Goal: Use online tool/utility: Utilize a website feature to perform a specific function

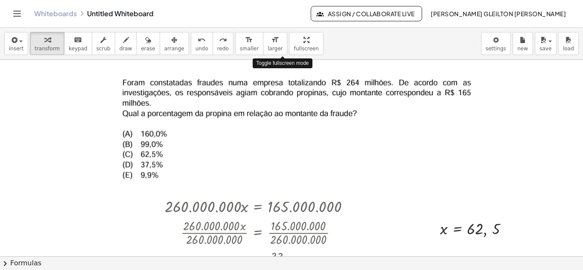
drag, startPoint x: 284, startPoint y: 44, endPoint x: 284, endPoint y: 81, distance: 37.1
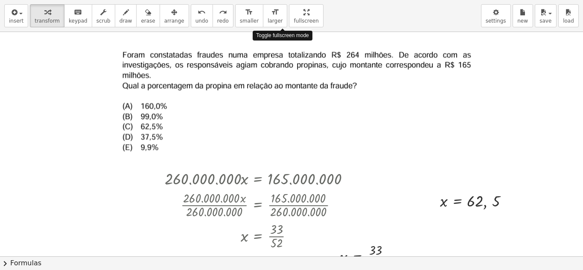
click at [284, 81] on div "insert select one: Math Expression Function Text Youtube Video Graphing Geometr…" at bounding box center [291, 135] width 583 height 270
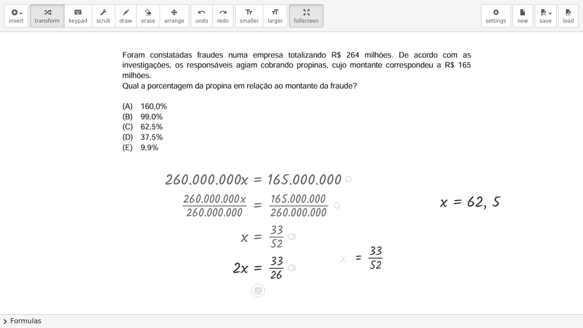
drag, startPoint x: 526, startPoint y: 172, endPoint x: 205, endPoint y: 274, distance: 337.3
click at [205, 270] on div "· 260.000.000 · x = 165.000.000 Copied done · 260.000.000 · x · 260.000.000 = ·…" at bounding box center [291, 314] width 583 height 564
click at [220, 196] on div at bounding box center [260, 204] width 200 height 31
click at [232, 212] on div at bounding box center [260, 204] width 200 height 31
click at [321, 207] on div at bounding box center [260, 204] width 200 height 31
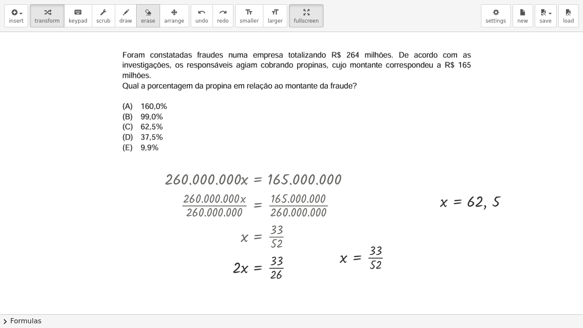
click at [136, 17] on button "erase" at bounding box center [147, 15] width 23 height 23
click at [230, 182] on div at bounding box center [291, 314] width 583 height 564
drag, startPoint x: 207, startPoint y: 188, endPoint x: 257, endPoint y: 178, distance: 50.5
click at [226, 192] on div at bounding box center [291, 314] width 583 height 564
click at [259, 178] on div at bounding box center [291, 314] width 583 height 564
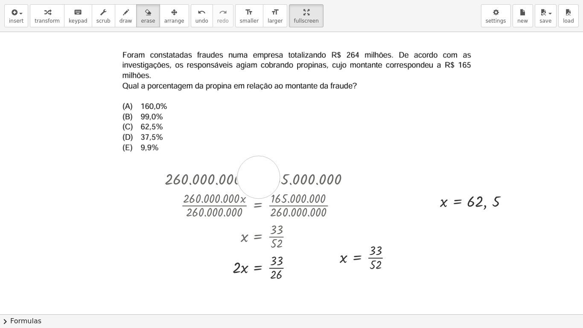
click at [262, 179] on div at bounding box center [291, 314] width 583 height 564
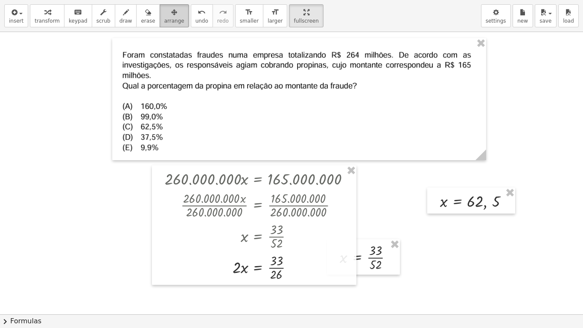
click at [171, 16] on icon "button" at bounding box center [174, 12] width 6 height 10
click at [259, 232] on div at bounding box center [254, 224] width 204 height 119
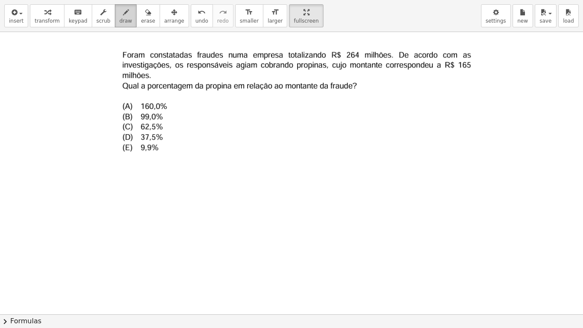
click at [119, 22] on span "draw" at bounding box center [125, 21] width 13 height 6
click at [177, 70] on div at bounding box center [291, 314] width 583 height 564
click at [164, 17] on div "button" at bounding box center [174, 12] width 20 height 10
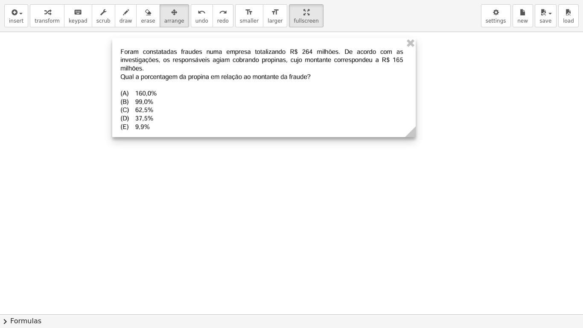
drag, startPoint x: 481, startPoint y: 156, endPoint x: 329, endPoint y: 102, distance: 161.6
click at [411, 130] on g at bounding box center [412, 133] width 15 height 15
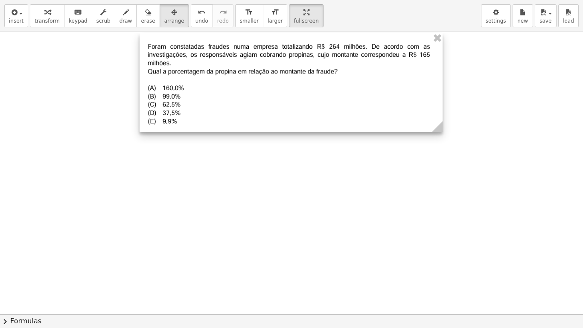
drag, startPoint x: 324, startPoint y: 98, endPoint x: 336, endPoint y: 90, distance: 14.0
click at [336, 90] on div at bounding box center [291, 82] width 303 height 99
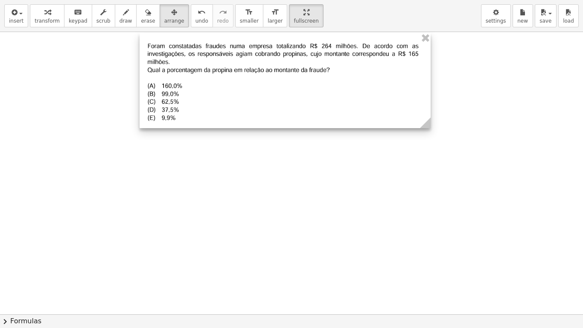
drag, startPoint x: 440, startPoint y: 129, endPoint x: 428, endPoint y: 127, distance: 12.1
click at [428, 127] on icon at bounding box center [425, 122] width 11 height 11
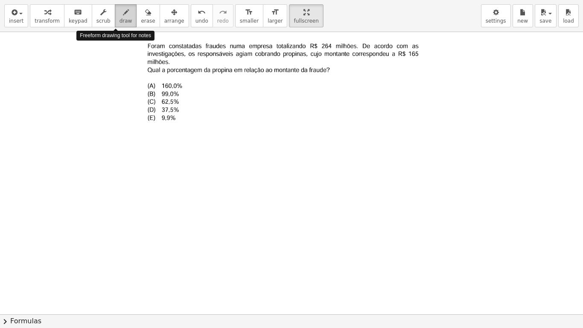
click at [119, 23] on span "draw" at bounding box center [125, 21] width 13 height 6
click at [123, 14] on icon "button" at bounding box center [126, 12] width 6 height 10
click at [281, 82] on div at bounding box center [291, 314] width 583 height 564
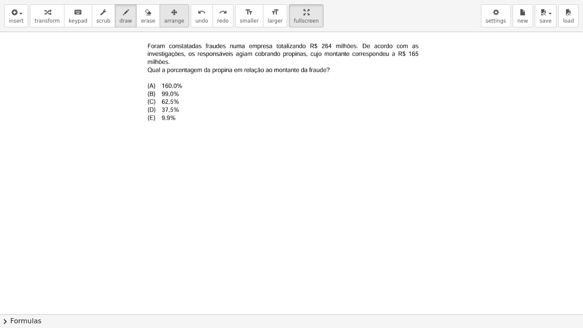
click at [164, 24] on span "arrange" at bounding box center [174, 21] width 20 height 6
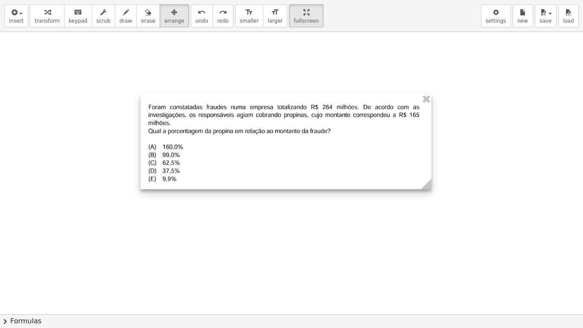
drag, startPoint x: 275, startPoint y: 85, endPoint x: 276, endPoint y: 146, distance: 61.0
click at [276, 146] on div at bounding box center [285, 141] width 291 height 95
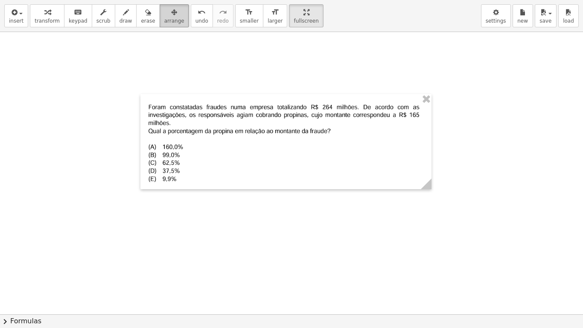
click at [164, 16] on div "button" at bounding box center [174, 12] width 20 height 10
click at [14, 11] on icon "button" at bounding box center [14, 12] width 8 height 10
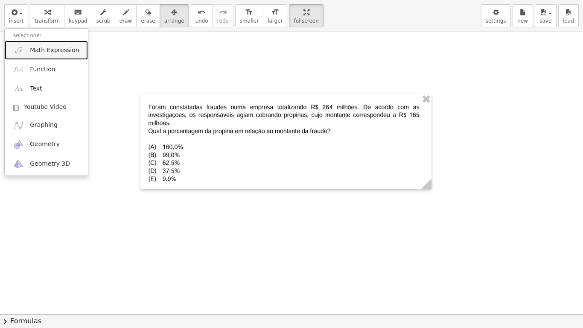
click at [24, 51] on img at bounding box center [18, 50] width 11 height 11
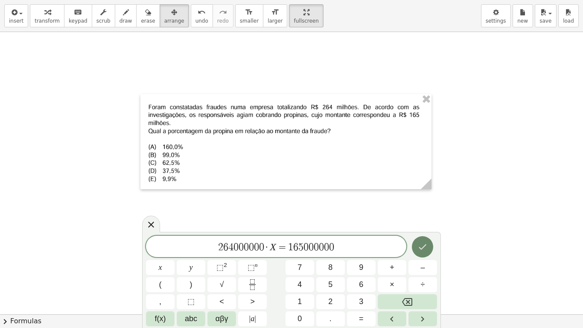
click at [429, 244] on button "Done" at bounding box center [422, 246] width 21 height 21
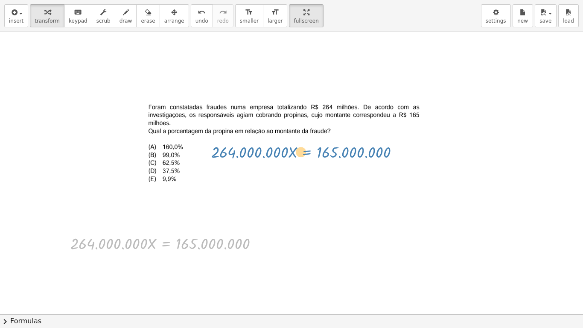
drag, startPoint x: 157, startPoint y: 246, endPoint x: 297, endPoint y: 154, distance: 167.9
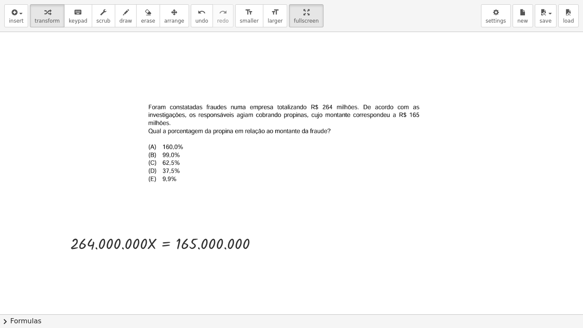
drag, startPoint x: 158, startPoint y: 21, endPoint x: 171, endPoint y: 68, distance: 48.8
click at [164, 21] on span "arrange" at bounding box center [174, 21] width 20 height 6
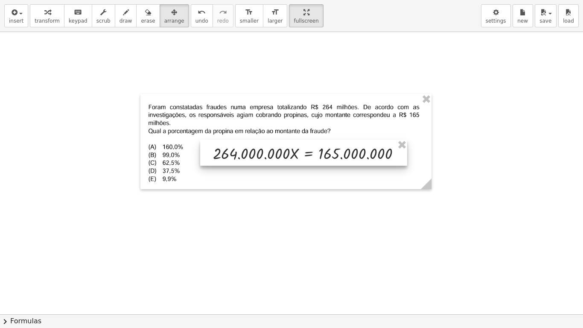
drag, startPoint x: 155, startPoint y: 248, endPoint x: 296, endPoint y: 159, distance: 166.9
click at [296, 159] on div at bounding box center [303, 153] width 207 height 26
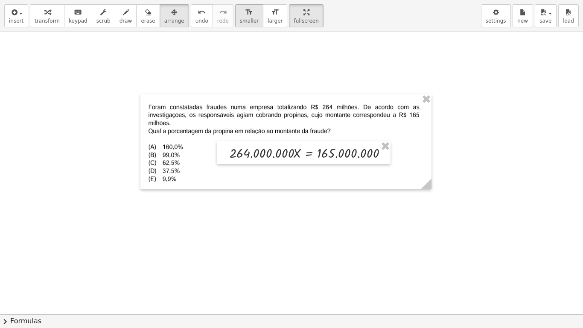
click at [245, 10] on icon "format_size" at bounding box center [249, 12] width 8 height 10
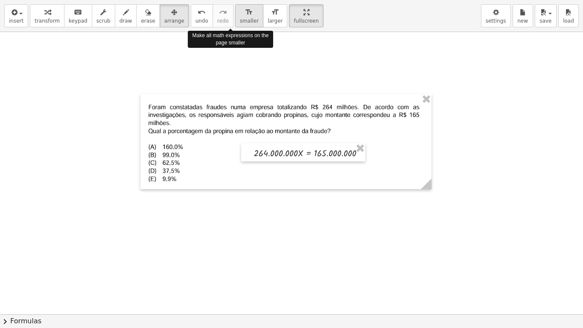
click at [245, 10] on icon "format_size" at bounding box center [249, 12] width 8 height 10
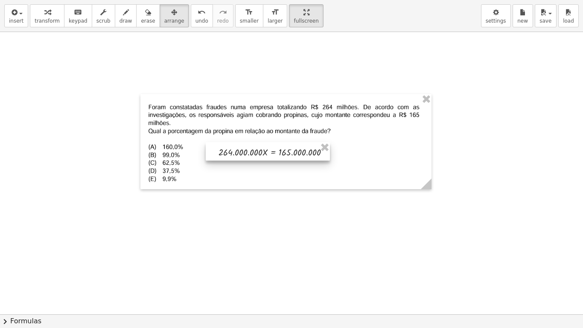
drag, startPoint x: 287, startPoint y: 153, endPoint x: 252, endPoint y: 152, distance: 35.4
click at [252, 152] on div at bounding box center [268, 151] width 124 height 18
click at [41, 20] on span "transform" at bounding box center [47, 21] width 25 height 6
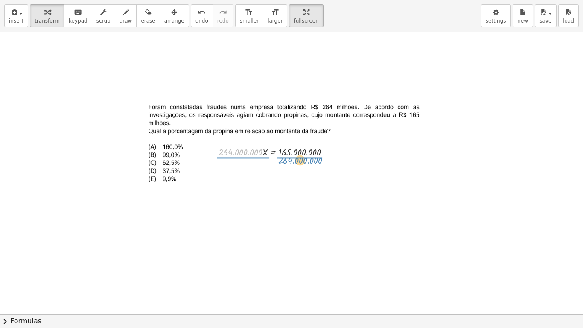
drag, startPoint x: 256, startPoint y: 152, endPoint x: 316, endPoint y: 160, distance: 60.3
click at [316, 160] on div "· 264.000.000 · 264.000.000 · X = 165.000.000" at bounding box center [268, 151] width 124 height 18
drag, startPoint x: 246, startPoint y: 148, endPoint x: 248, endPoint y: 152, distance: 4.9
drag, startPoint x: 299, startPoint y: 148, endPoint x: 298, endPoint y: 152, distance: 4.8
click at [119, 18] on span "draw" at bounding box center [125, 21] width 13 height 6
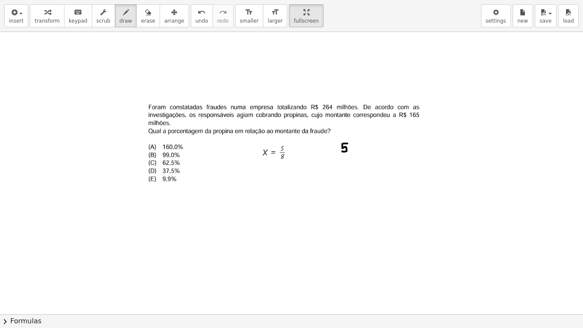
drag, startPoint x: 347, startPoint y: 143, endPoint x: 342, endPoint y: 151, distance: 9.2
click at [342, 151] on div at bounding box center [291, 314] width 583 height 564
drag, startPoint x: 364, startPoint y: 143, endPoint x: 385, endPoint y: 150, distance: 22.1
click at [385, 150] on div at bounding box center [291, 314] width 583 height 564
click at [375, 140] on div at bounding box center [291, 314] width 583 height 564
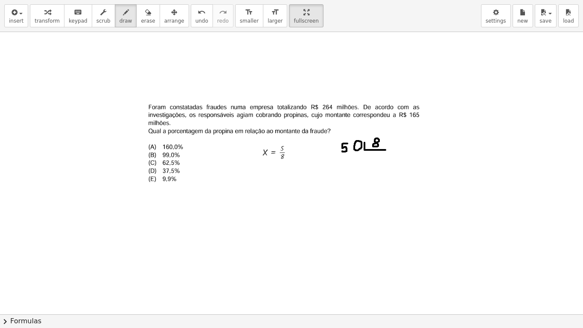
click at [355, 143] on div at bounding box center [291, 314] width 583 height 564
click at [369, 153] on div at bounding box center [291, 314] width 583 height 564
drag, startPoint x: 378, startPoint y: 158, endPoint x: 374, endPoint y: 162, distance: 4.8
click at [375, 162] on div at bounding box center [291, 314] width 583 height 564
click at [385, 157] on div at bounding box center [291, 314] width 583 height 564
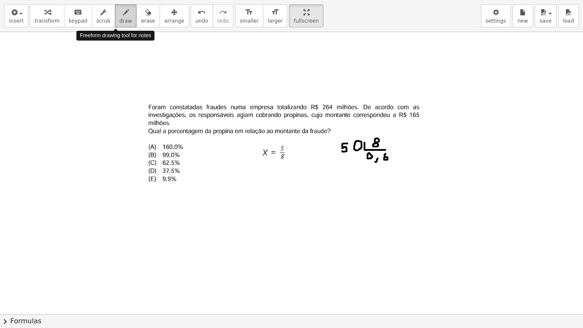
click at [123, 16] on icon "button" at bounding box center [126, 12] width 6 height 10
drag, startPoint x: 344, startPoint y: 156, endPoint x: 350, endPoint y: 169, distance: 14.7
click at [350, 169] on div at bounding box center [291, 314] width 583 height 564
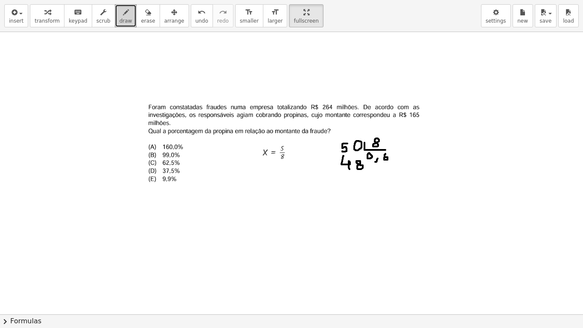
click at [360, 161] on div at bounding box center [291, 314] width 583 height 564
drag, startPoint x: 329, startPoint y: 165, endPoint x: 339, endPoint y: 165, distance: 9.8
click at [339, 165] on div at bounding box center [291, 314] width 583 height 564
drag, startPoint x: 343, startPoint y: 173, endPoint x: 368, endPoint y: 173, distance: 25.6
click at [368, 173] on div at bounding box center [291, 314] width 583 height 564
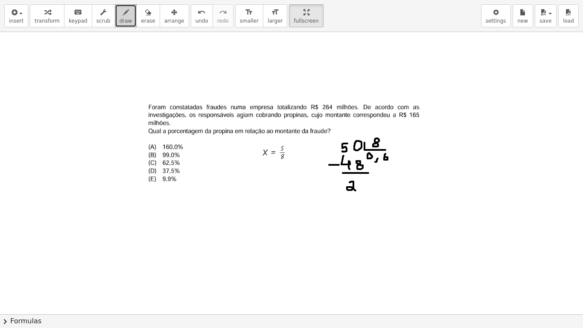
drag, startPoint x: 350, startPoint y: 182, endPoint x: 356, endPoint y: 190, distance: 10.0
click at [356, 190] on div at bounding box center [291, 314] width 583 height 564
click at [364, 181] on div at bounding box center [291, 314] width 583 height 564
drag, startPoint x: 392, startPoint y: 153, endPoint x: 399, endPoint y: 159, distance: 9.1
click at [399, 159] on div at bounding box center [291, 314] width 583 height 564
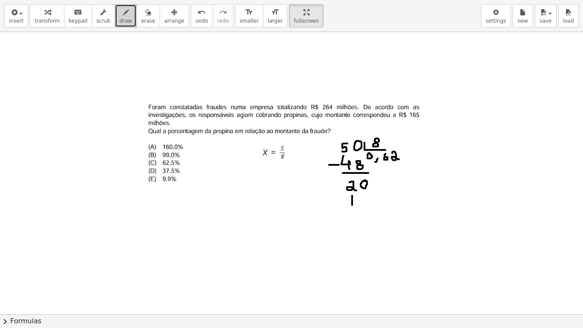
drag, startPoint x: 352, startPoint y: 195, endPoint x: 352, endPoint y: 205, distance: 9.4
click at [352, 205] on div at bounding box center [291, 314] width 583 height 564
drag, startPoint x: 365, startPoint y: 194, endPoint x: 361, endPoint y: 200, distance: 6.7
click at [361, 200] on div at bounding box center [291, 314] width 583 height 564
click at [343, 200] on div at bounding box center [291, 314] width 583 height 564
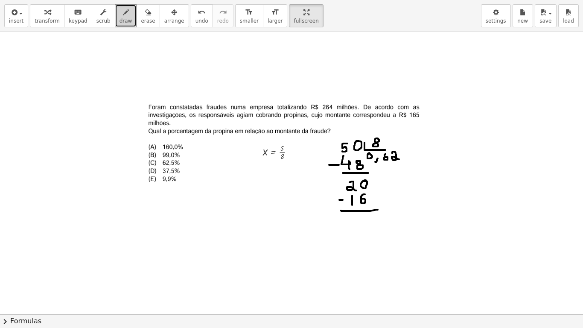
drag, startPoint x: 341, startPoint y: 210, endPoint x: 378, endPoint y: 210, distance: 37.6
click at [378, 210] on div at bounding box center [291, 314] width 583 height 564
drag, startPoint x: 355, startPoint y: 215, endPoint x: 359, endPoint y: 227, distance: 12.6
click at [359, 227] on div at bounding box center [291, 314] width 583 height 564
drag, startPoint x: 366, startPoint y: 217, endPoint x: 362, endPoint y: 221, distance: 5.7
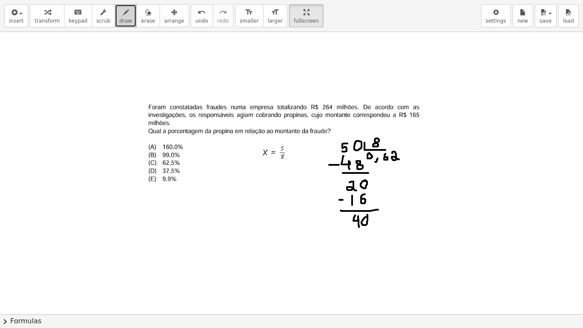
click at [364, 218] on div at bounding box center [291, 314] width 583 height 564
drag, startPoint x: 405, startPoint y: 151, endPoint x: 400, endPoint y: 160, distance: 10.9
click at [400, 160] on div at bounding box center [291, 314] width 583 height 564
click at [350, 236] on div at bounding box center [291, 314] width 583 height 564
drag, startPoint x: 356, startPoint y: 230, endPoint x: 363, endPoint y: 239, distance: 11.5
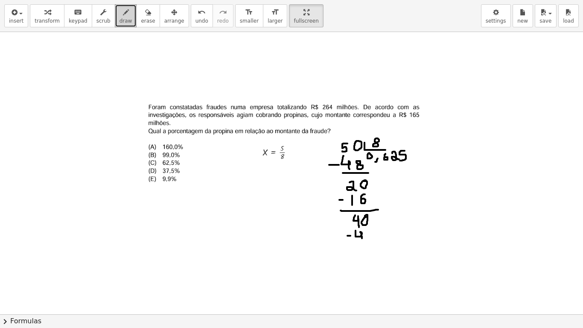
click at [363, 239] on div at bounding box center [291, 314] width 583 height 564
click at [368, 231] on div at bounding box center [291, 314] width 583 height 564
drag, startPoint x: 364, startPoint y: 244, endPoint x: 376, endPoint y: 241, distance: 13.3
click at [376, 241] on div at bounding box center [291, 314] width 583 height 564
click at [363, 252] on div at bounding box center [291, 314] width 583 height 564
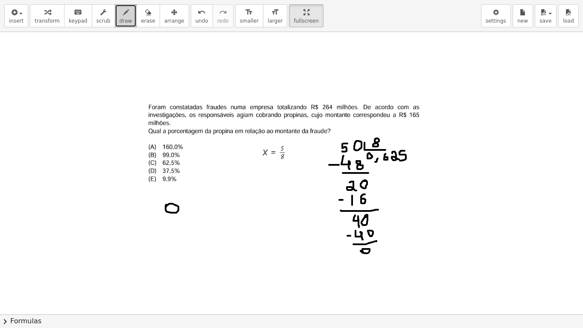
drag, startPoint x: 166, startPoint y: 204, endPoint x: 165, endPoint y: 210, distance: 6.2
click at [165, 210] on div at bounding box center [291, 314] width 583 height 564
click at [183, 215] on div at bounding box center [291, 314] width 583 height 564
drag, startPoint x: 195, startPoint y: 201, endPoint x: 189, endPoint y: 206, distance: 7.6
click at [189, 206] on div at bounding box center [291, 314] width 583 height 564
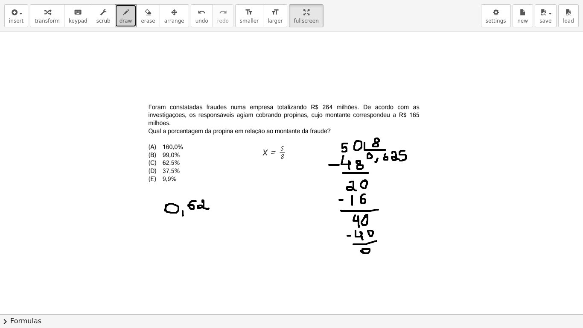
drag, startPoint x: 202, startPoint y: 202, endPoint x: 210, endPoint y: 207, distance: 8.9
click at [209, 208] on div at bounding box center [291, 314] width 583 height 564
drag, startPoint x: 216, startPoint y: 200, endPoint x: 212, endPoint y: 206, distance: 6.9
click at [212, 206] on div at bounding box center [291, 314] width 583 height 564
click at [222, 206] on div at bounding box center [291, 314] width 583 height 564
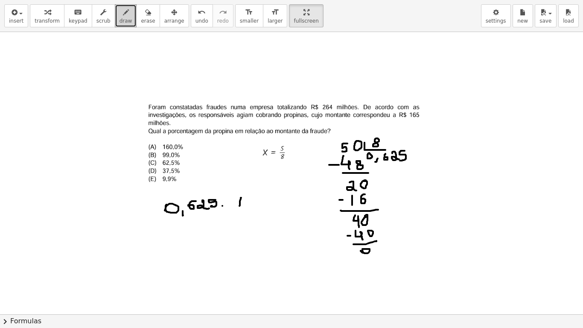
drag, startPoint x: 241, startPoint y: 198, endPoint x: 239, endPoint y: 206, distance: 8.3
click at [239, 206] on div at bounding box center [291, 314] width 583 height 564
drag, startPoint x: 244, startPoint y: 202, endPoint x: 250, endPoint y: 201, distance: 6.1
click at [244, 204] on div at bounding box center [291, 314] width 583 height 564
drag, startPoint x: 252, startPoint y: 199, endPoint x: 248, endPoint y: 201, distance: 4.4
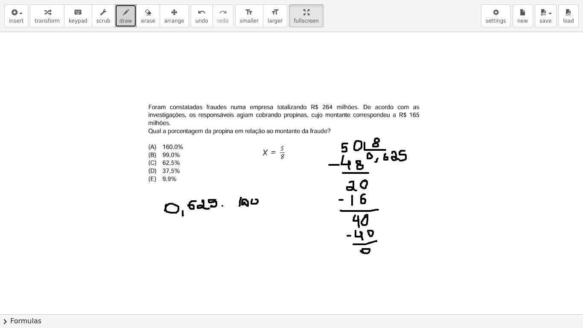
click at [249, 201] on div at bounding box center [291, 314] width 583 height 564
drag, startPoint x: 186, startPoint y: 231, endPoint x: 187, endPoint y: 236, distance: 5.2
click at [187, 236] on div at bounding box center [291, 314] width 583 height 564
drag, startPoint x: 197, startPoint y: 230, endPoint x: 204, endPoint y: 236, distance: 9.7
click at [203, 238] on div at bounding box center [291, 314] width 583 height 564
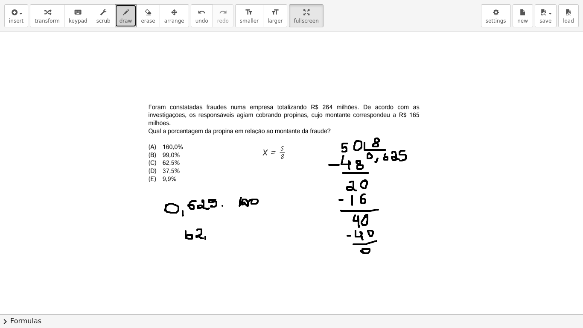
drag, startPoint x: 205, startPoint y: 236, endPoint x: 210, endPoint y: 233, distance: 6.4
click at [206, 239] on div at bounding box center [291, 314] width 583 height 564
drag, startPoint x: 211, startPoint y: 230, endPoint x: 210, endPoint y: 236, distance: 6.5
click at [212, 236] on div at bounding box center [291, 314] width 583 height 564
drag, startPoint x: 195, startPoint y: 226, endPoint x: 186, endPoint y: 223, distance: 9.9
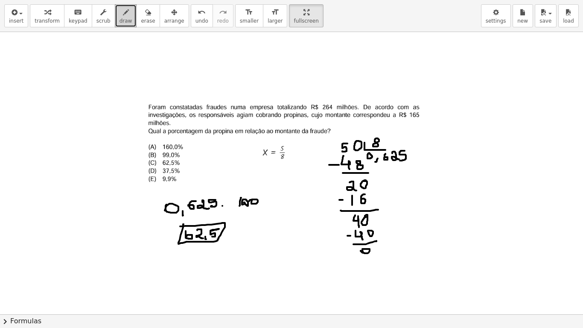
click at [184, 224] on div at bounding box center [291, 314] width 583 height 564
drag, startPoint x: 158, startPoint y: 166, endPoint x: 187, endPoint y: 169, distance: 29.1
click at [187, 169] on div at bounding box center [291, 314] width 583 height 564
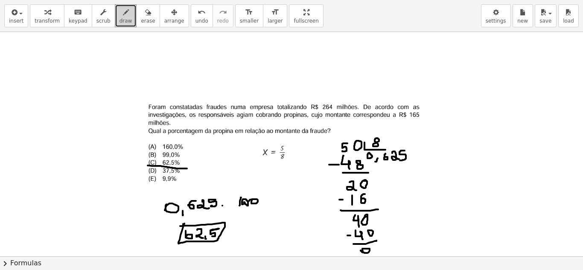
drag, startPoint x: 274, startPoint y: 12, endPoint x: 274, endPoint y: -25, distance: 37.1
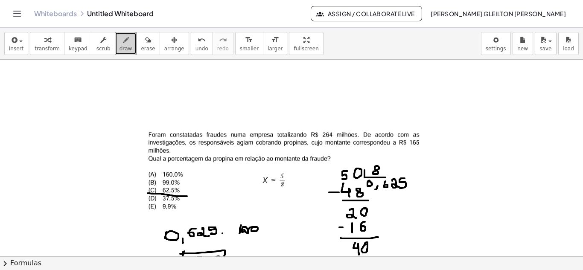
click at [274, 0] on html "Graspable Math Activities Get Started Activity Bank Assigned Work Classes White…" at bounding box center [291, 135] width 583 height 270
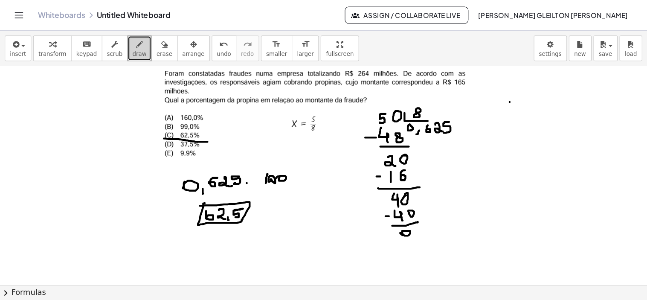
scroll to position [85, 0]
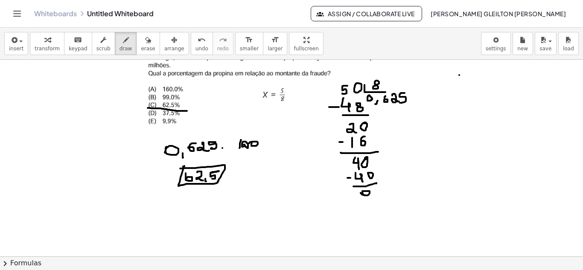
click at [20, 16] on icon "Toggle navigation" at bounding box center [17, 14] width 10 height 10
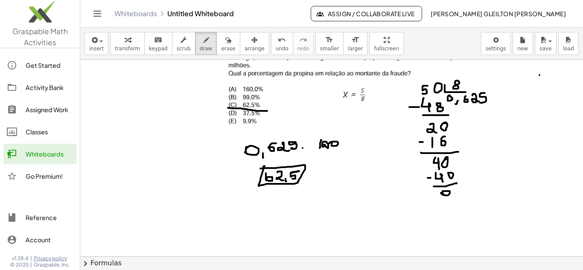
click at [159, 160] on div at bounding box center [331, 269] width 503 height 590
click at [517, 92] on div at bounding box center [331, 269] width 503 height 590
click at [226, 45] on button "erase" at bounding box center [227, 43] width 23 height 23
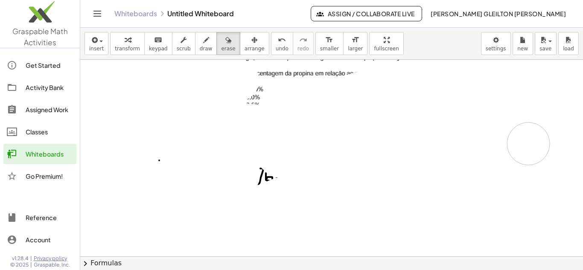
drag, startPoint x: 226, startPoint y: 114, endPoint x: 348, endPoint y: 142, distance: 124.9
click at [519, 155] on div at bounding box center [331, 269] width 503 height 590
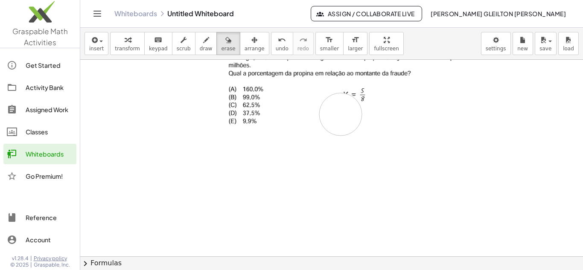
drag, startPoint x: 170, startPoint y: 161, endPoint x: 356, endPoint y: 118, distance: 191.4
click at [352, 112] on div at bounding box center [331, 269] width 503 height 590
click at [98, 13] on icon "Toggle navigation" at bounding box center [97, 14] width 10 height 10
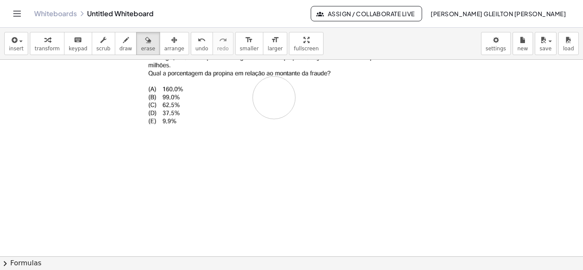
click at [274, 98] on div at bounding box center [291, 269] width 583 height 590
click at [164, 47] on span "arrange" at bounding box center [174, 49] width 20 height 6
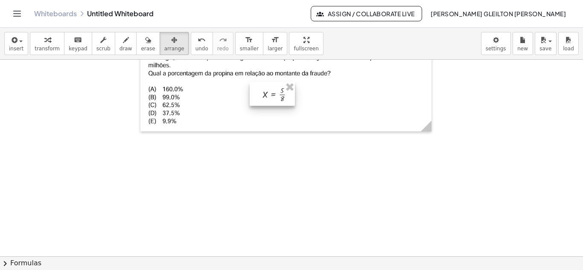
click at [284, 98] on div at bounding box center [272, 94] width 45 height 24
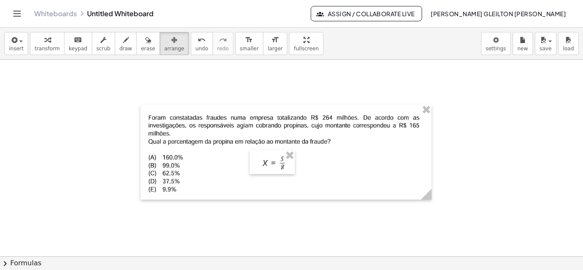
scroll to position [0, 0]
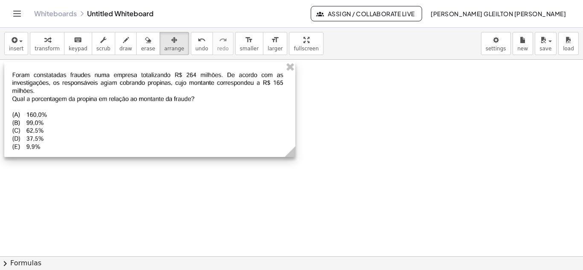
drag, startPoint x: 309, startPoint y: 157, endPoint x: 177, endPoint y: 98, distance: 145.0
click at [177, 98] on div at bounding box center [149, 109] width 291 height 95
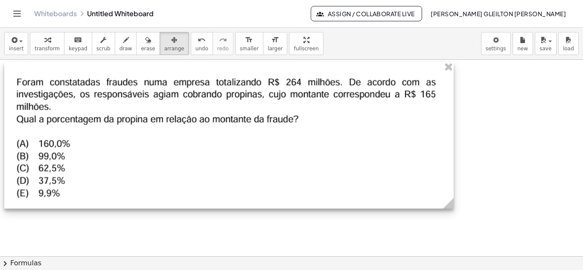
drag, startPoint x: 291, startPoint y: 151, endPoint x: 449, endPoint y: 190, distance: 161.9
click at [449, 190] on div at bounding box center [228, 135] width 449 height 147
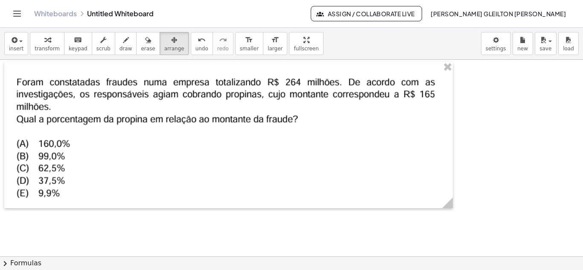
click at [164, 41] on div "button" at bounding box center [174, 40] width 20 height 10
click at [16, 44] on icon "button" at bounding box center [14, 40] width 8 height 10
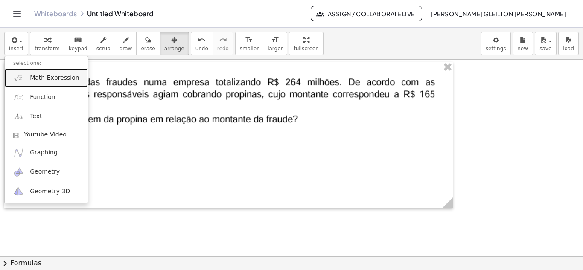
click at [38, 80] on span "Math Expression" at bounding box center [54, 78] width 49 height 9
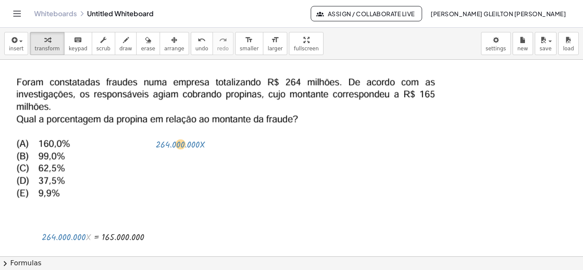
drag, startPoint x: 90, startPoint y: 238, endPoint x: 204, endPoint y: 145, distance: 147.1
click at [204, 145] on div "· X · 264.000.000 · 264.000.000 · X = 165.000.000" at bounding box center [291, 256] width 583 height 393
click at [166, 38] on div "button" at bounding box center [174, 40] width 20 height 10
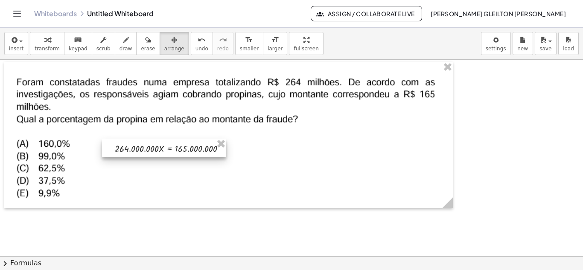
drag, startPoint x: 117, startPoint y: 239, endPoint x: 193, endPoint y: 147, distance: 119.1
click at [193, 147] on div at bounding box center [164, 148] width 124 height 18
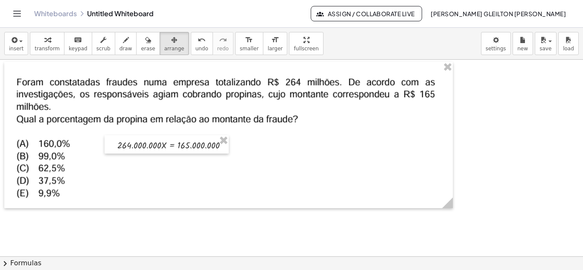
click at [286, 222] on div at bounding box center [291, 256] width 583 height 393
click at [164, 35] on div "button" at bounding box center [174, 40] width 20 height 10
click at [44, 44] on icon "button" at bounding box center [47, 40] width 6 height 10
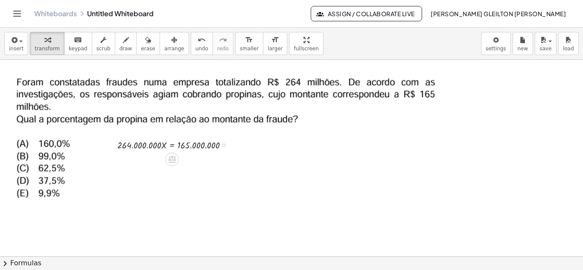
click at [225, 145] on div at bounding box center [224, 145] width 4 height 4
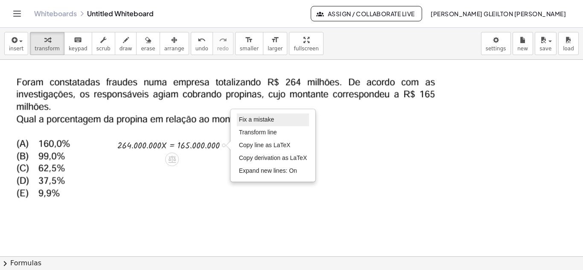
click at [258, 121] on span "Fix a mistake" at bounding box center [256, 119] width 35 height 7
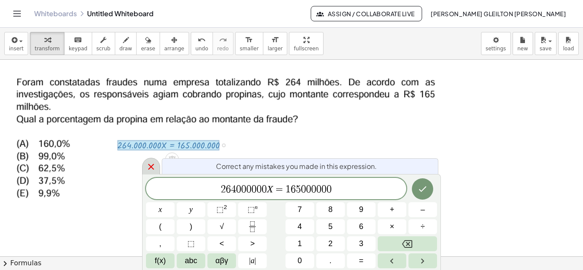
click at [151, 166] on icon at bounding box center [151, 167] width 10 height 10
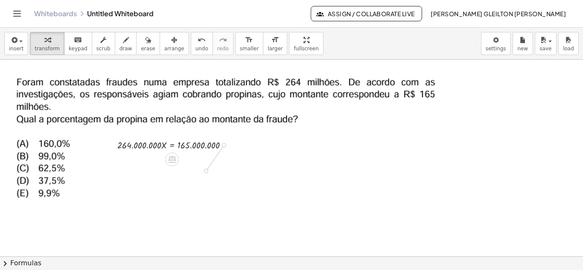
drag, startPoint x: 225, startPoint y: 146, endPoint x: 206, endPoint y: 172, distance: 32.1
click at [206, 172] on div "· 264.000.000 · X = 165.000.000 Fix a mistake Transform line Copy line as LaTeX…" at bounding box center [291, 256] width 583 height 393
drag, startPoint x: 163, startPoint y: 169, endPoint x: 188, endPoint y: 167, distance: 24.9
click at [189, 167] on div at bounding box center [147, 169] width 125 height 14
click at [225, 146] on div "Fix a mistake Transform line Copy line as LaTeX Copy derivation as LaTeX Expand…" at bounding box center [224, 145] width 4 height 4
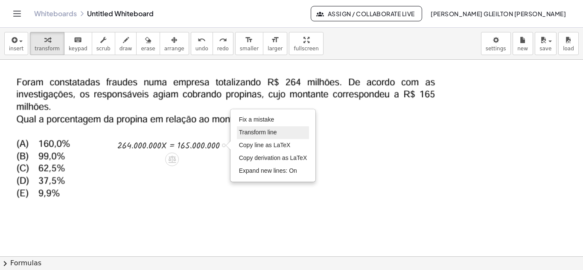
click at [253, 132] on span "Transform line" at bounding box center [258, 132] width 38 height 7
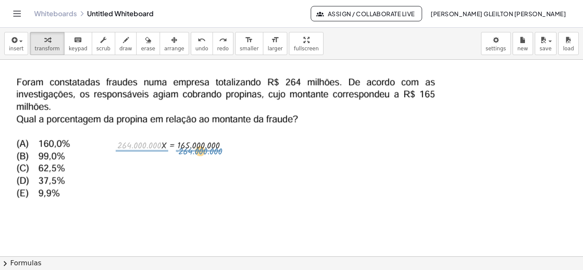
drag, startPoint x: 146, startPoint y: 144, endPoint x: 207, endPoint y: 150, distance: 61.3
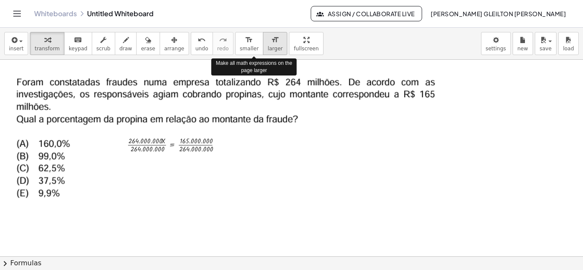
click at [271, 44] on icon "format_size" at bounding box center [275, 40] width 8 height 10
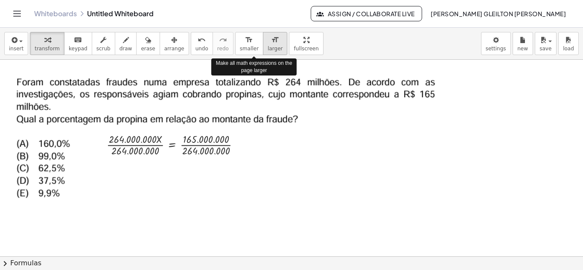
click at [271, 44] on icon "format_size" at bounding box center [275, 40] width 8 height 10
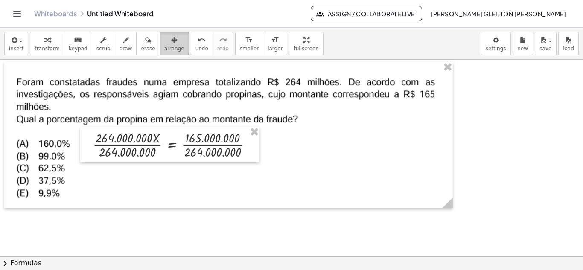
click at [169, 49] on button "arrange" at bounding box center [174, 43] width 29 height 23
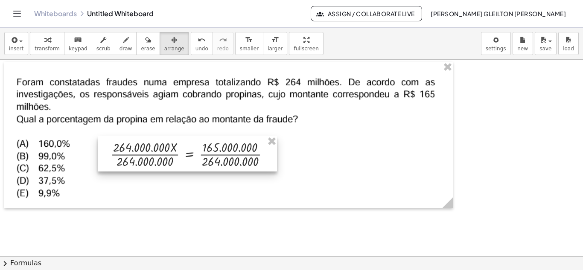
drag, startPoint x: 203, startPoint y: 141, endPoint x: 218, endPoint y: 150, distance: 17.8
click at [218, 150] on div at bounding box center [187, 153] width 179 height 35
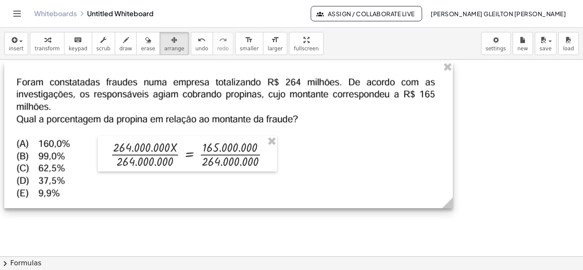
click at [331, 164] on div at bounding box center [228, 135] width 449 height 146
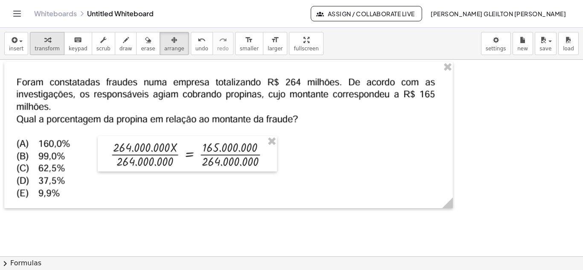
click at [47, 46] on span "transform" at bounding box center [47, 49] width 25 height 6
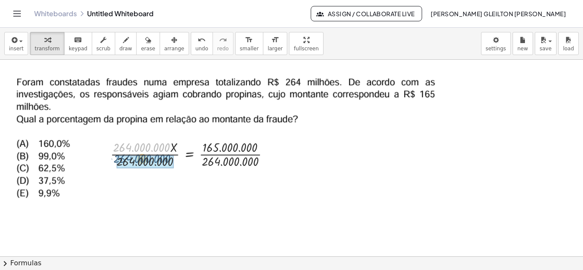
drag, startPoint x: 153, startPoint y: 148, endPoint x: 154, endPoint y: 154, distance: 6.4
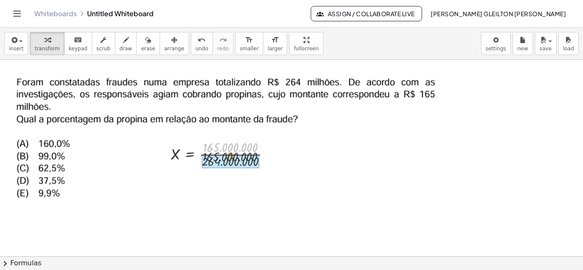
drag, startPoint x: 218, startPoint y: 149, endPoint x: 217, endPoint y: 160, distance: 11.1
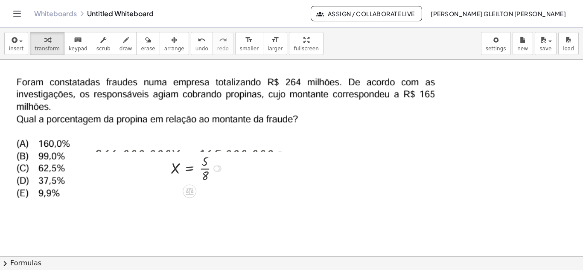
drag, startPoint x: 218, startPoint y: 155, endPoint x: 222, endPoint y: 173, distance: 18.7
click at [189, 169] on div "X = · 5 · 8" at bounding box center [189, 169] width 0 height 0
drag, startPoint x: 225, startPoint y: 155, endPoint x: 333, endPoint y: 159, distance: 108.0
click at [335, 158] on div "· 264.000.000 · X = 165.000.000 · 264.000.000 · X · 264.000.000 = · 165.000.000…" at bounding box center [291, 256] width 583 height 393
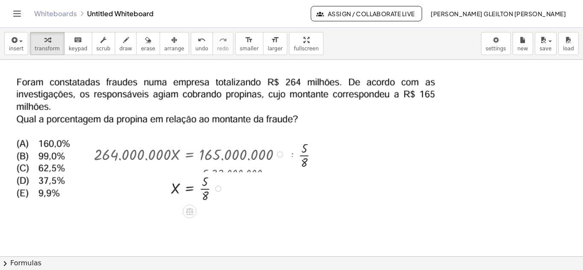
drag, startPoint x: 217, startPoint y: 164, endPoint x: 214, endPoint y: 195, distance: 30.9
click at [189, 189] on div "X = · 5 · 8" at bounding box center [189, 189] width 0 height 0
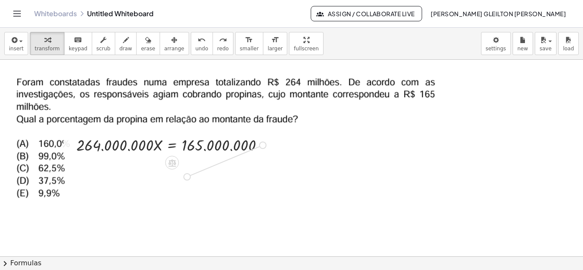
drag, startPoint x: 264, startPoint y: 145, endPoint x: 187, endPoint y: 181, distance: 85.4
click at [187, 181] on div "· 264.000.000 · X = 165.000.000" at bounding box center [291, 256] width 583 height 393
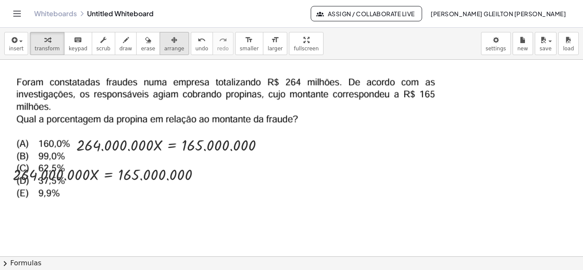
drag, startPoint x: 164, startPoint y: 40, endPoint x: 162, endPoint y: 50, distance: 10.5
click at [164, 41] on div "button" at bounding box center [174, 40] width 20 height 10
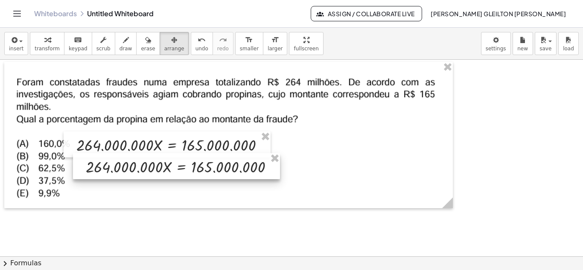
drag, startPoint x: 137, startPoint y: 179, endPoint x: 207, endPoint y: 175, distance: 70.6
click at [207, 174] on div at bounding box center [176, 166] width 207 height 26
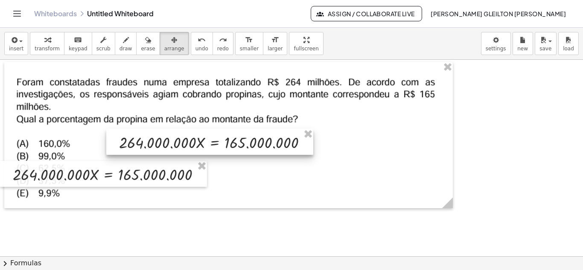
drag, startPoint x: 236, startPoint y: 137, endPoint x: 238, endPoint y: 143, distance: 5.3
click at [242, 139] on div at bounding box center [209, 142] width 207 height 26
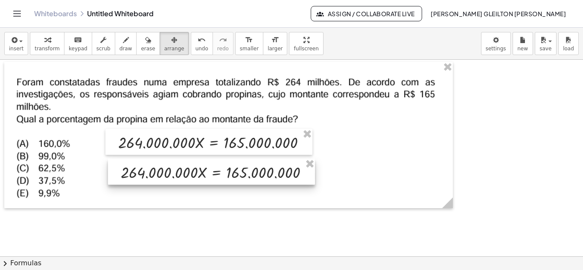
drag, startPoint x: 159, startPoint y: 175, endPoint x: 282, endPoint y: 172, distance: 122.5
click at [282, 172] on div at bounding box center [211, 172] width 207 height 26
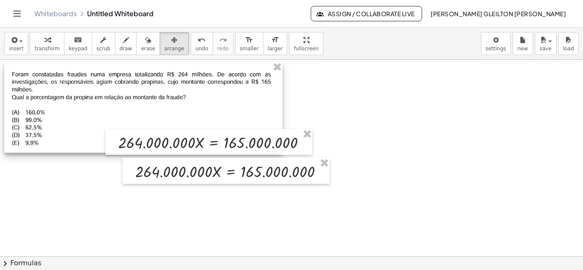
drag, startPoint x: 451, startPoint y: 205, endPoint x: 280, endPoint y: 128, distance: 187.2
click at [280, 128] on div at bounding box center [143, 107] width 278 height 91
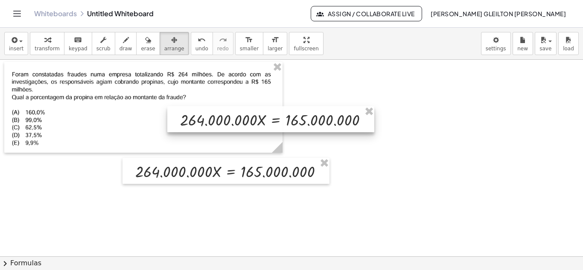
drag, startPoint x: 221, startPoint y: 141, endPoint x: 296, endPoint y: 123, distance: 77.3
click at [296, 123] on div at bounding box center [270, 119] width 207 height 26
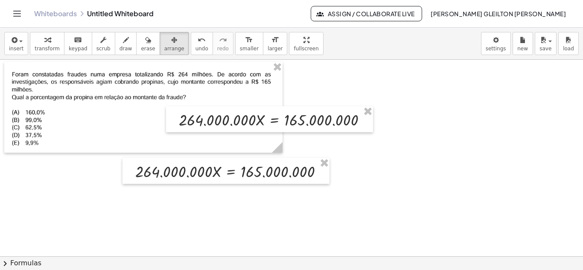
click at [411, 180] on div at bounding box center [291, 256] width 583 height 393
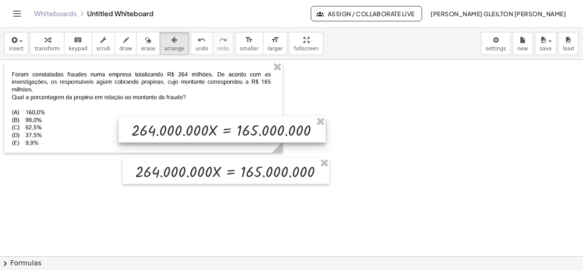
drag, startPoint x: 205, startPoint y: 125, endPoint x: 203, endPoint y: 135, distance: 10.0
click at [203, 135] on div at bounding box center [222, 130] width 207 height 26
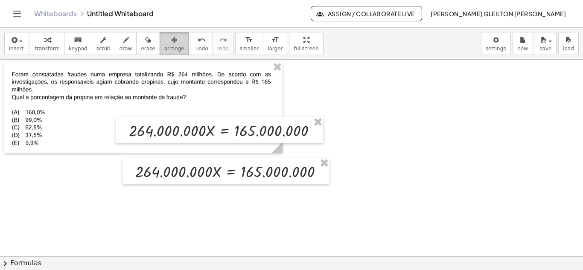
click at [164, 46] on span "arrange" at bounding box center [174, 49] width 20 height 6
click at [44, 44] on icon "button" at bounding box center [47, 40] width 6 height 10
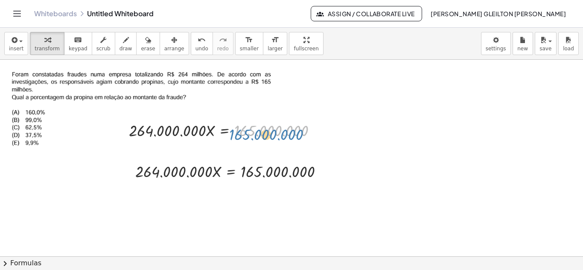
drag, startPoint x: 240, startPoint y: 129, endPoint x: 235, endPoint y: 133, distance: 6.4
click at [235, 133] on div at bounding box center [226, 130] width 202 height 22
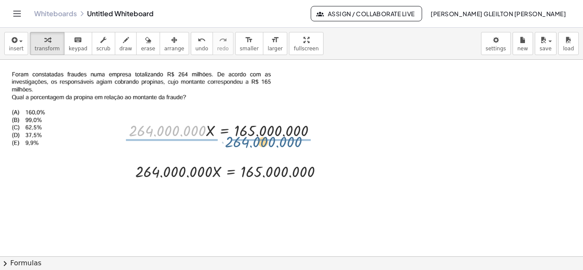
drag, startPoint x: 168, startPoint y: 131, endPoint x: 265, endPoint y: 140, distance: 97.7
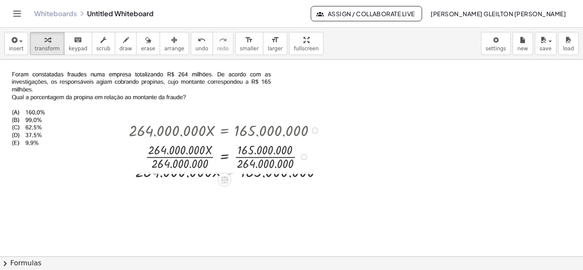
drag, startPoint x: 303, startPoint y: 131, endPoint x: 265, endPoint y: 165, distance: 51.2
click at [224, 157] on div "· X = 165.000.000 · 264.000.000 · 264.000.000 · · 264.000.000" at bounding box center [224, 157] width 0 height 0
click at [300, 209] on div at bounding box center [291, 256] width 583 height 393
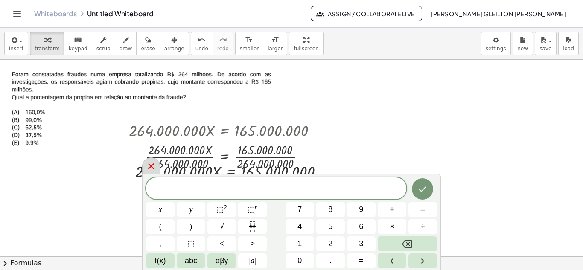
click at [152, 165] on icon at bounding box center [151, 166] width 10 height 10
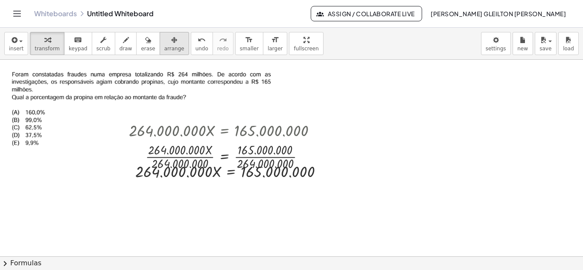
click at [164, 50] on span "arrange" at bounding box center [174, 49] width 20 height 6
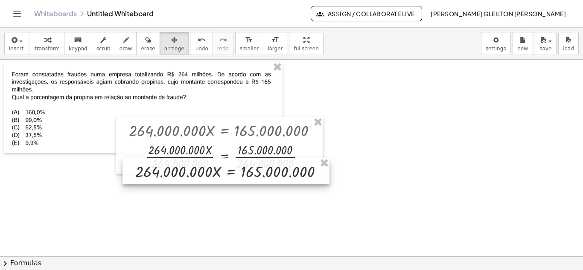
click at [173, 182] on div at bounding box center [225, 171] width 207 height 26
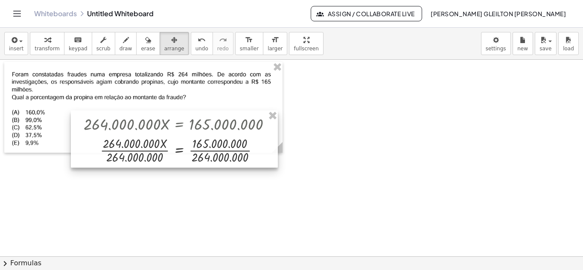
drag, startPoint x: 272, startPoint y: 153, endPoint x: 227, endPoint y: 147, distance: 45.3
click at [227, 147] on div at bounding box center [174, 139] width 207 height 57
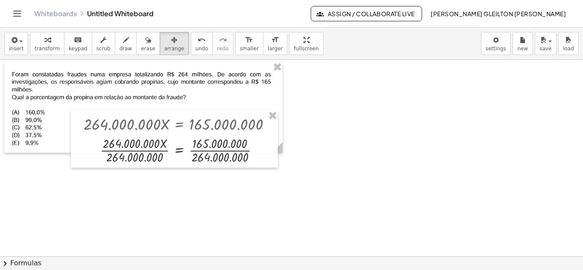
click at [376, 182] on div at bounding box center [291, 256] width 583 height 393
click at [52, 42] on div "button" at bounding box center [47, 40] width 25 height 10
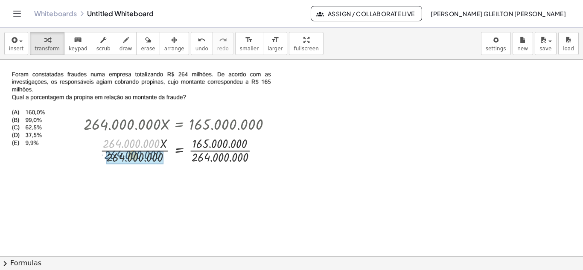
drag, startPoint x: 140, startPoint y: 146, endPoint x: 142, endPoint y: 158, distance: 11.6
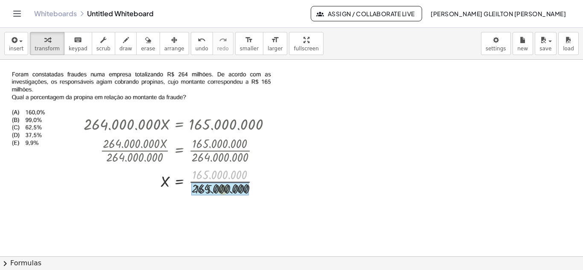
drag, startPoint x: 207, startPoint y: 175, endPoint x: 208, endPoint y: 181, distance: 5.6
drag, startPoint x: 220, startPoint y: 178, endPoint x: 222, endPoint y: 183, distance: 6.1
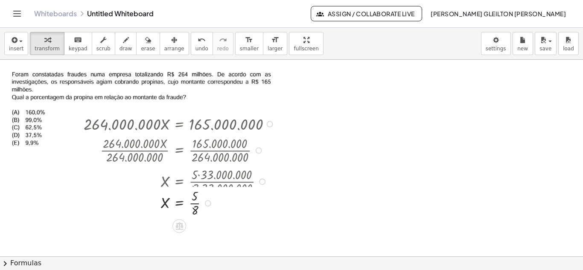
drag, startPoint x: 207, startPoint y: 188, endPoint x: 204, endPoint y: 210, distance: 22.8
click at [179, 204] on div "X = · 5 · 8" at bounding box center [179, 204] width 0 height 0
drag, startPoint x: 264, startPoint y: 181, endPoint x: 311, endPoint y: 126, distance: 72.3
click at [311, 127] on div "· 264.000.000 · X = 165.000.000 · 264.000.000 · X · 264.000.000 = · 165.000.000…" at bounding box center [291, 256] width 583 height 393
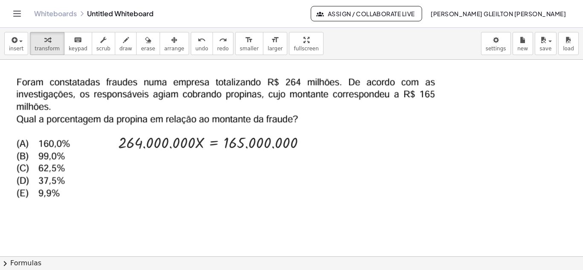
click at [297, 100] on div at bounding box center [228, 135] width 449 height 146
drag, startPoint x: 369, startPoint y: 93, endPoint x: 318, endPoint y: 107, distance: 53.6
click at [317, 107] on div at bounding box center [228, 135] width 449 height 146
click at [289, 79] on div "insert select one: Math Expression Function Text Youtube Video Graphing Geometr…" at bounding box center [291, 149] width 583 height 242
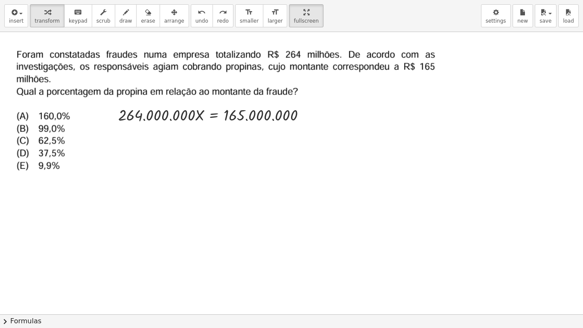
click at [358, 86] on div at bounding box center [228, 107] width 449 height 146
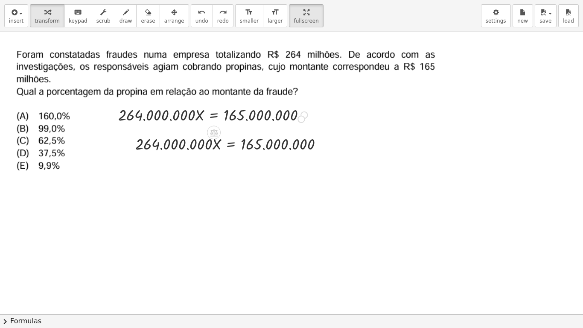
drag, startPoint x: 306, startPoint y: 115, endPoint x: 302, endPoint y: 123, distance: 9.4
click at [214, 115] on div "· 264.000.000 · X = 165.000.000" at bounding box center [214, 115] width 0 height 0
drag, startPoint x: 184, startPoint y: 147, endPoint x: 184, endPoint y: 165, distance: 17.9
click at [184, 165] on div "· 264.000.000 · X = 165.000.000 · 264.000.000 · 264.000.000 · X = 165.000.000" at bounding box center [291, 314] width 583 height 564
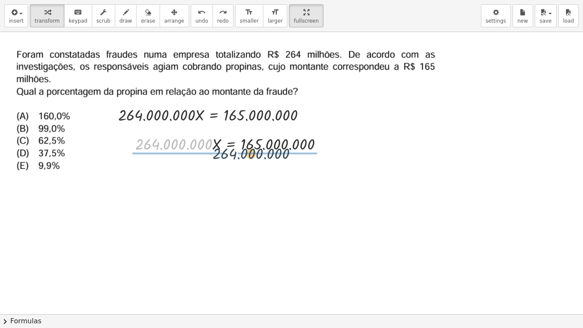
drag, startPoint x: 202, startPoint y: 144, endPoint x: 304, endPoint y: 163, distance: 103.8
click at [304, 163] on div "· 264.000.000 · X = 165.000.000 · 264.000.000 · 264.000.000 · X = 165.000.000" at bounding box center [291, 314] width 583 height 564
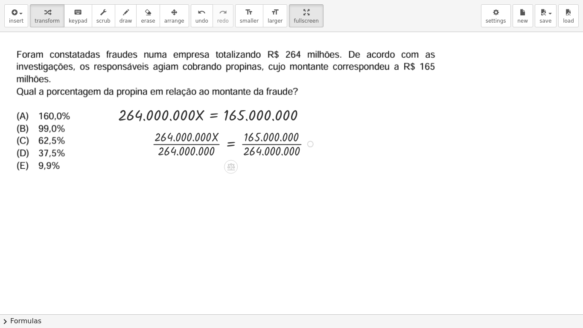
click at [231, 144] on div "· X = 165.000.000 · 264.000.000 · 264.000.000 · · 264.000.000" at bounding box center [231, 144] width 0 height 0
drag, startPoint x: 188, startPoint y: 138, endPoint x: 190, endPoint y: 150, distance: 12.1
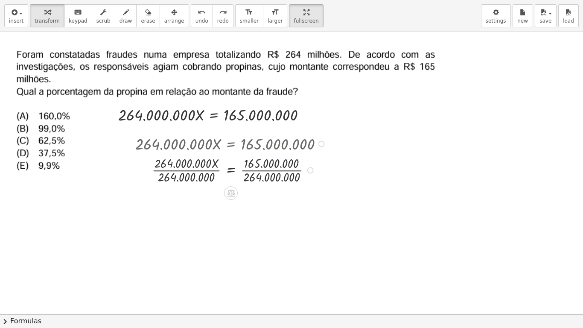
drag, startPoint x: 309, startPoint y: 145, endPoint x: 296, endPoint y: 184, distance: 41.6
click at [231, 170] on div "· 264.000.000 · X · 264.000.000 = · 165.000.000 · 264.000.000" at bounding box center [231, 170] width 0 height 0
drag, startPoint x: 192, startPoint y: 166, endPoint x: 195, endPoint y: 179, distance: 13.7
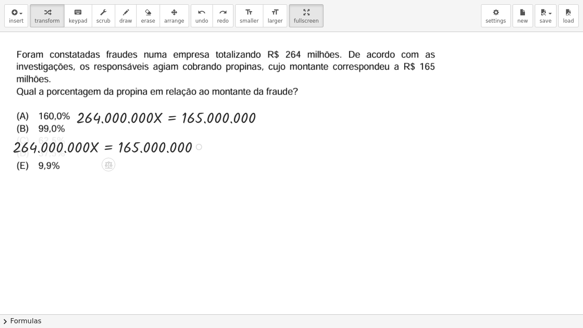
click at [162, 152] on div at bounding box center [110, 146] width 202 height 22
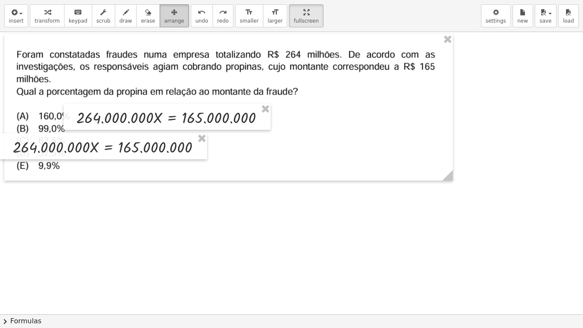
click at [164, 19] on span "arrange" at bounding box center [174, 21] width 20 height 6
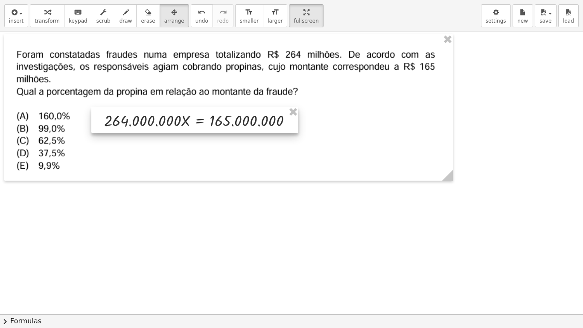
drag, startPoint x: 161, startPoint y: 115, endPoint x: 184, endPoint y: 117, distance: 22.7
click at [184, 117] on div at bounding box center [194, 120] width 207 height 26
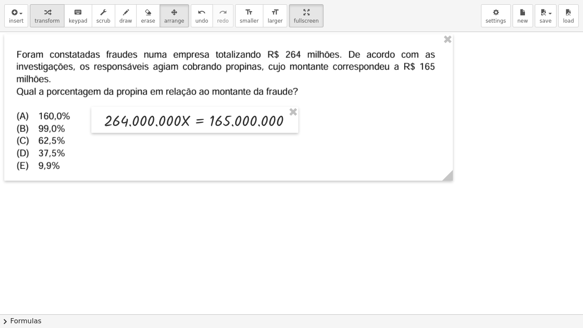
click at [41, 18] on span "transform" at bounding box center [47, 21] width 25 height 6
click at [290, 121] on div at bounding box center [290, 120] width 6 height 6
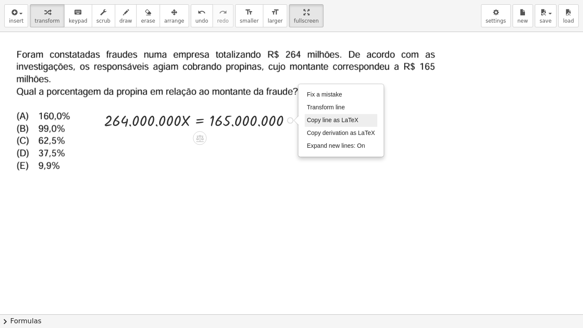
click at [318, 120] on span "Copy line as LaTeX" at bounding box center [333, 120] width 52 height 7
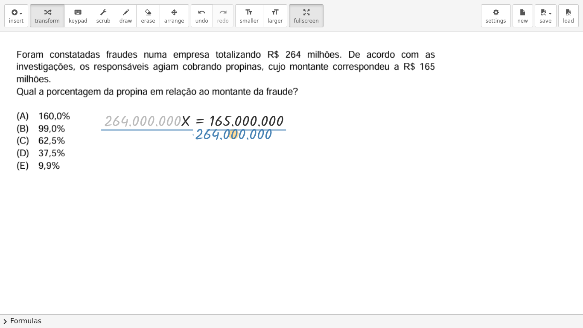
drag, startPoint x: 146, startPoint y: 121, endPoint x: 240, endPoint y: 134, distance: 95.2
click at [290, 119] on div at bounding box center [290, 120] width 6 height 6
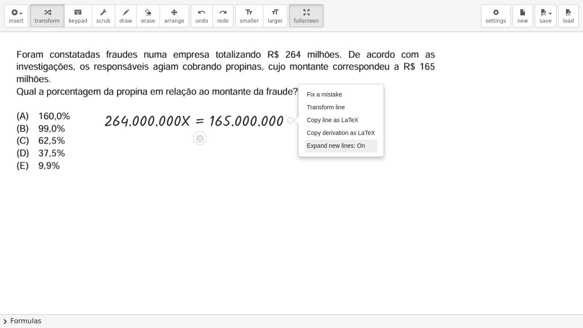
click at [341, 147] on span "Expand new lines: On" at bounding box center [336, 145] width 58 height 7
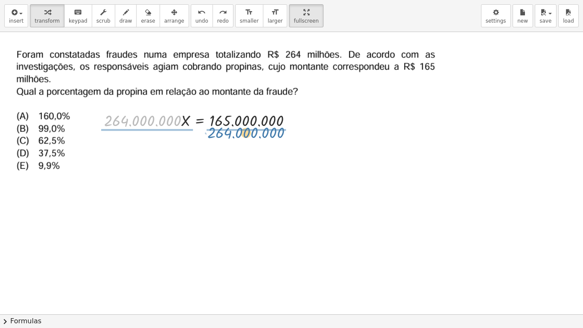
drag, startPoint x: 167, startPoint y: 122, endPoint x: 276, endPoint y: 133, distance: 109.0
click at [276, 133] on div "· 264.000.000 · 264.000.000 · X = 165.000.000 Fix a mistake Transform line Copy…" at bounding box center [291, 314] width 583 height 564
click at [293, 120] on div at bounding box center [290, 120] width 6 height 6
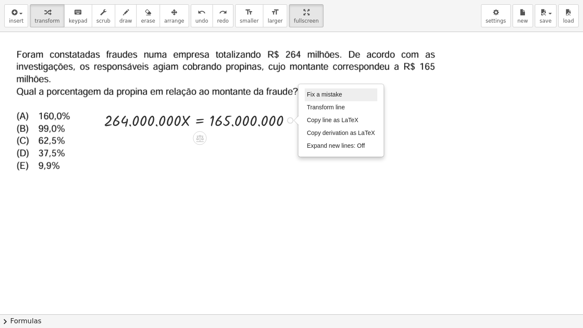
click at [338, 99] on li "Fix a mistake" at bounding box center [341, 94] width 73 height 13
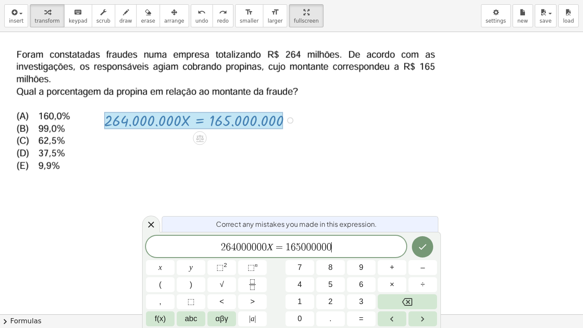
click at [151, 223] on icon at bounding box center [151, 224] width 10 height 10
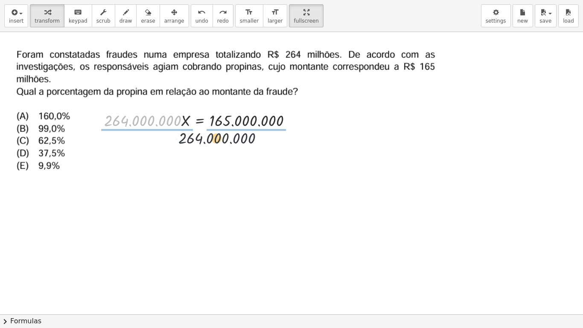
drag, startPoint x: 174, startPoint y: 122, endPoint x: 265, endPoint y: 136, distance: 92.4
click at [265, 136] on div "· 264.000.000 · 264.000.000 · X = 165.000.000 Fix a mistake Transform line Copy…" at bounding box center [291, 314] width 583 height 564
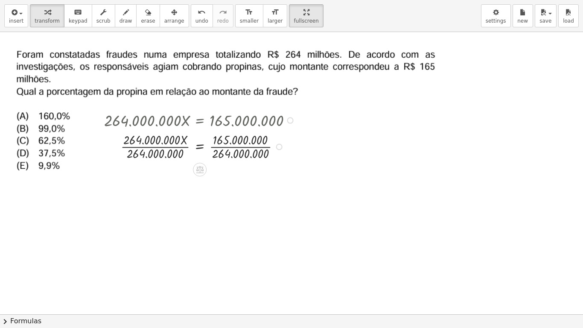
drag, startPoint x: 282, startPoint y: 122, endPoint x: 275, endPoint y: 160, distance: 37.7
click at [200, 147] on div "· X = 165.000.000 · 264.000.000 · 264.000.000 · · 264.000.000 Fix a mistake Tra…" at bounding box center [200, 147] width 0 height 0
drag, startPoint x: 160, startPoint y: 141, endPoint x: 161, endPoint y: 153, distance: 12.4
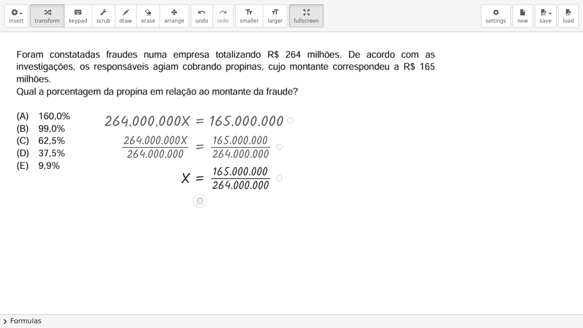
drag, startPoint x: 277, startPoint y: 148, endPoint x: 275, endPoint y: 187, distance: 38.9
click at [200, 178] on div "X = 165.000.000 · · 264.000.000 Fix a mistake Transform line Copy line as LaTeX…" at bounding box center [200, 178] width 0 height 0
click at [280, 178] on div "Fix a mistake Transform line Copy line as LaTeX Copy derivation as LaTeX Expand…" at bounding box center [279, 178] width 6 height 6
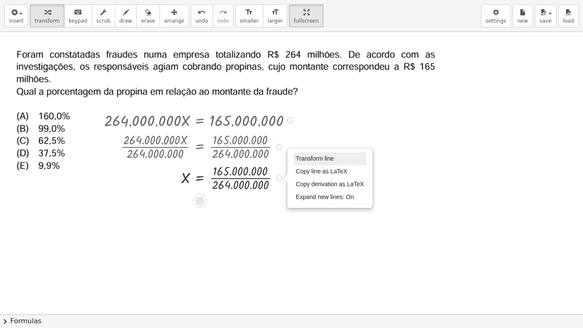
click at [318, 159] on span "Transform line" at bounding box center [315, 158] width 38 height 7
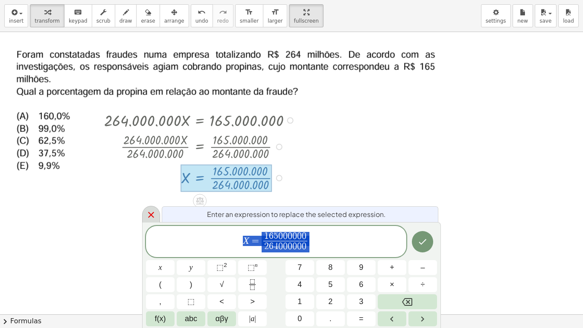
click at [156, 210] on icon at bounding box center [151, 215] width 10 height 10
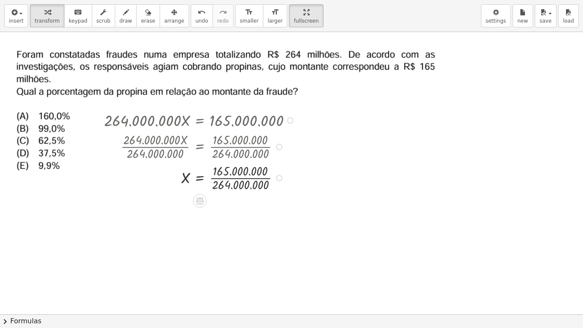
click at [279, 179] on div "Transform line Copy line as LaTeX Copy derivation as LaTeX Expand new lines: On" at bounding box center [279, 178] width 6 height 6
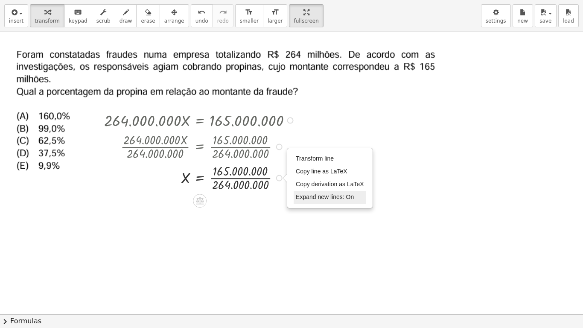
click at [354, 198] on li "Expand new lines: On" at bounding box center [330, 197] width 73 height 13
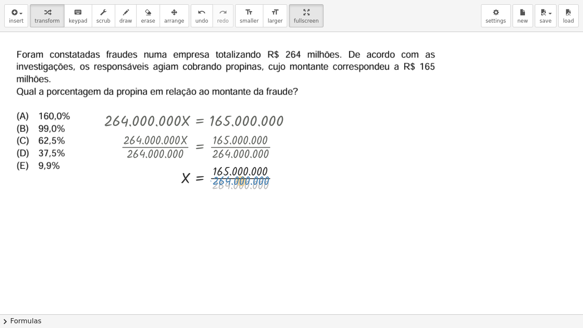
drag, startPoint x: 261, startPoint y: 184, endPoint x: 262, endPoint y: 180, distance: 4.3
click at [262, 180] on div at bounding box center [201, 177] width 202 height 31
drag, startPoint x: 259, startPoint y: 171, endPoint x: 262, endPoint y: 182, distance: 12.1
click at [230, 176] on div "Transform line Copy line as LaTeX Copy derivation as LaTeX Expand new lines: On" at bounding box center [228, 178] width 6 height 6
drag, startPoint x: 231, startPoint y: 176, endPoint x: 294, endPoint y: 179, distance: 62.4
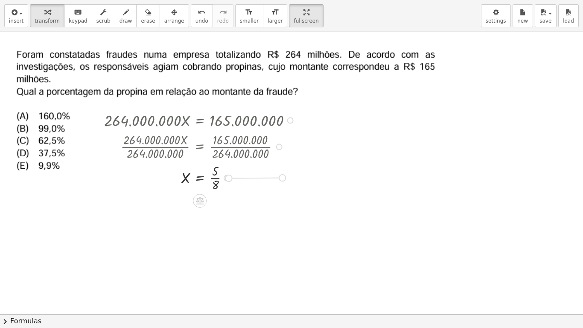
click at [200, 178] on div "X = · 5 · 8 Transform line Copy line as LaTeX Copy derivation as LaTeX Expand n…" at bounding box center [200, 178] width 0 height 0
drag, startPoint x: 229, startPoint y: 179, endPoint x: 234, endPoint y: 211, distance: 32.5
click at [200, 196] on div "X = · 5 · 8 Transform line Copy line as LaTeX Copy derivation as LaTeX Expand n…" at bounding box center [200, 196] width 0 height 0
click at [281, 178] on div at bounding box center [281, 178] width 6 height 6
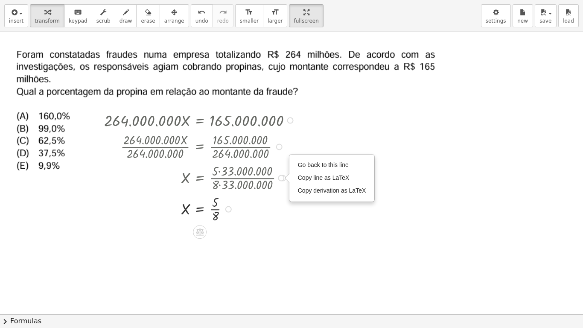
click at [281, 178] on div "Go back to this line Copy line as LaTeX Copy derivation as LaTeX" at bounding box center [281, 178] width 6 height 6
click at [318, 161] on li "Go back to this line" at bounding box center [332, 165] width 73 height 13
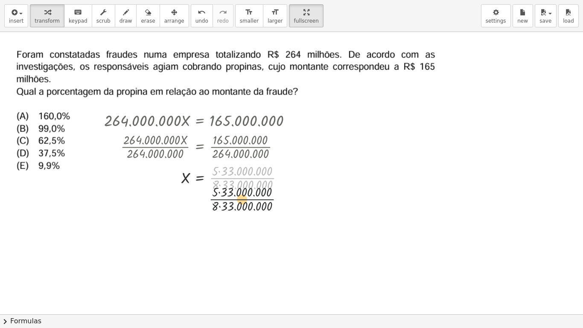
drag, startPoint x: 258, startPoint y: 179, endPoint x: 260, endPoint y: 211, distance: 32.1
click at [260, 211] on div "· 264.000.000 · X = 165.000.000 · 264.000.000 · X · 264.000.000 = · 165.000.000…" at bounding box center [291, 314] width 583 height 564
drag, startPoint x: 239, startPoint y: 172, endPoint x: 244, endPoint y: 190, distance: 19.5
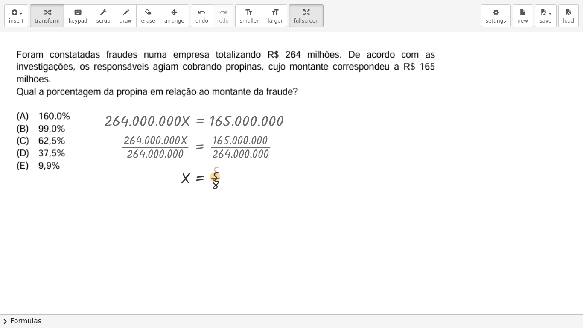
drag, startPoint x: 216, startPoint y: 172, endPoint x: 221, endPoint y: 192, distance: 20.6
click at [221, 192] on div at bounding box center [201, 177] width 202 height 31
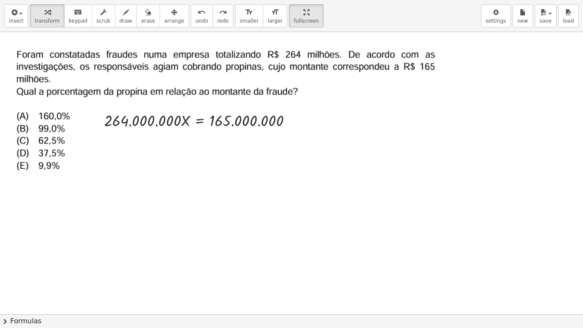
click at [269, 152] on div at bounding box center [228, 107] width 449 height 146
click at [292, 122] on div at bounding box center [290, 120] width 6 height 6
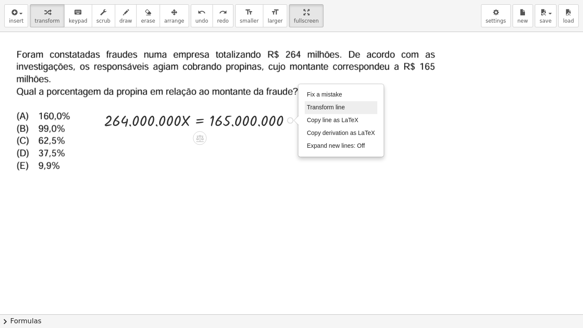
click at [318, 112] on li "Transform line" at bounding box center [341, 107] width 73 height 13
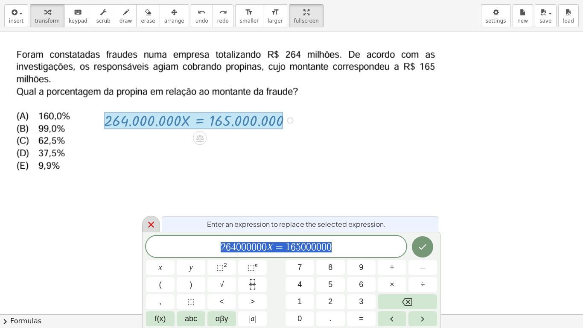
click at [149, 223] on icon at bounding box center [151, 225] width 6 height 6
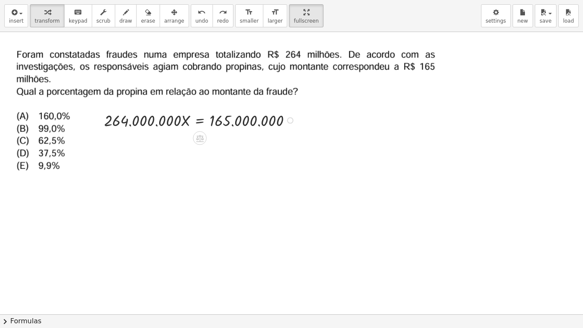
click at [289, 122] on div "Fix a mistake Transform line Copy line as LaTeX Copy derivation as LaTeX Expand…" at bounding box center [290, 120] width 6 height 6
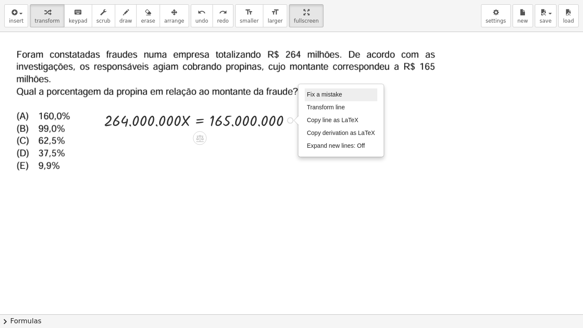
click at [335, 97] on span "Fix a mistake" at bounding box center [324, 94] width 35 height 7
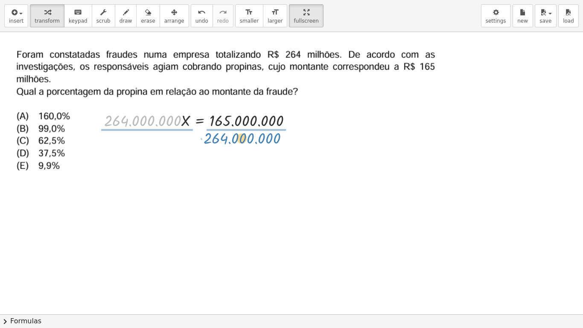
drag, startPoint x: 183, startPoint y: 125, endPoint x: 277, endPoint y: 141, distance: 94.8
click at [277, 141] on div "· 264.000.000 · 264.000.000 · X = 165.000.000 Fix a mistake Transform line Copy…" at bounding box center [291, 314] width 583 height 564
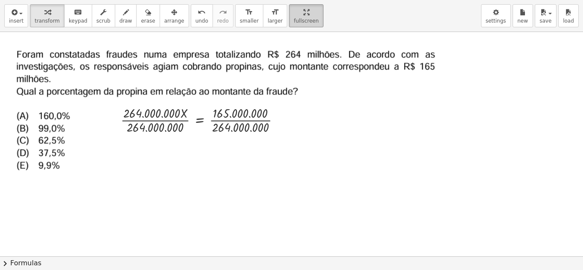
click at [294, 17] on div "button" at bounding box center [306, 12] width 25 height 10
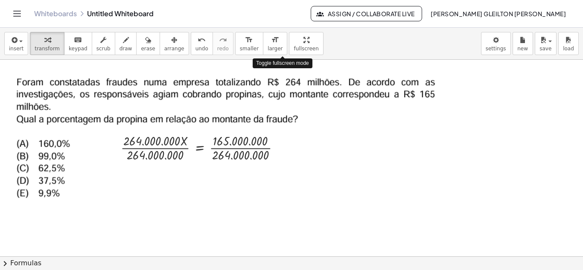
drag, startPoint x: 289, startPoint y: 40, endPoint x: 289, endPoint y: 78, distance: 37.6
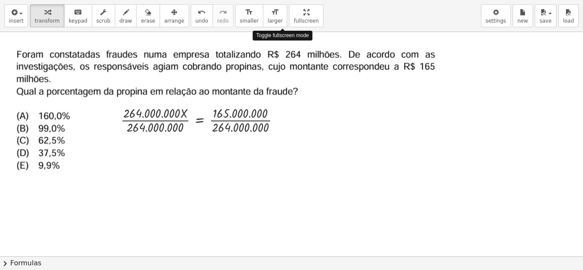
click at [289, 77] on div "insert select one: Math Expression Function Text Youtube Video Graphing Geometr…" at bounding box center [291, 135] width 583 height 270
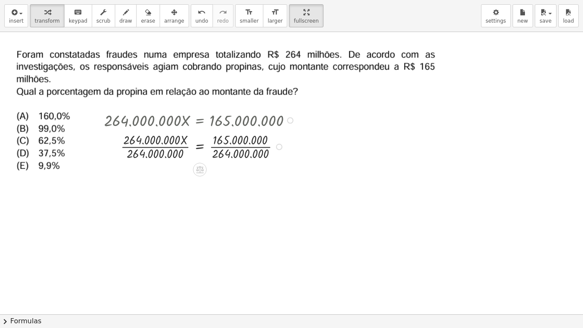
drag, startPoint x: 280, startPoint y: 120, endPoint x: 274, endPoint y: 170, distance: 50.2
click at [274, 170] on div "· 264.000.000 · X = 165.000.000 · X = 165.000.000 · 264.000.000 · 264.000.000 ·…" at bounding box center [291, 314] width 583 height 564
drag, startPoint x: 144, startPoint y: 139, endPoint x: 150, endPoint y: 151, distance: 13.4
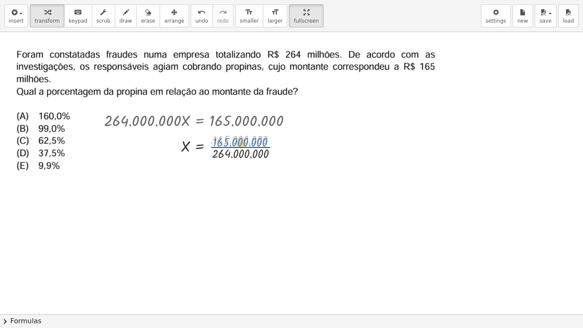
drag, startPoint x: 239, startPoint y: 144, endPoint x: 239, endPoint y: 137, distance: 6.8
click at [239, 137] on div at bounding box center [201, 146] width 202 height 31
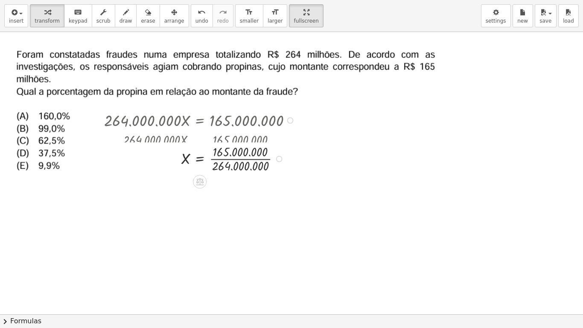
drag, startPoint x: 280, startPoint y: 147, endPoint x: 273, endPoint y: 178, distance: 31.4
click at [200, 159] on div "X = 165.000.000 · · 264.000.000 Fix a mistake Transform line Copy line as LaTeX…" at bounding box center [200, 159] width 0 height 0
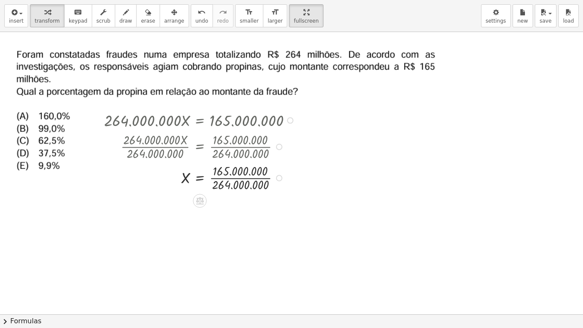
click at [277, 177] on div "Fix a mistake Transform line Copy line as LaTeX Copy derivation as LaTeX Expand…" at bounding box center [279, 178] width 6 height 6
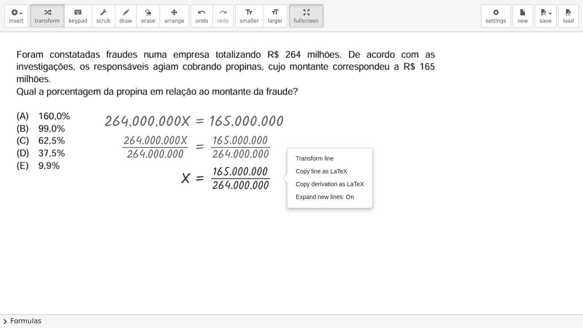
drag, startPoint x: 325, startPoint y: 196, endPoint x: 342, endPoint y: 221, distance: 30.1
click at [342, 221] on div "· 264.000.000 · X = 165.000.000 · 264.000.000 · X · 264.000.000 = · 165.000.000…" at bounding box center [291, 314] width 583 height 564
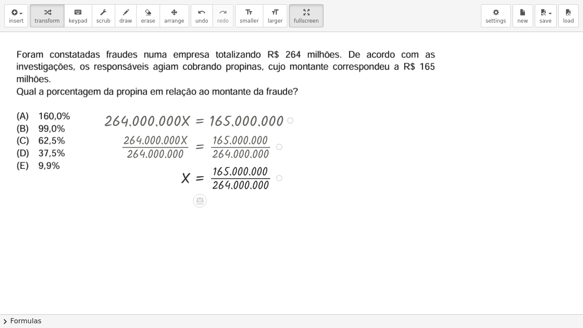
click at [281, 179] on div "Transform line Copy line as LaTeX Copy derivation as LaTeX Expand new lines: On" at bounding box center [279, 178] width 6 height 6
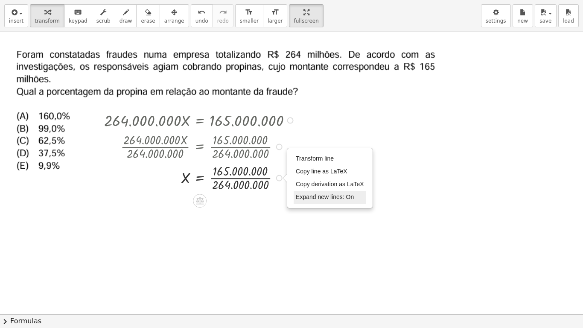
click at [347, 200] on span "Expand new lines: On" at bounding box center [325, 196] width 58 height 7
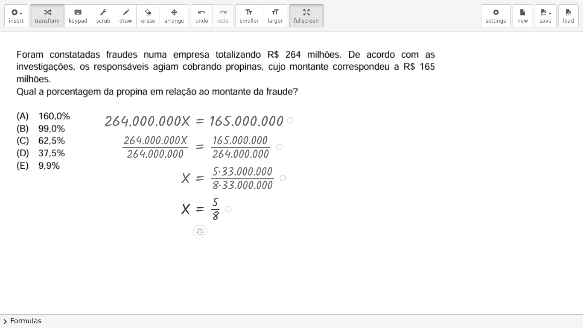
drag, startPoint x: 228, startPoint y: 179, endPoint x: 226, endPoint y: 213, distance: 33.8
click at [200, 209] on div "X = · 5 · 8 Transform line Copy line as LaTeX Copy derivation as LaTeX Expand n…" at bounding box center [200, 209] width 0 height 0
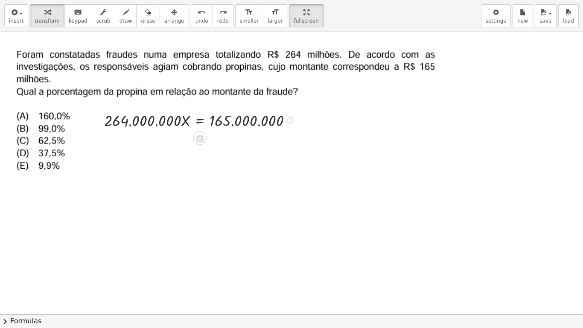
click at [289, 117] on div at bounding box center [290, 120] width 6 height 6
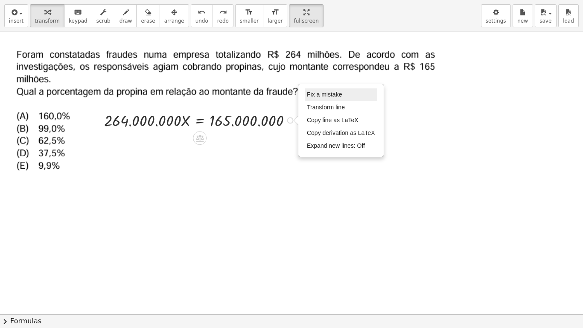
click at [335, 96] on span "Fix a mistake" at bounding box center [324, 94] width 35 height 7
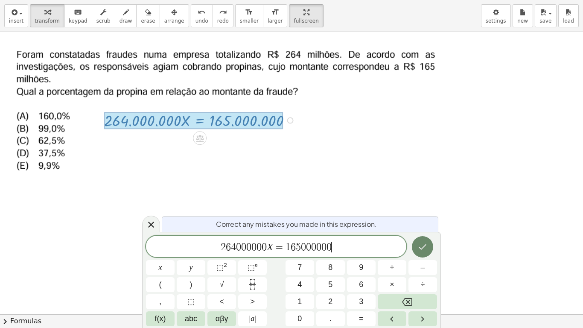
click at [430, 251] on button "Done" at bounding box center [422, 246] width 21 height 21
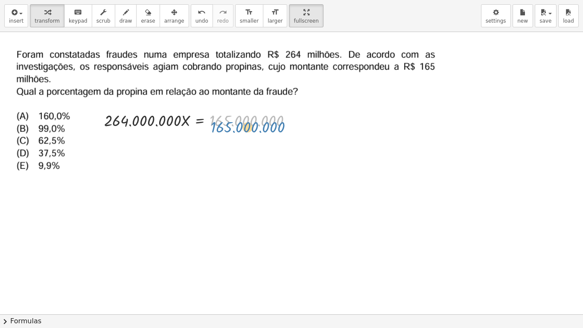
drag, startPoint x: 266, startPoint y: 119, endPoint x: 266, endPoint y: 124, distance: 5.1
click at [267, 124] on div at bounding box center [201, 120] width 202 height 22
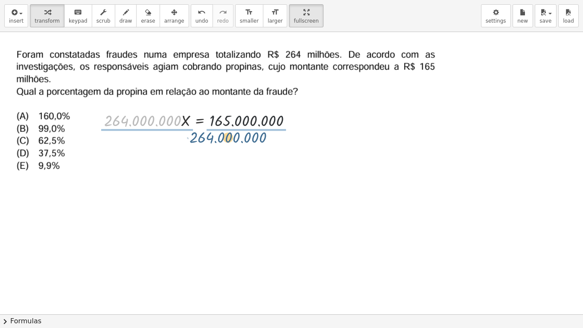
drag, startPoint x: 154, startPoint y: 120, endPoint x: 251, endPoint y: 136, distance: 98.2
click at [251, 136] on div "· 264.000.000 · 264.000.000 · X = 165.000.000 Fix a mistake Transform line Copy…" at bounding box center [291, 314] width 583 height 564
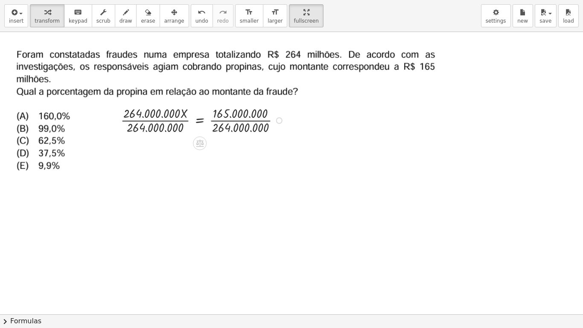
click at [280, 121] on div at bounding box center [279, 120] width 6 height 6
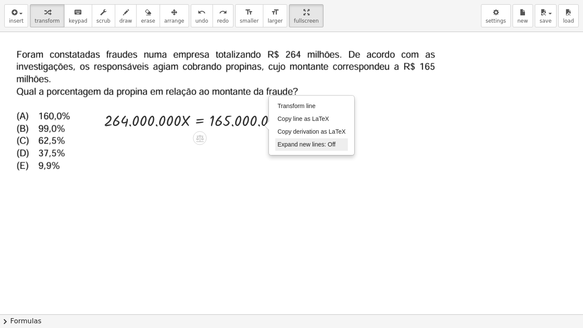
click at [327, 141] on span "Expand new lines: Off" at bounding box center [306, 144] width 58 height 7
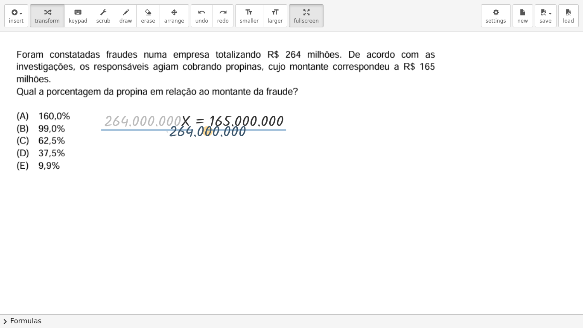
drag, startPoint x: 172, startPoint y: 119, endPoint x: 259, endPoint y: 130, distance: 88.1
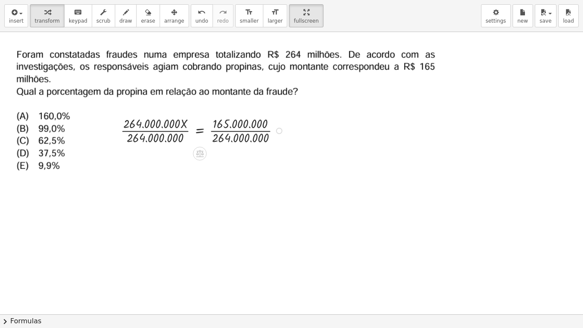
drag, startPoint x: 277, startPoint y: 121, endPoint x: 277, endPoint y: 144, distance: 23.5
click at [200, 131] on div "· X = 165.000.000 · 264.000.000 · 264.000.000 · · 264.000.000" at bounding box center [200, 131] width 0 height 0
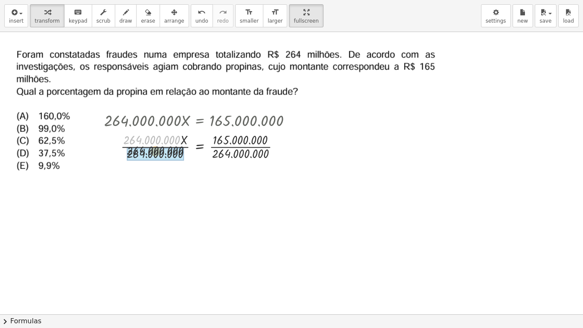
drag, startPoint x: 167, startPoint y: 139, endPoint x: 174, endPoint y: 152, distance: 15.1
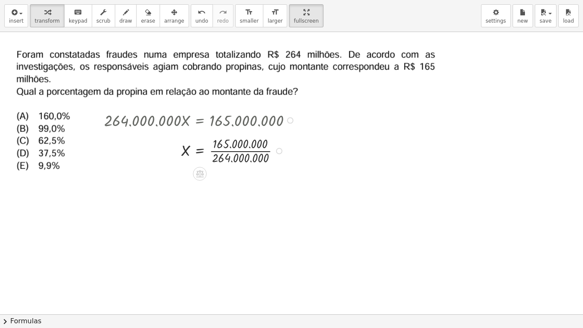
drag, startPoint x: 279, startPoint y: 149, endPoint x: 279, endPoint y: 170, distance: 20.9
click at [200, 151] on div "X = 165.000.000 · · 264.000.000" at bounding box center [200, 151] width 0 height 0
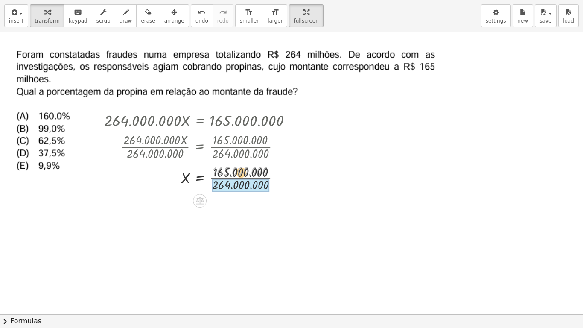
drag, startPoint x: 228, startPoint y: 171, endPoint x: 232, endPoint y: 181, distance: 10.9
drag, startPoint x: 227, startPoint y: 178, endPoint x: 231, endPoint y: 206, distance: 28.4
click at [200, 178] on div "X = · 5 · 8" at bounding box center [200, 178] width 0 height 0
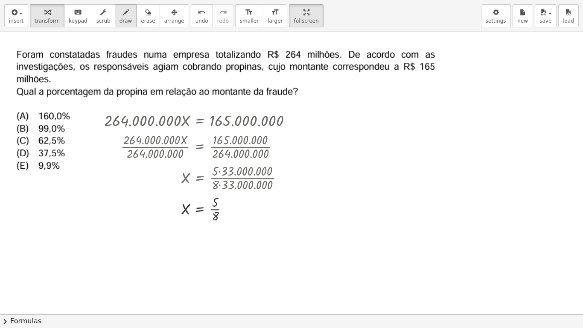
click at [119, 17] on div "button" at bounding box center [125, 12] width 13 height 10
drag, startPoint x: 326, startPoint y: 109, endPoint x: 314, endPoint y: 120, distance: 16.3
click at [314, 120] on div at bounding box center [291, 314] width 583 height 564
drag, startPoint x: 347, startPoint y: 108, endPoint x: 368, endPoint y: 114, distance: 22.0
click at [377, 118] on div at bounding box center [291, 314] width 583 height 564
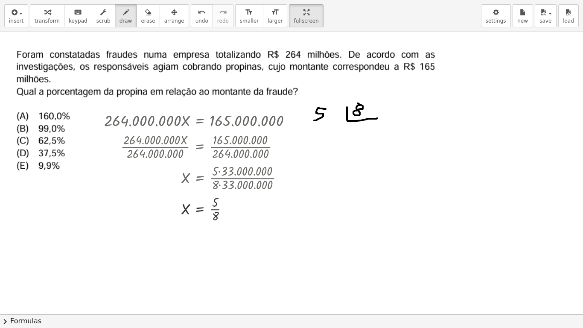
drag, startPoint x: 359, startPoint y: 105, endPoint x: 356, endPoint y: 109, distance: 5.5
click at [356, 104] on div at bounding box center [291, 314] width 583 height 564
drag, startPoint x: 329, startPoint y: 110, endPoint x: 333, endPoint y: 114, distance: 6.1
click at [331, 112] on div at bounding box center [291, 314] width 583 height 564
click at [354, 128] on div at bounding box center [291, 314] width 583 height 564
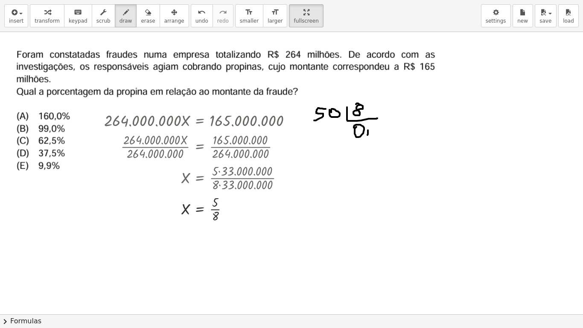
drag, startPoint x: 367, startPoint y: 135, endPoint x: 360, endPoint y: 130, distance: 8.9
click at [367, 136] on div at bounding box center [291, 314] width 583 height 564
drag, startPoint x: 371, startPoint y: 124, endPoint x: 373, endPoint y: 133, distance: 9.2
click at [373, 133] on div at bounding box center [291, 314] width 583 height 564
drag, startPoint x: 316, startPoint y: 127, endPoint x: 326, endPoint y: 141, distance: 17.8
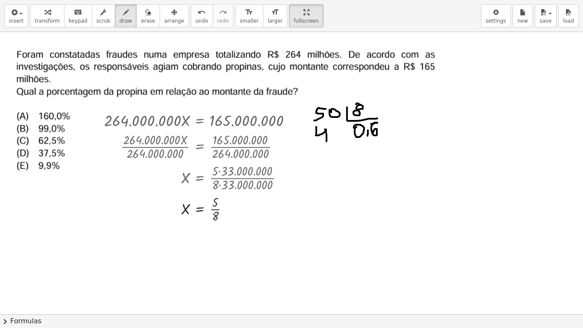
click at [326, 141] on div at bounding box center [291, 314] width 583 height 564
click at [337, 125] on div at bounding box center [291, 314] width 583 height 564
click at [307, 136] on div at bounding box center [291, 314] width 583 height 564
drag, startPoint x: 329, startPoint y: 144, endPoint x: 344, endPoint y: 144, distance: 14.9
click at [344, 144] on div at bounding box center [291, 314] width 583 height 564
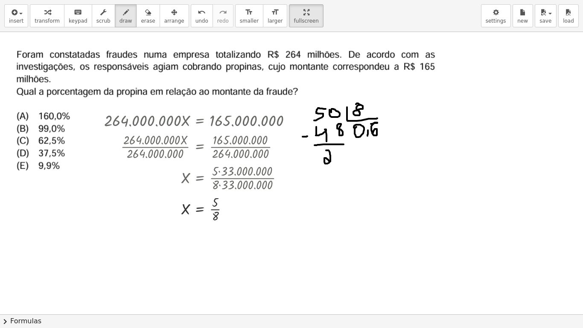
drag, startPoint x: 326, startPoint y: 150, endPoint x: 330, endPoint y: 161, distance: 11.9
click at [330, 161] on div at bounding box center [291, 314] width 583 height 564
click at [335, 154] on div at bounding box center [291, 314] width 583 height 564
drag, startPoint x: 382, startPoint y: 125, endPoint x: 389, endPoint y: 133, distance: 10.6
click at [391, 135] on div at bounding box center [291, 314] width 583 height 564
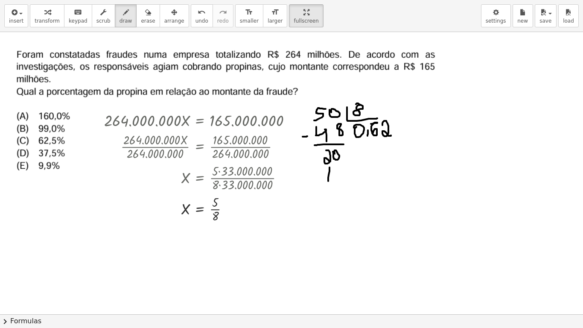
drag, startPoint x: 329, startPoint y: 167, endPoint x: 335, endPoint y: 173, distance: 8.2
click at [330, 181] on div at bounding box center [291, 314] width 583 height 564
drag, startPoint x: 337, startPoint y: 169, endPoint x: 333, endPoint y: 178, distance: 8.8
click at [333, 178] on div at bounding box center [291, 314] width 583 height 564
drag, startPoint x: 321, startPoint y: 173, endPoint x: 326, endPoint y: 172, distance: 4.7
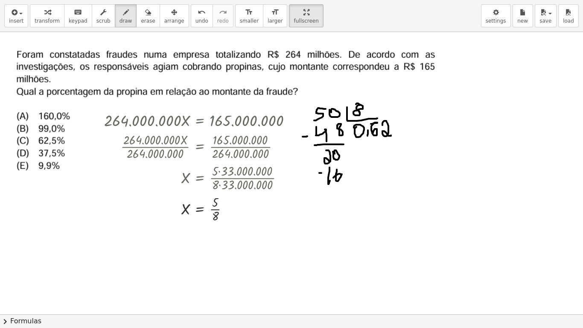
click at [326, 172] on div at bounding box center [291, 314] width 583 height 564
drag, startPoint x: 319, startPoint y: 192, endPoint x: 350, endPoint y: 187, distance: 30.8
click at [351, 187] on div at bounding box center [291, 314] width 583 height 564
drag, startPoint x: 332, startPoint y: 198, endPoint x: 339, endPoint y: 212, distance: 16.2
click at [339, 212] on div at bounding box center [291, 314] width 583 height 564
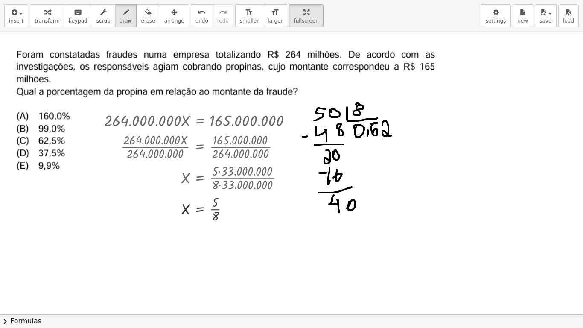
drag, startPoint x: 350, startPoint y: 201, endPoint x: 382, endPoint y: 146, distance: 63.9
click at [349, 207] on div at bounding box center [291, 314] width 583 height 564
drag, startPoint x: 402, startPoint y: 119, endPoint x: 395, endPoint y: 132, distance: 14.9
click at [395, 132] on div at bounding box center [291, 314] width 583 height 564
drag, startPoint x: 343, startPoint y: 217, endPoint x: 352, endPoint y: 220, distance: 9.6
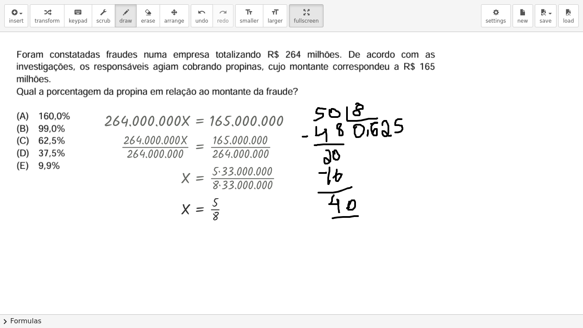
click at [359, 216] on div at bounding box center [291, 314] width 583 height 564
drag, startPoint x: 349, startPoint y: 227, endPoint x: 344, endPoint y: 228, distance: 4.4
click at [344, 229] on div at bounding box center [291, 314] width 583 height 564
drag, startPoint x: 335, startPoint y: 225, endPoint x: 338, endPoint y: 236, distance: 11.4
click at [338, 236] on div at bounding box center [291, 314] width 583 height 564
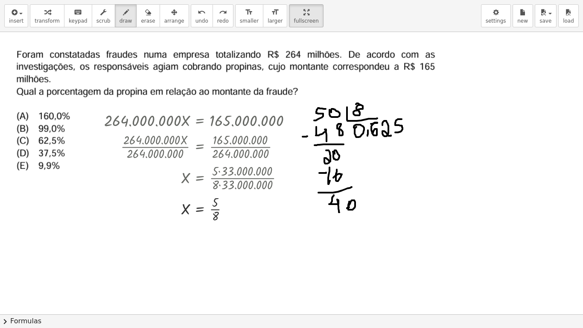
drag, startPoint x: 319, startPoint y: 224, endPoint x: 331, endPoint y: 224, distance: 11.6
click at [331, 224] on div at bounding box center [291, 314] width 583 height 564
drag, startPoint x: 334, startPoint y: 220, endPoint x: 342, endPoint y: 234, distance: 16.5
click at [342, 234] on div at bounding box center [291, 314] width 583 height 564
drag, startPoint x: 352, startPoint y: 223, endPoint x: 351, endPoint y: 227, distance: 4.3
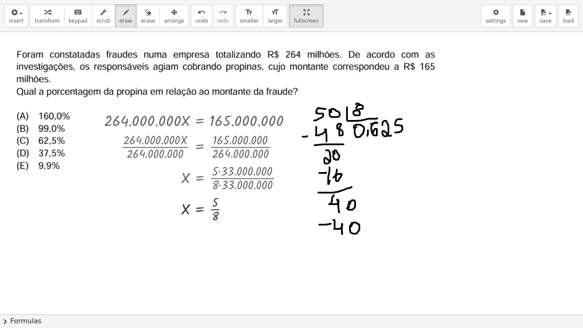
click at [351, 227] on div at bounding box center [291, 314] width 583 height 564
drag, startPoint x: 336, startPoint y: 242, endPoint x: 365, endPoint y: 236, distance: 29.3
click at [367, 236] on div at bounding box center [291, 314] width 583 height 564
click at [349, 248] on div at bounding box center [291, 314] width 583 height 564
click at [37, 23] on span "transform" at bounding box center [47, 21] width 25 height 6
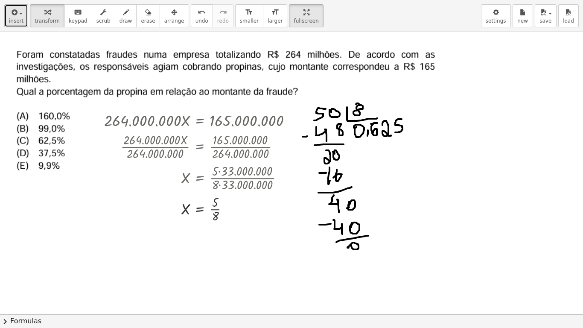
click at [19, 17] on button "insert" at bounding box center [16, 15] width 24 height 23
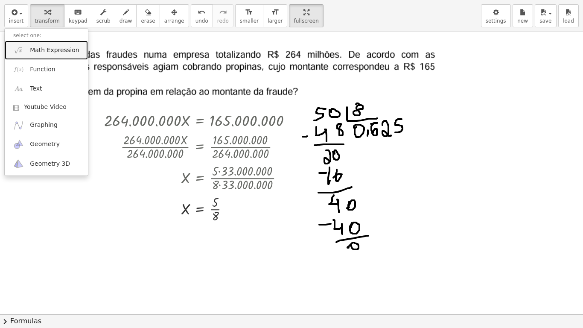
click at [43, 50] on span "Math Expression" at bounding box center [54, 50] width 49 height 9
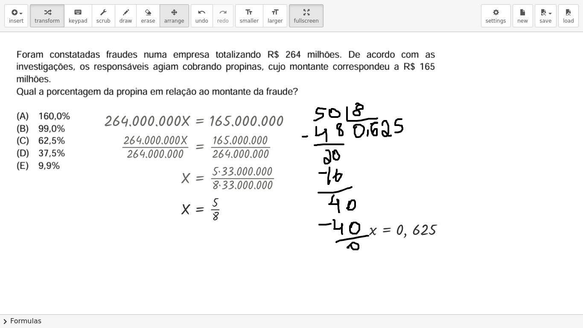
click at [171, 17] on icon "button" at bounding box center [174, 12] width 6 height 10
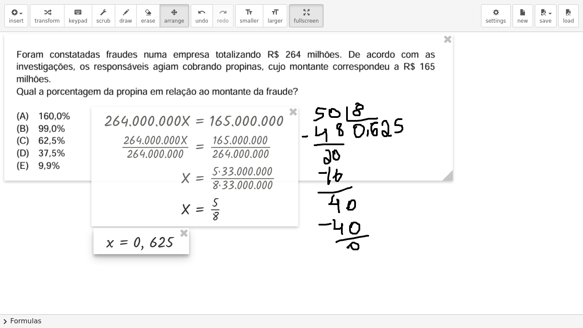
drag, startPoint x: 395, startPoint y: 233, endPoint x: 131, endPoint y: 245, distance: 264.0
click at [131, 245] on div at bounding box center [141, 241] width 96 height 26
click at [213, 246] on div at bounding box center [291, 314] width 583 height 564
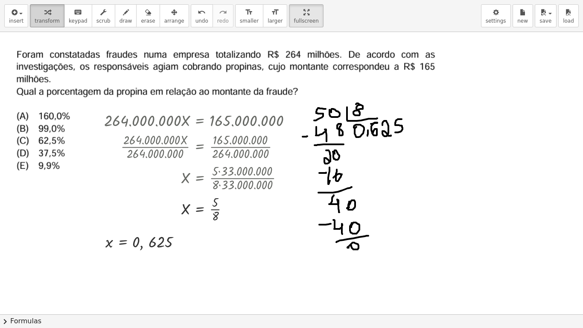
click at [46, 15] on icon "button" at bounding box center [47, 12] width 6 height 10
click at [141, 258] on icon at bounding box center [139, 259] width 7 height 7
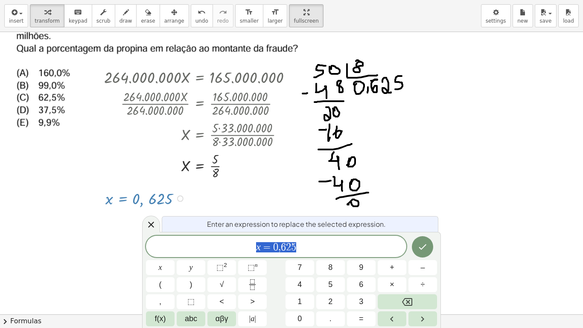
scroll to position [44, 0]
click at [149, 230] on div at bounding box center [151, 224] width 18 height 17
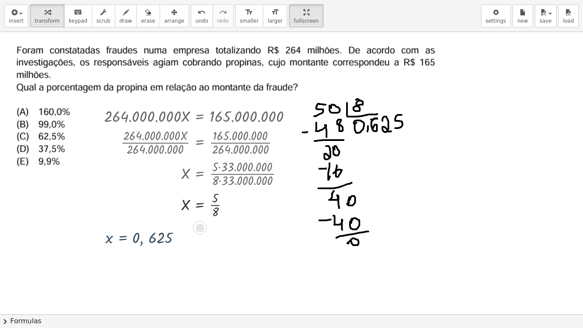
scroll to position [0, 0]
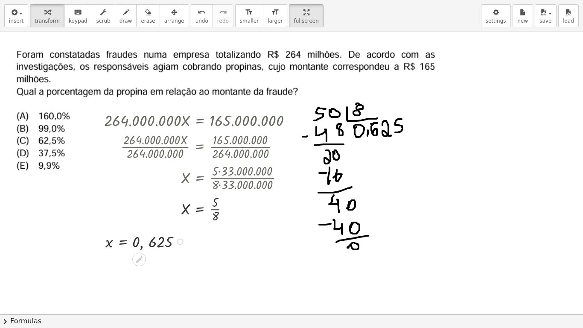
click at [123, 245] on div at bounding box center [146, 241] width 91 height 22
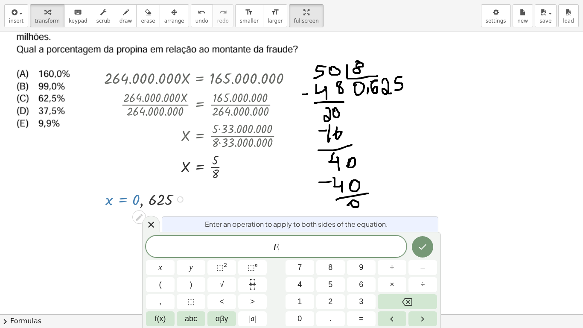
scroll to position [44, 0]
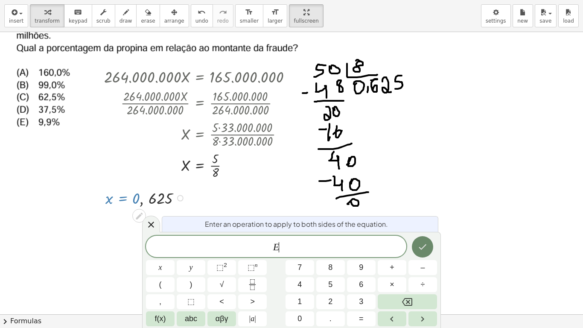
click at [424, 249] on icon "Done" at bounding box center [422, 247] width 10 height 10
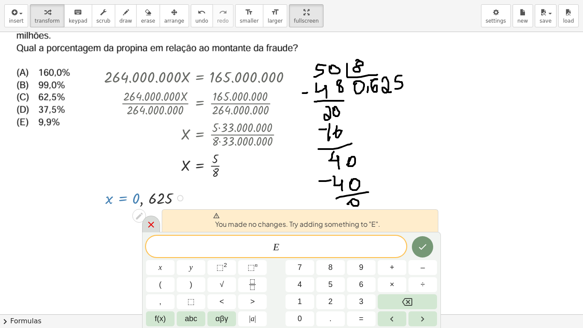
click at [151, 224] on icon at bounding box center [151, 225] width 6 height 6
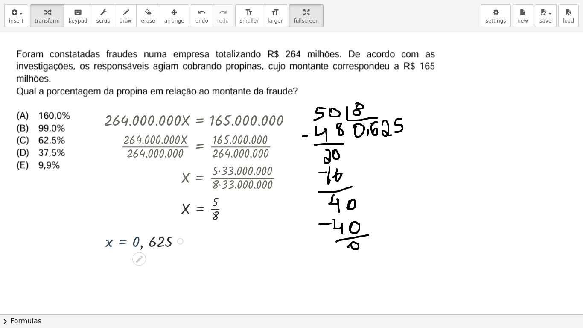
scroll to position [0, 0]
click at [179, 241] on div at bounding box center [180, 242] width 6 height 6
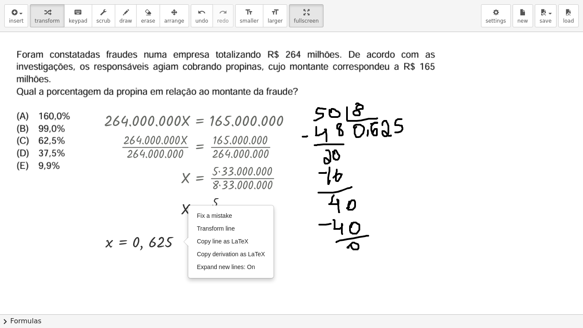
click at [170, 264] on div at bounding box center [291, 314] width 583 height 564
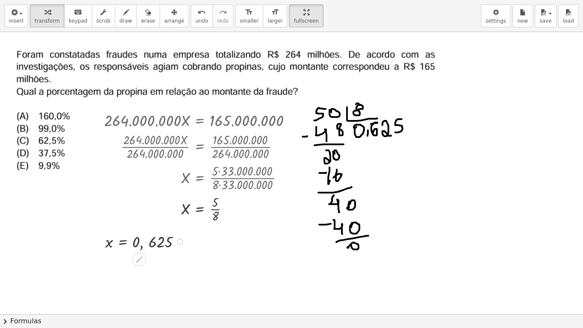
click at [137, 261] on icon at bounding box center [139, 259] width 7 height 7
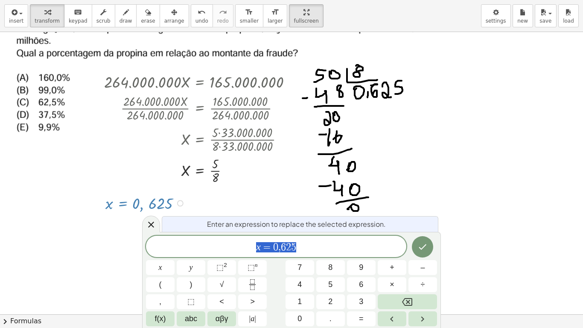
scroll to position [44, 0]
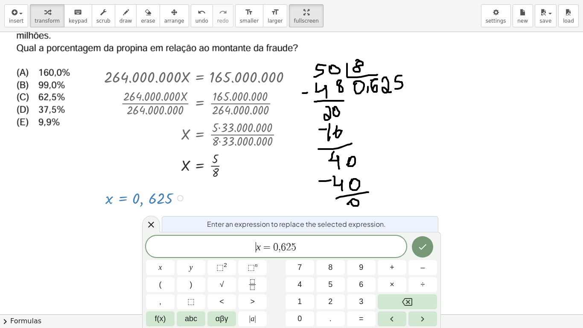
click at [133, 218] on div at bounding box center [291, 270] width 583 height 564
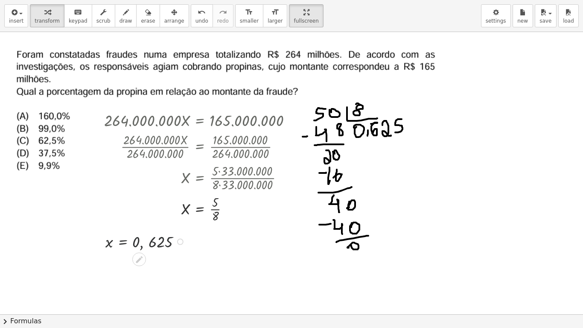
scroll to position [0, 0]
click at [137, 258] on icon at bounding box center [139, 259] width 9 height 9
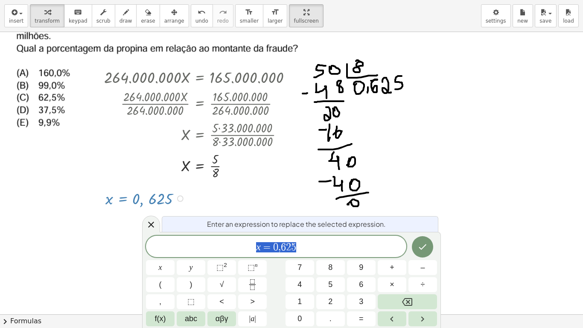
scroll to position [44, 0]
click at [251, 250] on span "​ x = 0 , 6 2 5" at bounding box center [276, 247] width 260 height 12
drag, startPoint x: 264, startPoint y: 248, endPoint x: 223, endPoint y: 248, distance: 41.0
click at [223, 248] on span "1 0 0 x = 0 , 6 2 5" at bounding box center [276, 247] width 260 height 12
click at [343, 249] on span "​ x = 0 , 6 2 5" at bounding box center [276, 247] width 260 height 12
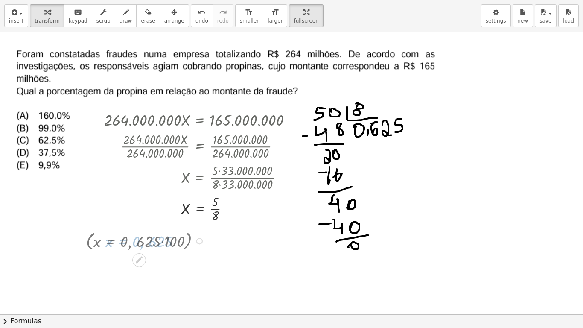
scroll to position [0, 0]
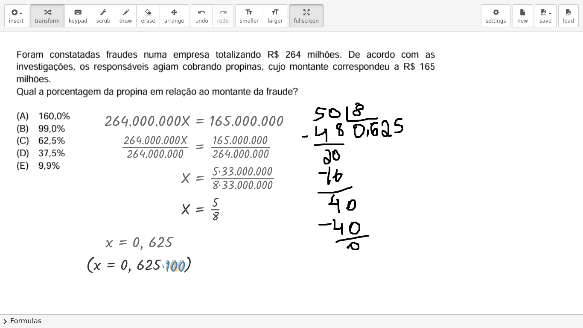
click at [178, 268] on div at bounding box center [146, 264] width 129 height 24
drag, startPoint x: 173, startPoint y: 267, endPoint x: 156, endPoint y: 270, distance: 17.3
drag, startPoint x: 176, startPoint y: 265, endPoint x: 131, endPoint y: 265, distance: 45.7
click at [131, 265] on div at bounding box center [146, 264] width 129 height 24
drag, startPoint x: 123, startPoint y: 265, endPoint x: 166, endPoint y: 269, distance: 42.9
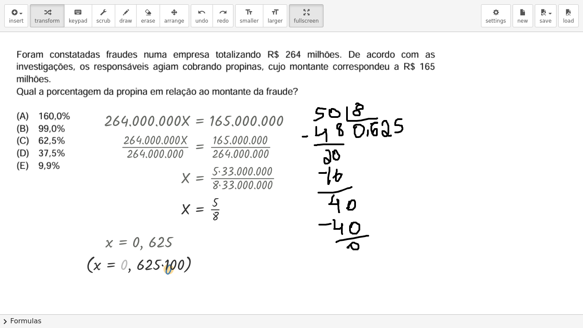
click at [166, 269] on div at bounding box center [146, 264] width 129 height 24
click at [138, 267] on div at bounding box center [146, 264] width 129 height 24
click at [139, 270] on icon at bounding box center [139, 283] width 7 height 7
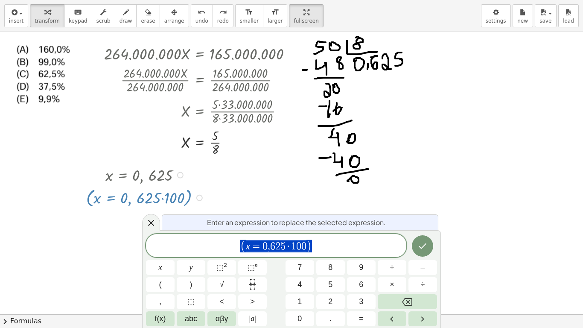
scroll to position [67, 0]
click at [322, 250] on span "( x = 0 , 6 2 5 · 1 0 0 ) ​" at bounding box center [276, 246] width 260 height 14
click at [263, 247] on span "0" at bounding box center [264, 246] width 5 height 10
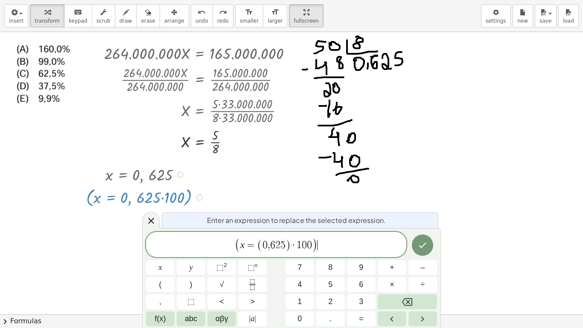
click at [332, 244] on span "( x = ( 0 , 6 2 5 ) · 1 0 0 ) ​" at bounding box center [276, 245] width 260 height 16
click at [239, 244] on span "( x = ( 0 , 6 2 5 ) · 1 0 0 ​ )" at bounding box center [276, 245] width 83 height 15
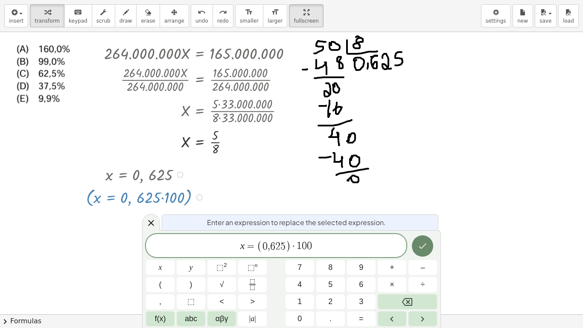
click at [426, 246] on icon "Done" at bounding box center [422, 246] width 10 height 10
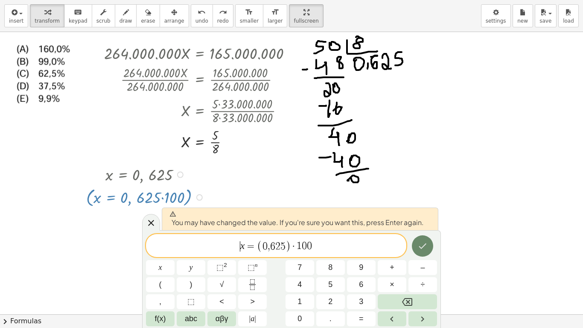
click at [427, 241] on icon "Done" at bounding box center [422, 246] width 10 height 10
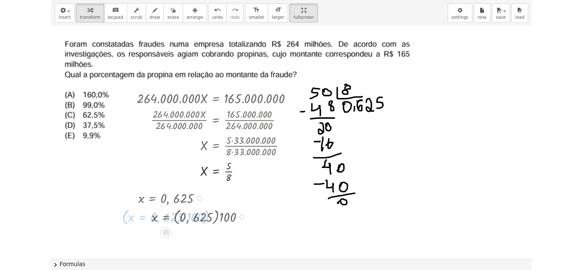
scroll to position [0, 0]
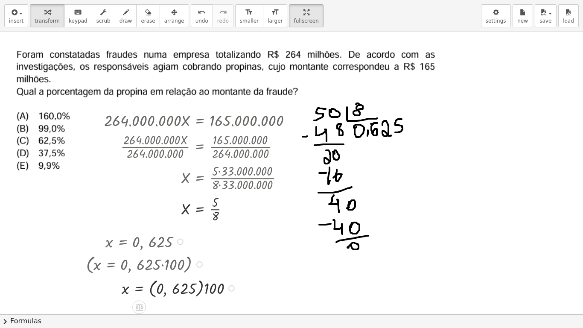
click at [186, 266] on div at bounding box center [162, 264] width 161 height 24
click at [166, 15] on div "button" at bounding box center [174, 12] width 20 height 10
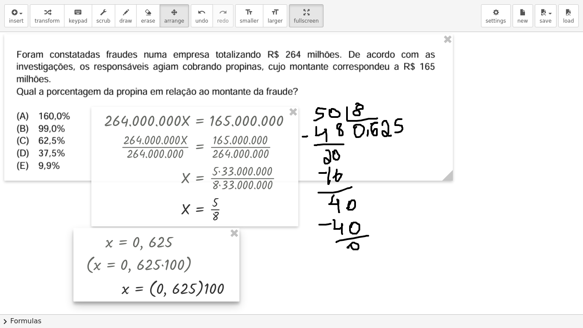
click at [226, 270] on div at bounding box center [156, 264] width 166 height 73
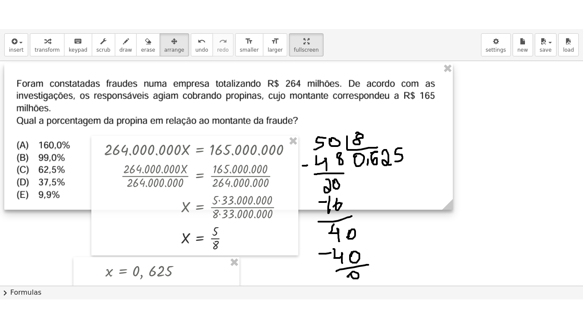
scroll to position [171, 0]
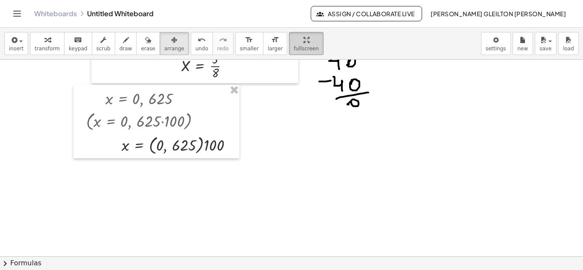
click at [294, 47] on span "fullscreen" at bounding box center [306, 49] width 25 height 6
drag, startPoint x: 286, startPoint y: 47, endPoint x: 286, endPoint y: 85, distance: 37.1
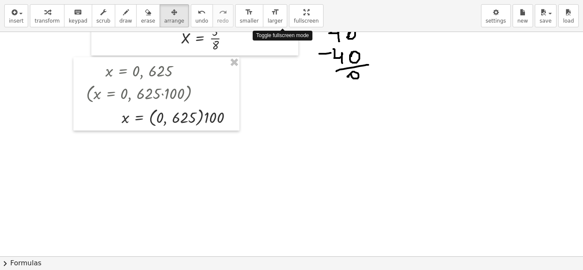
click at [286, 85] on div "insert select one: Math Expression Function Text Youtube Video Graphing Geometr…" at bounding box center [291, 135] width 583 height 270
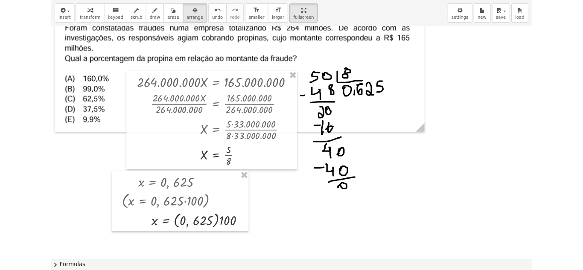
scroll to position [0, 0]
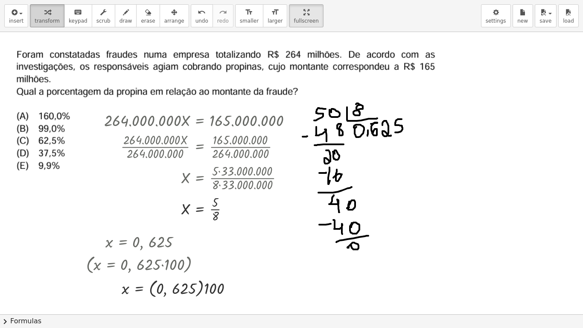
click at [51, 16] on div "button" at bounding box center [47, 12] width 25 height 10
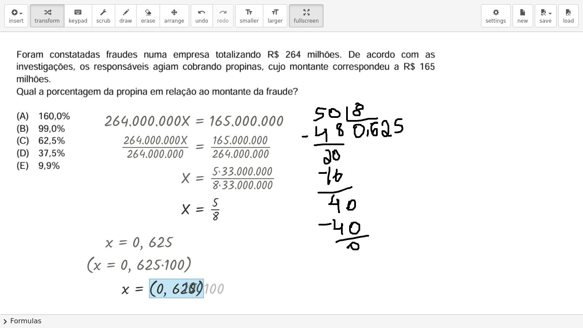
drag, startPoint x: 212, startPoint y: 291, endPoint x: 190, endPoint y: 289, distance: 21.8
drag, startPoint x: 213, startPoint y: 289, endPoint x: 200, endPoint y: 289, distance: 13.2
drag, startPoint x: 160, startPoint y: 290, endPoint x: 187, endPoint y: 290, distance: 27.3
click at [187, 270] on div at bounding box center [162, 287] width 160 height 24
click at [207, 270] on div at bounding box center [162, 287] width 160 height 24
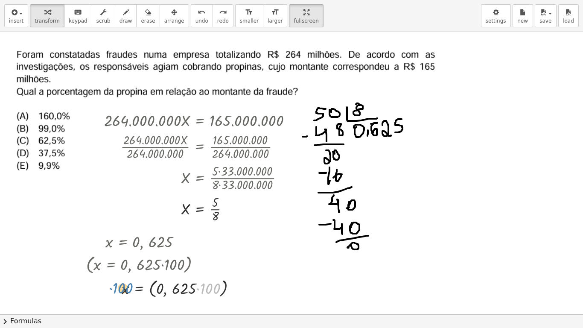
drag, startPoint x: 208, startPoint y: 289, endPoint x: 121, endPoint y: 289, distance: 87.5
click at [121, 270] on div at bounding box center [164, 287] width 165 height 24
drag, startPoint x: 204, startPoint y: 291, endPoint x: 121, endPoint y: 303, distance: 84.0
click at [121, 270] on div "· 264.000.000 · X = 165.000.000 · 264.000.000 · X · 264.000.000 = · 165.000.000…" at bounding box center [291, 314] width 583 height 564
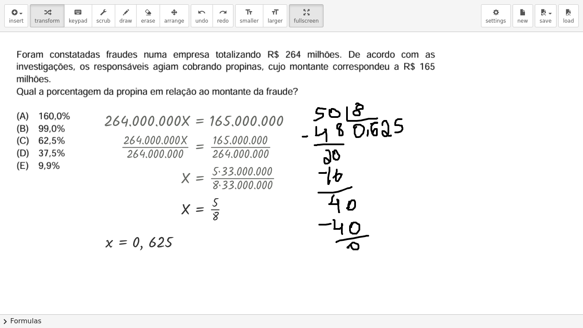
click at [278, 0] on html "Graspable Math Activities Get Started Activity Bank Assigned Work Classes White…" at bounding box center [291, 164] width 583 height 328
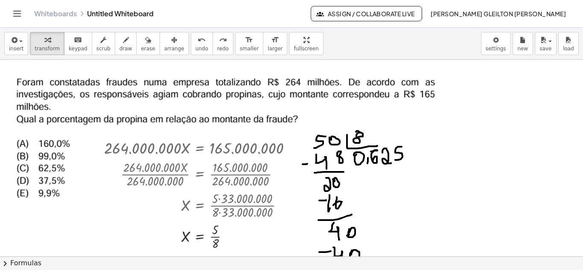
drag, startPoint x: 292, startPoint y: 35, endPoint x: 292, endPoint y: 73, distance: 37.1
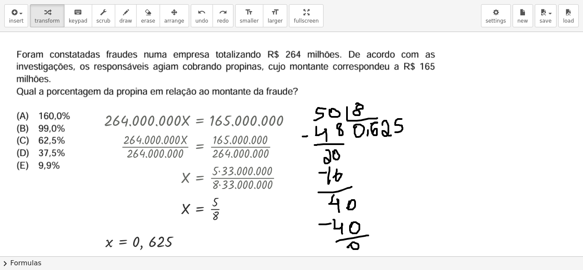
click at [292, 73] on div "insert select one: Math Expression Function Text Youtube Video Graphing Geometr…" at bounding box center [291, 135] width 583 height 270
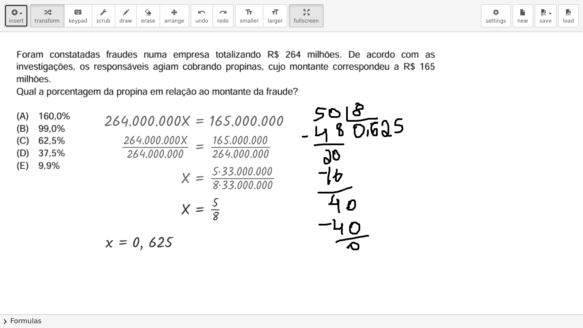
click at [24, 12] on button "insert" at bounding box center [16, 15] width 24 height 23
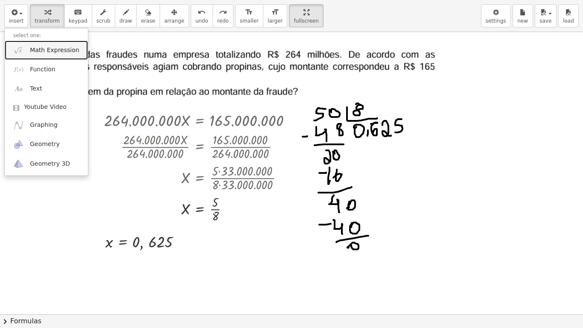
click at [35, 48] on span "Math Expression" at bounding box center [54, 50] width 49 height 9
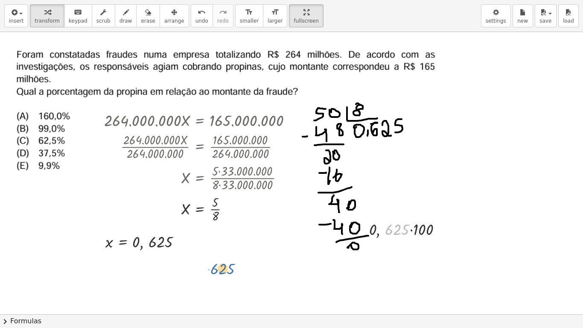
drag, startPoint x: 405, startPoint y: 230, endPoint x: 230, endPoint y: 268, distance: 179.4
click at [230, 268] on div "· 264.000.000 · X = 165.000.000 · 264.000.000 · X · 264.000.000 = · 165.000.000…" at bounding box center [291, 327] width 583 height 590
drag, startPoint x: 442, startPoint y: 229, endPoint x: 192, endPoint y: 273, distance: 253.9
click at [192, 270] on div "· 264.000.000 · X = 165.000.000 · 264.000.000 · X · 264.000.000 = · 165.000.000…" at bounding box center [291, 327] width 583 height 590
click at [401, 247] on icon at bounding box center [401, 247] width 7 height 7
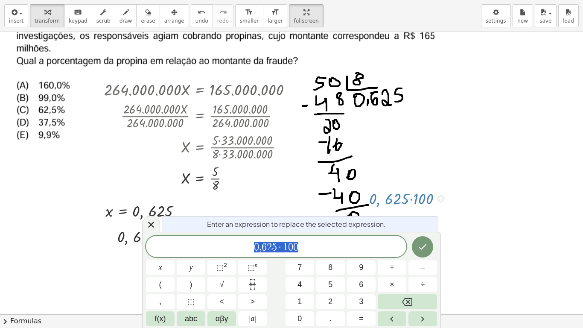
scroll to position [31, 0]
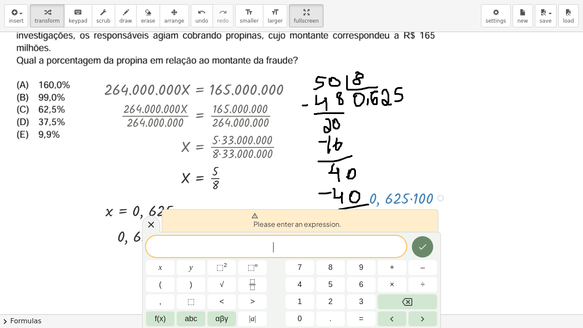
click at [416, 248] on button "Done" at bounding box center [422, 246] width 21 height 21
click at [424, 247] on icon "Done" at bounding box center [423, 247] width 8 height 6
click at [151, 226] on icon at bounding box center [151, 224] width 10 height 10
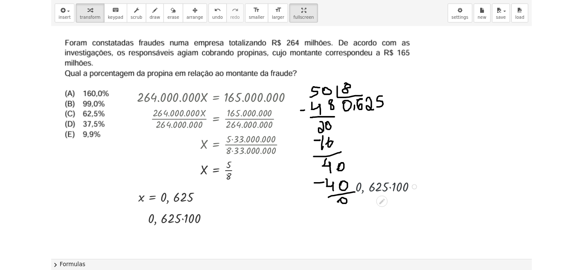
scroll to position [0, 0]
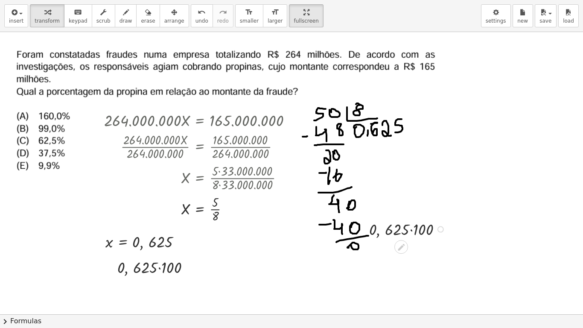
drag, startPoint x: 419, startPoint y: 239, endPoint x: 411, endPoint y: 229, distance: 12.1
click at [411, 229] on div at bounding box center [408, 229] width 87 height 22
drag, startPoint x: 169, startPoint y: 269, endPoint x: 152, endPoint y: 269, distance: 17.1
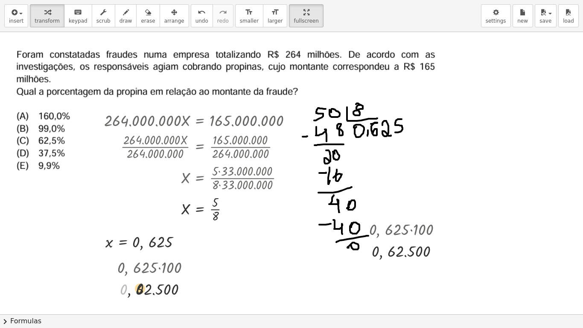
drag, startPoint x: 131, startPoint y: 291, endPoint x: 144, endPoint y: 290, distance: 12.4
click at [144, 270] on div at bounding box center [156, 288] width 87 height 22
drag, startPoint x: 124, startPoint y: 291, endPoint x: 175, endPoint y: 290, distance: 51.2
click at [175, 270] on div at bounding box center [156, 288] width 87 height 22
drag, startPoint x: 187, startPoint y: 289, endPoint x: 246, endPoint y: 256, distance: 67.8
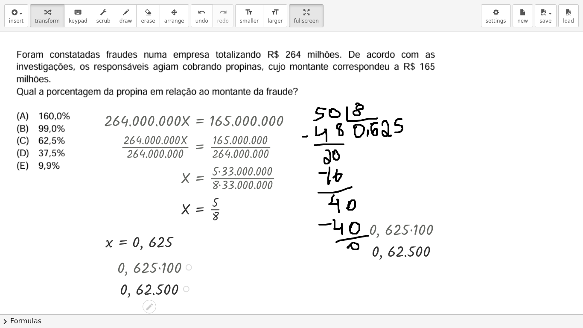
click at [246, 256] on div "· 264.000.000 · X = 165.000.000 · 264.000.000 · X · 264.000.000 = · 165.000.000…" at bounding box center [291, 327] width 583 height 590
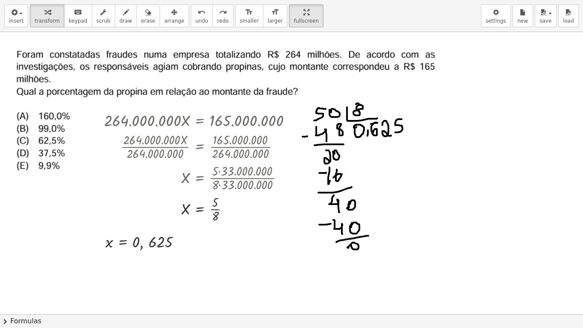
drag, startPoint x: 179, startPoint y: 267, endPoint x: 186, endPoint y: 261, distance: 8.8
click at [186, 261] on div at bounding box center [291, 327] width 583 height 590
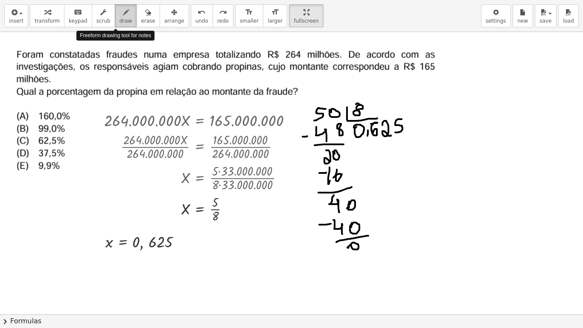
click at [122, 17] on button "draw" at bounding box center [126, 15] width 22 height 23
drag, startPoint x: 201, startPoint y: 259, endPoint x: 204, endPoint y: 264, distance: 5.6
click at [200, 263] on div at bounding box center [291, 327] width 583 height 590
click at [216, 268] on div at bounding box center [291, 327] width 583 height 590
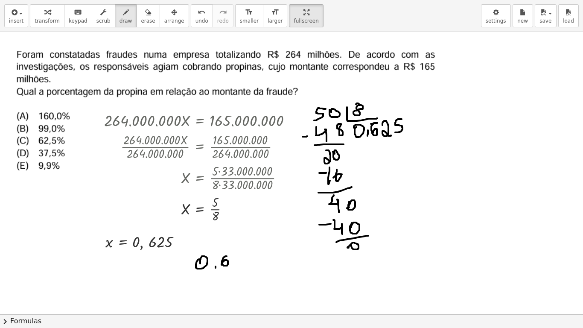
drag, startPoint x: 224, startPoint y: 256, endPoint x: 233, endPoint y: 258, distance: 9.1
click at [222, 265] on div at bounding box center [291, 327] width 583 height 590
drag, startPoint x: 233, startPoint y: 256, endPoint x: 244, endPoint y: 260, distance: 11.2
click at [243, 265] on div at bounding box center [291, 327] width 583 height 590
drag, startPoint x: 250, startPoint y: 255, endPoint x: 245, endPoint y: 262, distance: 9.5
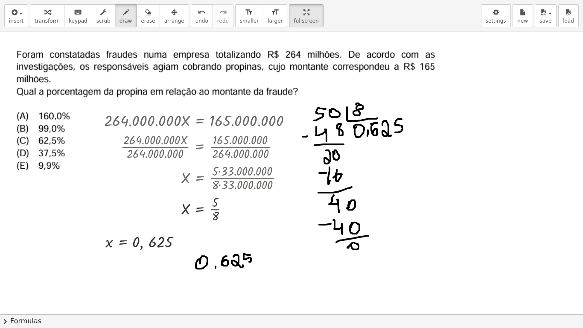
click at [245, 262] on div at bounding box center [291, 327] width 583 height 590
drag, startPoint x: 215, startPoint y: 267, endPoint x: 254, endPoint y: 268, distance: 38.9
click at [213, 270] on div at bounding box center [291, 327] width 583 height 590
click at [259, 261] on div at bounding box center [291, 327] width 583 height 590
click at [271, 264] on div at bounding box center [291, 327] width 583 height 590
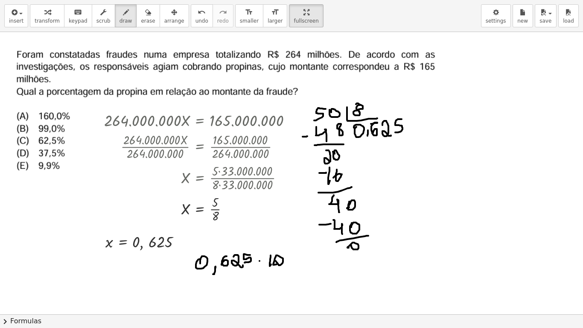
drag, startPoint x: 278, startPoint y: 264, endPoint x: 282, endPoint y: 262, distance: 4.6
click at [278, 263] on div at bounding box center [291, 327] width 583 height 590
drag, startPoint x: 288, startPoint y: 265, endPoint x: 269, endPoint y: 276, distance: 21.7
click at [282, 264] on div at bounding box center [291, 327] width 583 height 590
drag, startPoint x: 254, startPoint y: 282, endPoint x: 262, endPoint y: 284, distance: 8.1
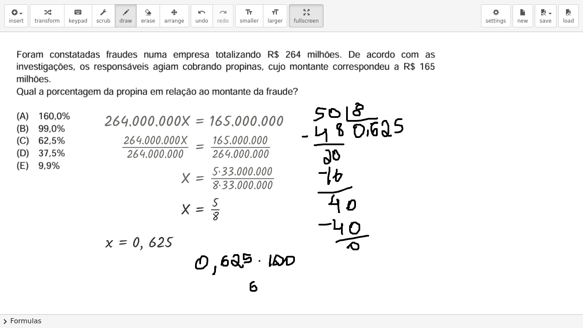
click at [255, 270] on div at bounding box center [291, 327] width 583 height 590
drag, startPoint x: 262, startPoint y: 282, endPoint x: 270, endPoint y: 288, distance: 9.7
click at [270, 270] on div at bounding box center [291, 327] width 583 height 590
click at [277, 270] on div at bounding box center [291, 327] width 583 height 590
drag, startPoint x: 284, startPoint y: 277, endPoint x: 279, endPoint y: 284, distance: 8.5
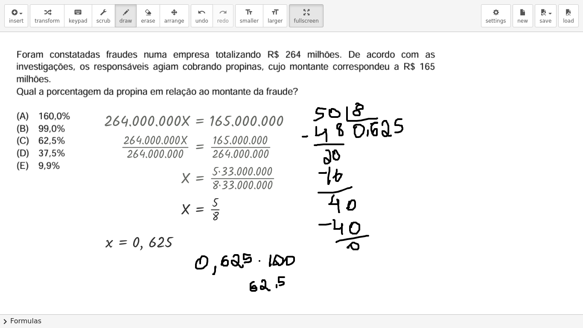
click at [279, 270] on div at bounding box center [291, 327] width 583 height 590
drag, startPoint x: 305, startPoint y: 277, endPoint x: 296, endPoint y: 283, distance: 11.0
click at [296, 270] on div at bounding box center [291, 327] width 583 height 590
drag, startPoint x: 303, startPoint y: 283, endPoint x: 262, endPoint y: 288, distance: 41.3
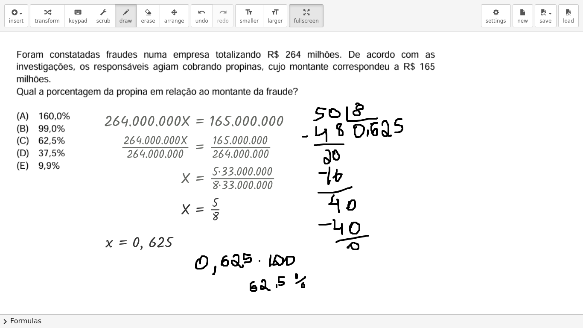
click at [297, 270] on div at bounding box center [291, 327] width 583 height 590
drag, startPoint x: 267, startPoint y: 277, endPoint x: 248, endPoint y: 279, distance: 19.8
click at [248, 270] on div at bounding box center [291, 327] width 583 height 590
drag, startPoint x: 250, startPoint y: 303, endPoint x: 312, endPoint y: 292, distance: 63.3
click at [315, 270] on div at bounding box center [291, 327] width 583 height 590
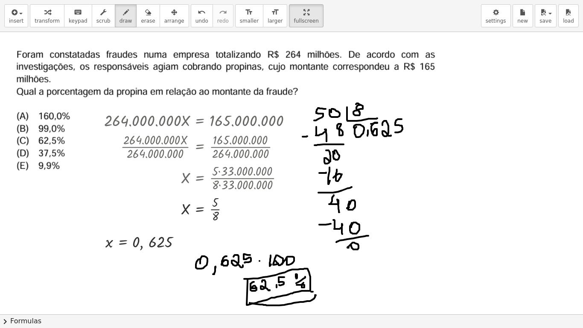
drag, startPoint x: 313, startPoint y: 291, endPoint x: 315, endPoint y: 286, distance: 5.4
click at [315, 270] on div at bounding box center [291, 327] width 583 height 590
drag, startPoint x: 318, startPoint y: 270, endPoint x: 312, endPoint y: 304, distance: 34.7
click at [312, 270] on div at bounding box center [291, 327] width 583 height 590
click at [235, 184] on div at bounding box center [291, 327] width 583 height 590
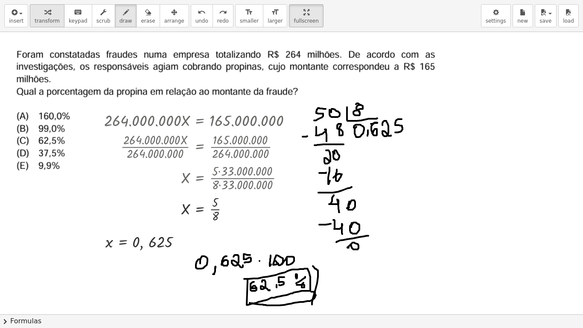
click at [50, 21] on span "transform" at bounding box center [47, 21] width 25 height 6
drag, startPoint x: 282, startPoint y: 180, endPoint x: 446, endPoint y: 158, distance: 164.9
click at [446, 158] on div "· 264.000.000 · X = 165.000.000 · 264.000.000 · X · 264.000.000 = · 165.000.000…" at bounding box center [291, 327] width 583 height 590
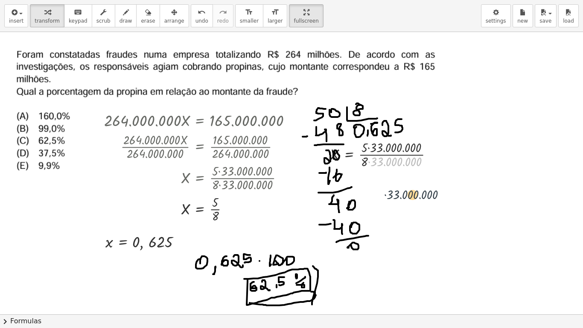
drag, startPoint x: 417, startPoint y: 160, endPoint x: 407, endPoint y: 199, distance: 40.5
click at [407, 199] on div "· 264.000.000 · X = 165.000.000 · 264.000.000 · X · 264.000.000 = · 165.000.000…" at bounding box center [291, 327] width 583 height 590
drag, startPoint x: 400, startPoint y: 150, endPoint x: 416, endPoint y: 173, distance: 27.6
click at [416, 173] on div "· 264.000.000 · X = 165.000.000 · 264.000.000 · X · 264.000.000 = · 165.000.000…" at bounding box center [291, 327] width 583 height 590
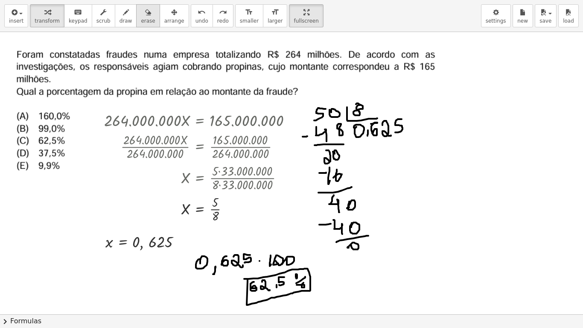
click at [141, 18] on span "erase" at bounding box center [148, 21] width 14 height 6
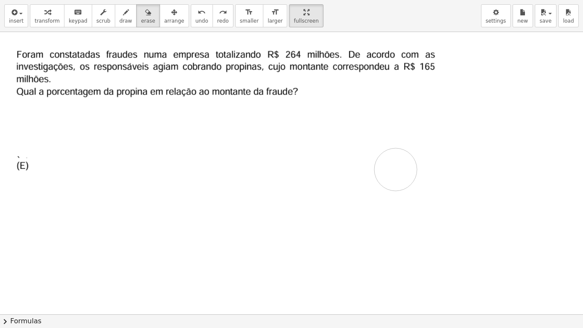
drag, startPoint x: 366, startPoint y: 99, endPoint x: 395, endPoint y: 182, distance: 88.3
click at [395, 174] on div at bounding box center [291, 327] width 583 height 590
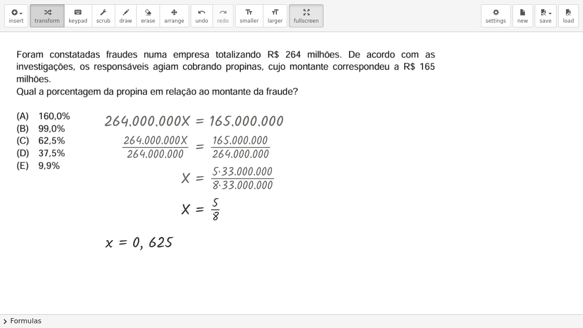
click at [43, 18] on span "transform" at bounding box center [47, 21] width 25 height 6
click at [242, 149] on div at bounding box center [201, 146] width 202 height 31
click at [171, 17] on icon "button" at bounding box center [174, 12] width 6 height 10
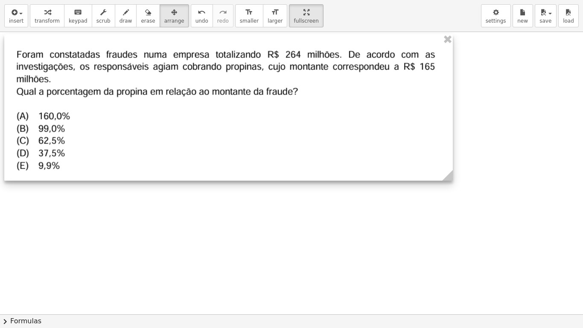
drag, startPoint x: 296, startPoint y: 105, endPoint x: 248, endPoint y: 147, distance: 63.2
click at [248, 147] on div at bounding box center [228, 107] width 449 height 146
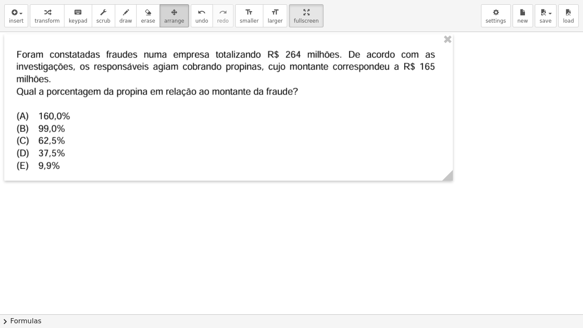
click at [164, 18] on span "arrange" at bounding box center [174, 21] width 20 height 6
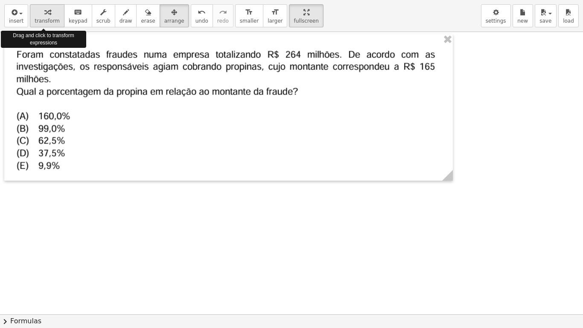
click at [44, 16] on icon "button" at bounding box center [47, 12] width 6 height 10
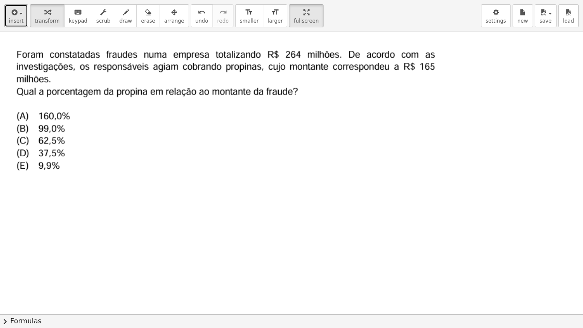
click at [15, 12] on icon "button" at bounding box center [14, 12] width 8 height 10
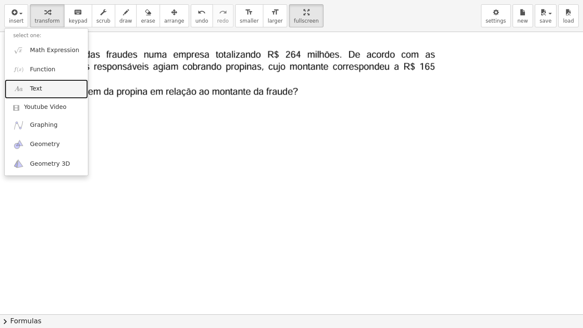
click at [38, 84] on link "Text" at bounding box center [46, 88] width 83 height 19
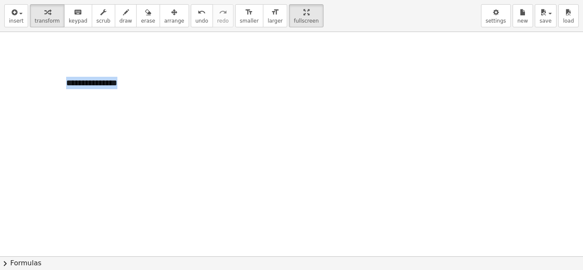
scroll to position [85, 0]
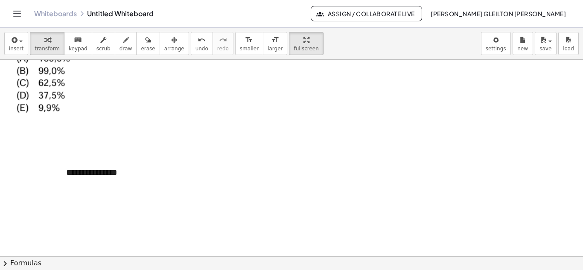
click at [204, 178] on div at bounding box center [291, 269] width 583 height 590
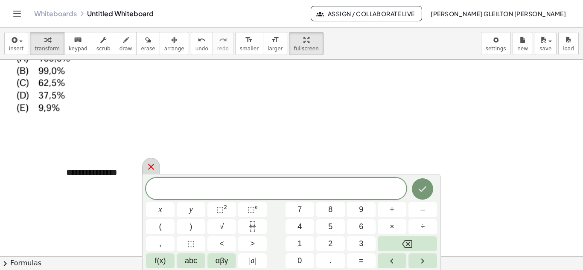
click at [150, 169] on icon at bounding box center [151, 167] width 6 height 6
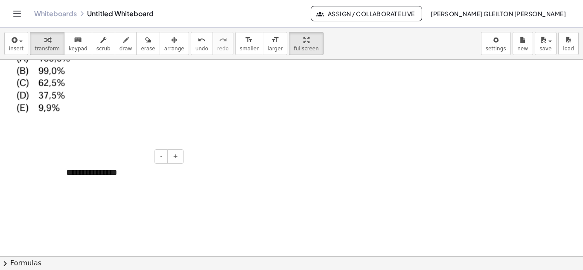
click at [104, 174] on div "**********" at bounding box center [122, 172] width 128 height 29
click at [125, 157] on div "- +" at bounding box center [119, 156] width 128 height 15
click at [109, 169] on div "**********" at bounding box center [122, 172] width 128 height 29
drag, startPoint x: 122, startPoint y: 174, endPoint x: 29, endPoint y: 167, distance: 92.9
click at [29, 167] on div "**********" at bounding box center [291, 269] width 583 height 590
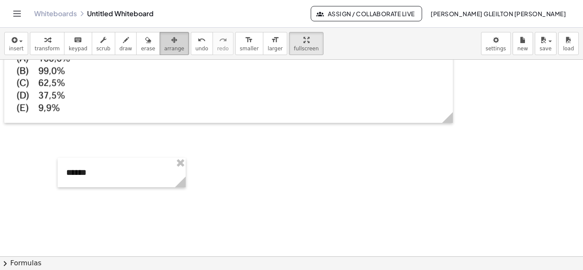
click at [171, 45] on icon "button" at bounding box center [174, 40] width 6 height 10
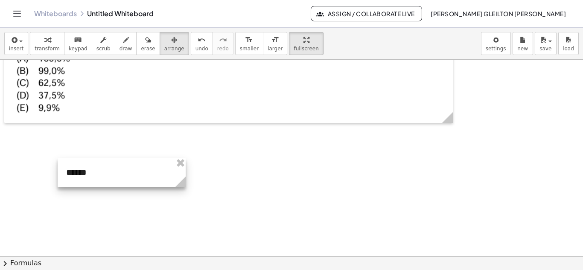
drag, startPoint x: 131, startPoint y: 165, endPoint x: 162, endPoint y: 169, distance: 31.9
click at [130, 165] on div at bounding box center [122, 172] width 128 height 29
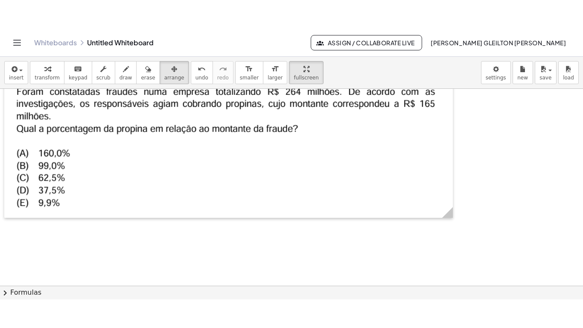
scroll to position [0, 0]
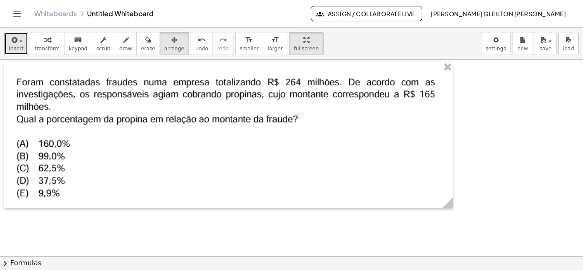
click at [25, 44] on button "insert" at bounding box center [16, 43] width 24 height 23
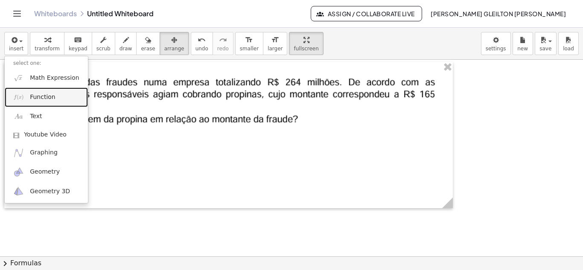
click at [38, 95] on span "Function" at bounding box center [43, 97] width 26 height 9
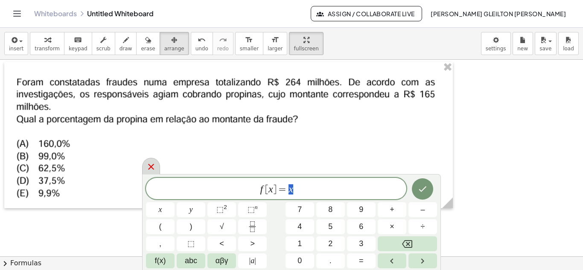
click at [156, 166] on div at bounding box center [151, 166] width 18 height 17
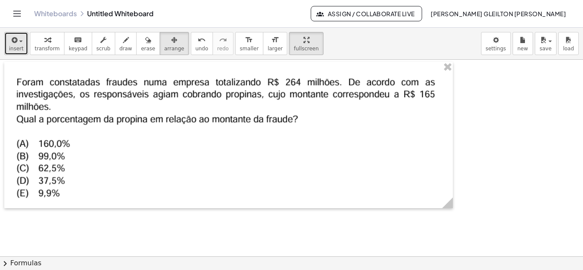
click at [18, 45] on button "insert" at bounding box center [16, 43] width 24 height 23
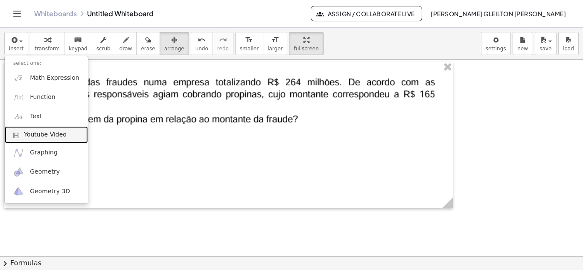
click at [44, 131] on span "Youtube Video" at bounding box center [45, 135] width 43 height 9
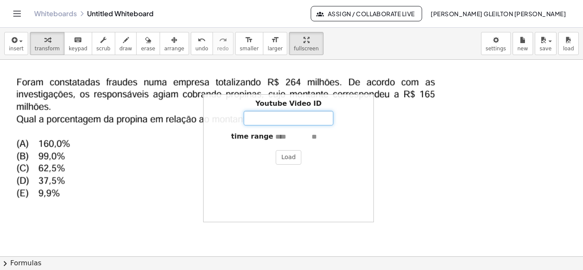
click at [271, 118] on input "Youtube Video ID" at bounding box center [289, 118] width 90 height 15
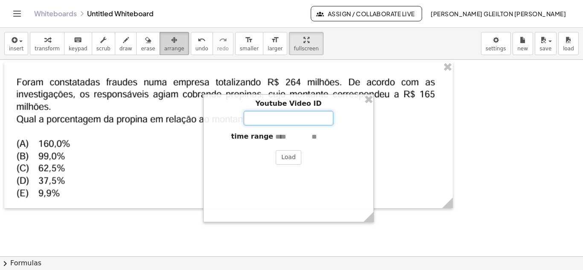
click at [165, 48] on span "arrange" at bounding box center [174, 49] width 20 height 6
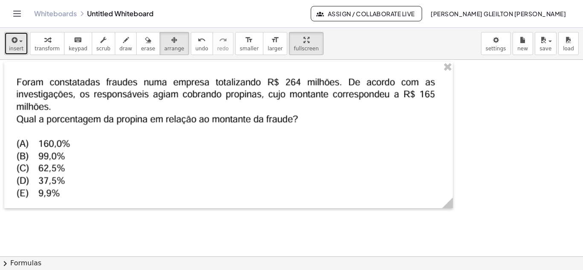
click at [19, 43] on div "button" at bounding box center [16, 40] width 15 height 10
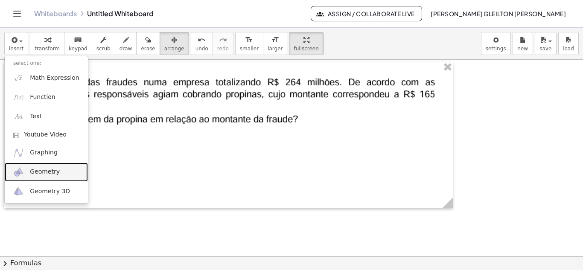
click at [47, 166] on link "Geometry" at bounding box center [46, 172] width 83 height 19
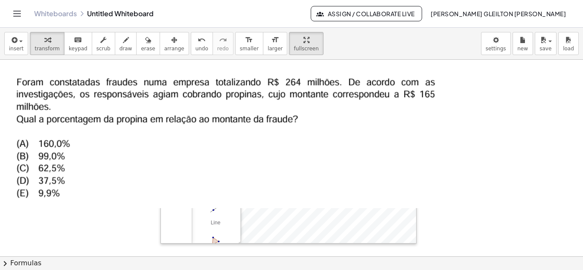
click at [375, 95] on div at bounding box center [228, 135] width 449 height 146
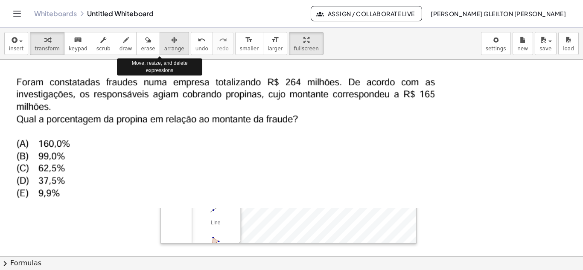
click at [164, 44] on div "button" at bounding box center [174, 40] width 20 height 10
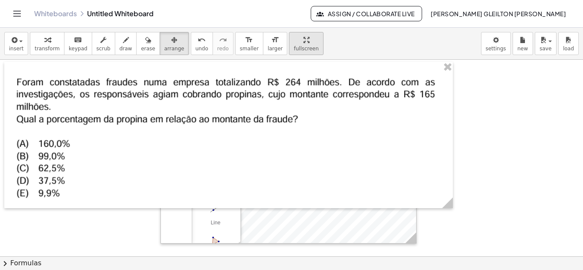
click at [294, 47] on span "fullscreen" at bounding box center [306, 49] width 25 height 6
click at [287, 85] on div "insert select one: Math Expression Function Text Youtube Video Graphing Geometr…" at bounding box center [291, 149] width 583 height 242
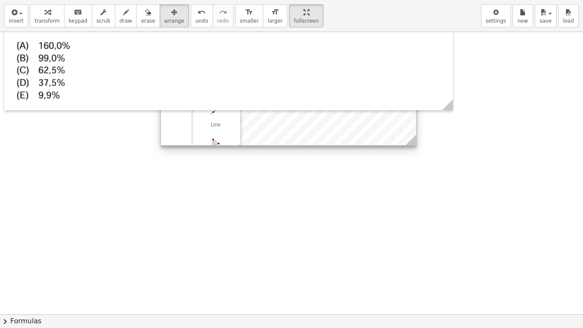
scroll to position [85, 0]
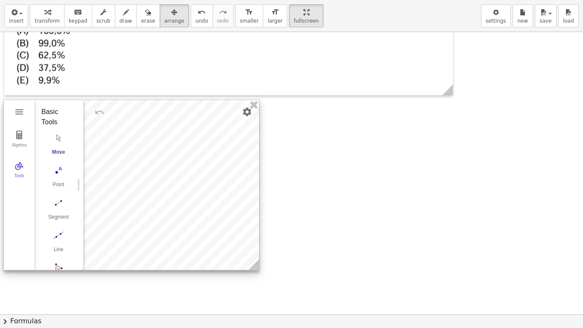
drag, startPoint x: 358, startPoint y: 117, endPoint x: 201, endPoint y: 256, distance: 210.1
click at [201, 256] on div at bounding box center [131, 185] width 255 height 170
click at [19, 172] on button "Tools" at bounding box center [18, 169] width 31 height 31
click at [19, 141] on button "Algebra" at bounding box center [18, 138] width 31 height 31
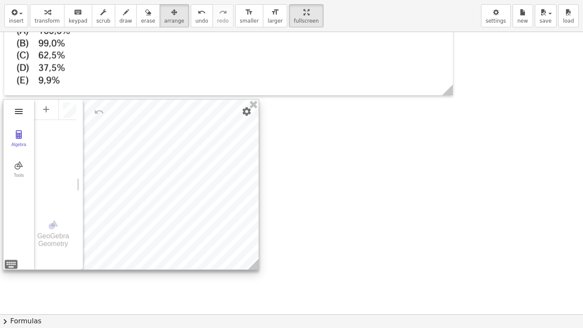
click at [20, 116] on img "Geometry" at bounding box center [19, 111] width 10 height 10
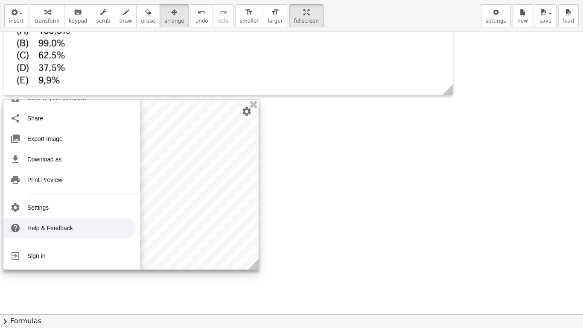
scroll to position [0, 0]
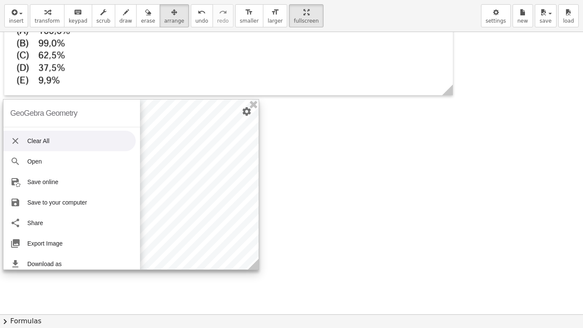
click at [18, 139] on img "Geometry" at bounding box center [15, 141] width 10 height 10
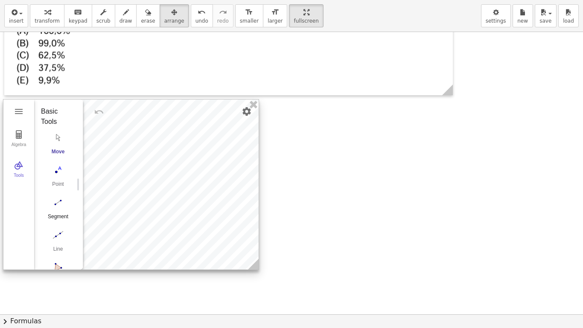
click at [57, 203] on img "Segment. Select two points or positions" at bounding box center [58, 202] width 34 height 14
click at [63, 251] on img "Move. Drag or select object" at bounding box center [61, 254] width 20 height 20
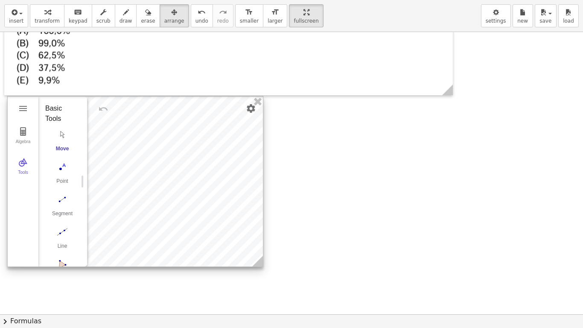
drag, startPoint x: 137, startPoint y: 193, endPoint x: 141, endPoint y: 190, distance: 5.2
click at [141, 190] on div at bounding box center [135, 181] width 255 height 170
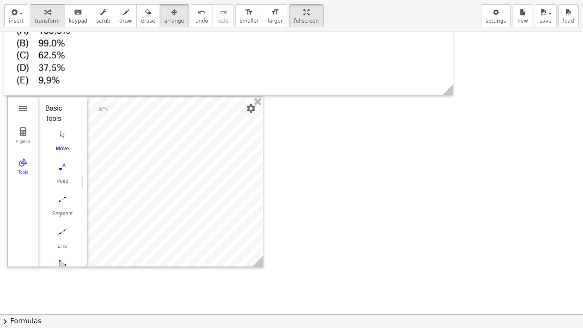
click at [51, 14] on div "button" at bounding box center [47, 12] width 25 height 10
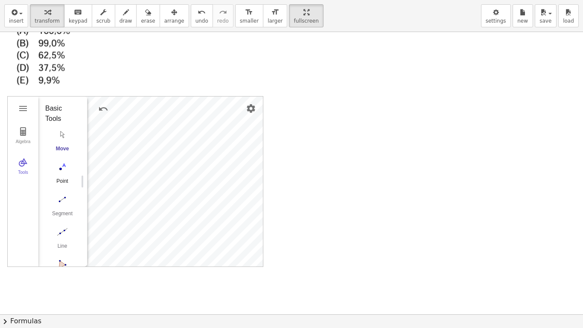
drag, startPoint x: 61, startPoint y: 169, endPoint x: 77, endPoint y: 170, distance: 16.3
click at [61, 169] on img "Point. Select position or line, function, or curve" at bounding box center [62, 167] width 34 height 14
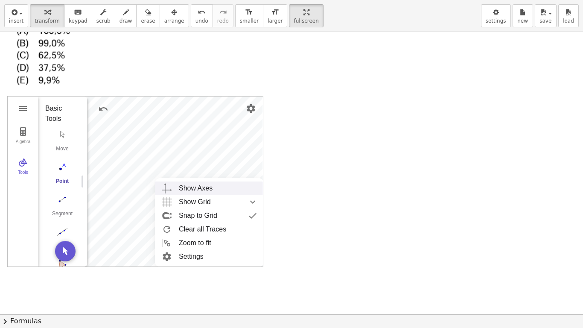
click at [207, 187] on div "Show Axes" at bounding box center [196, 188] width 34 height 14
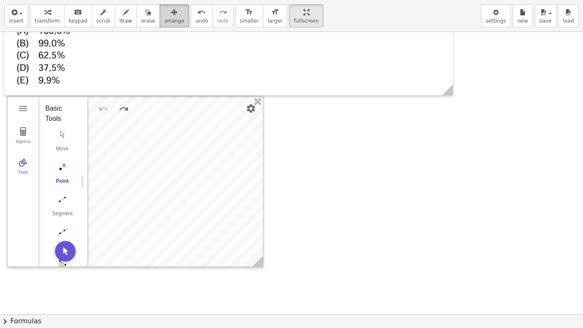
click at [164, 20] on span "arrange" at bounding box center [174, 21] width 20 height 6
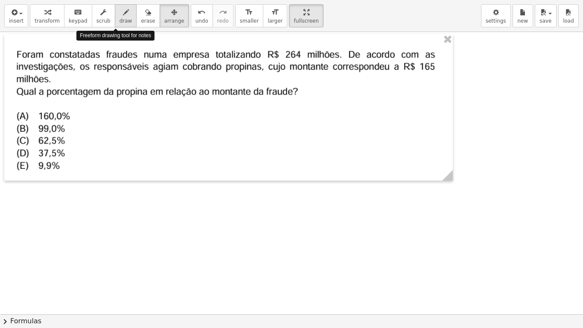
click at [119, 19] on span "draw" at bounding box center [125, 21] width 13 height 6
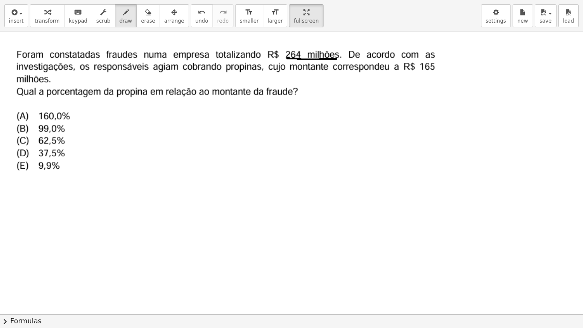
drag, startPoint x: 287, startPoint y: 58, endPoint x: 341, endPoint y: 59, distance: 53.3
click at [341, 59] on div at bounding box center [291, 314] width 583 height 564
drag, startPoint x: 422, startPoint y: 70, endPoint x: 434, endPoint y: 70, distance: 12.0
click at [434, 70] on div at bounding box center [291, 314] width 583 height 564
drag, startPoint x: 18, startPoint y: 84, endPoint x: 48, endPoint y: 85, distance: 29.9
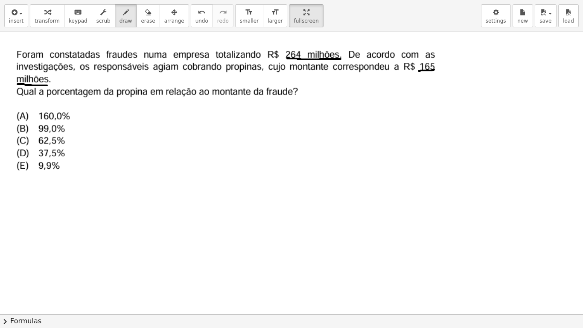
click at [48, 85] on div at bounding box center [291, 314] width 583 height 564
click at [12, 20] on span "insert" at bounding box center [16, 21] width 15 height 6
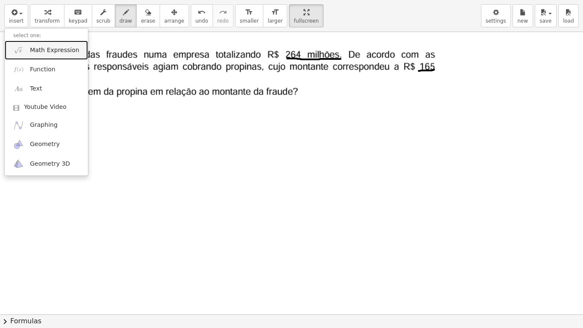
click at [39, 50] on span "Math Expression" at bounding box center [54, 50] width 49 height 9
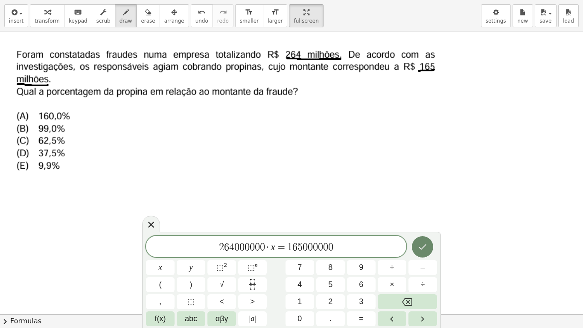
click at [419, 250] on icon "Done" at bounding box center [422, 247] width 10 height 10
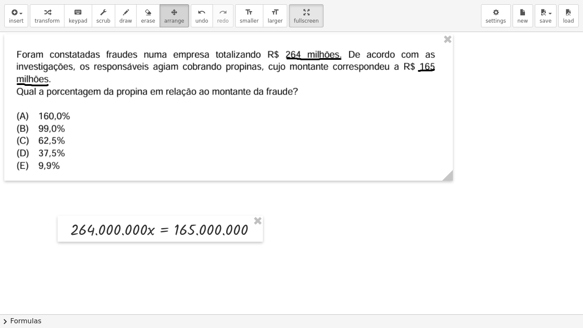
click at [166, 21] on span "arrange" at bounding box center [174, 21] width 20 height 6
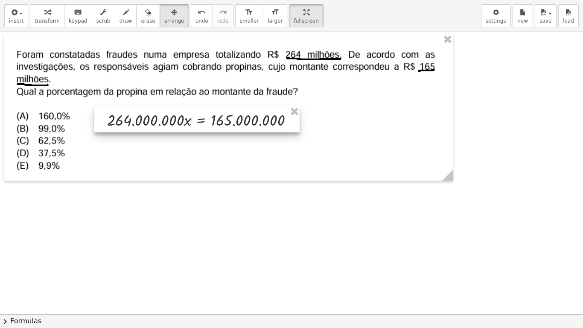
drag, startPoint x: 182, startPoint y: 233, endPoint x: 219, endPoint y: 124, distance: 115.3
click at [219, 124] on div at bounding box center [196, 119] width 205 height 26
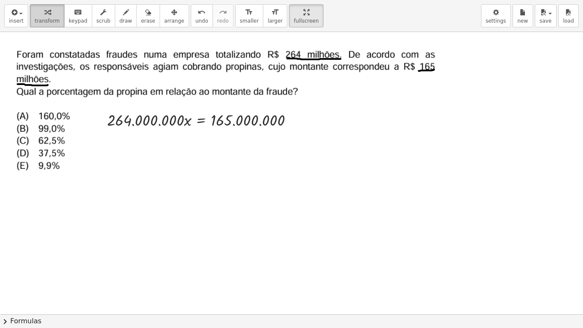
click at [55, 20] on button "transform" at bounding box center [47, 15] width 35 height 23
click at [119, 21] on span "draw" at bounding box center [125, 21] width 13 height 6
drag, startPoint x: 108, startPoint y: 129, endPoint x: 180, endPoint y: 129, distance: 71.3
click at [180, 129] on div at bounding box center [291, 314] width 583 height 564
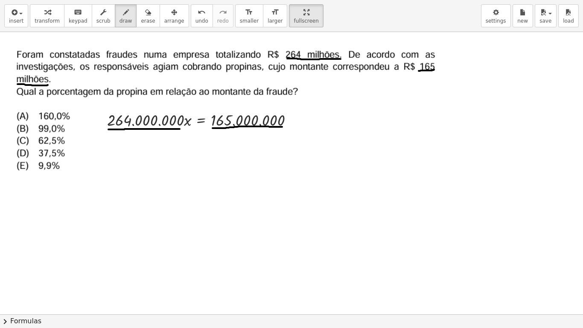
drag, startPoint x: 213, startPoint y: 128, endPoint x: 289, endPoint y: 127, distance: 76.8
click at [289, 127] on div at bounding box center [291, 314] width 583 height 564
click at [52, 19] on span "transform" at bounding box center [47, 21] width 25 height 6
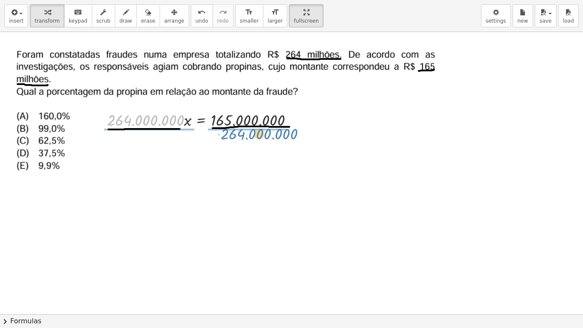
drag, startPoint x: 150, startPoint y: 123, endPoint x: 263, endPoint y: 137, distance: 114.3
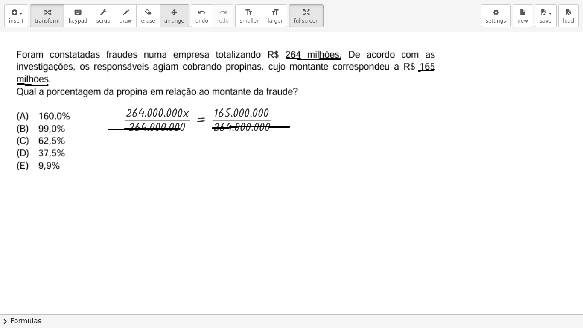
click at [171, 15] on icon "button" at bounding box center [174, 12] width 6 height 10
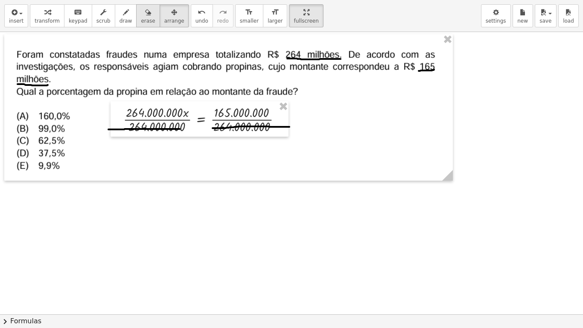
click at [141, 21] on span "erase" at bounding box center [148, 21] width 14 height 6
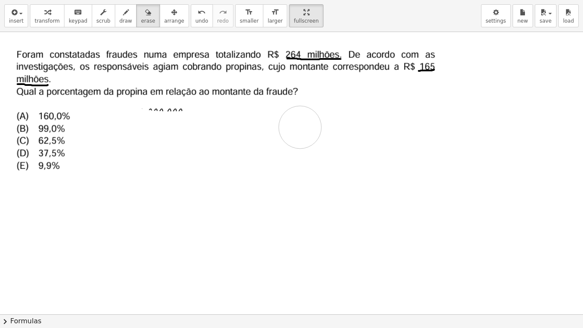
drag, startPoint x: 112, startPoint y: 119, endPoint x: 294, endPoint y: 196, distance: 197.0
click at [294, 184] on div at bounding box center [291, 314] width 583 height 564
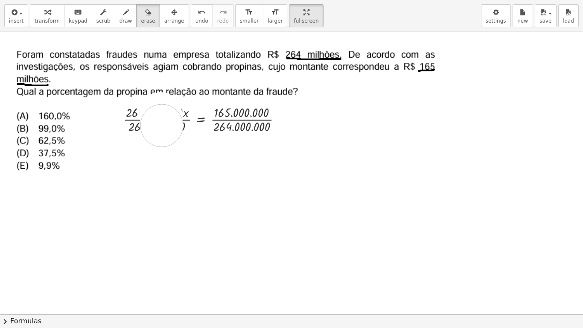
drag, startPoint x: 160, startPoint y: 114, endPoint x: 162, endPoint y: 125, distance: 12.0
click at [162, 125] on div at bounding box center [291, 314] width 583 height 564
click at [51, 18] on span "transform" at bounding box center [47, 21] width 25 height 6
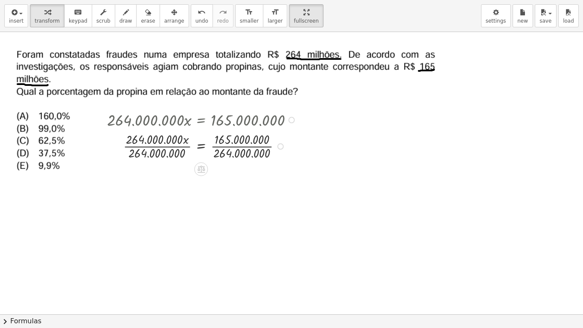
drag, startPoint x: 278, startPoint y: 120, endPoint x: 266, endPoint y: 157, distance: 38.6
click at [270, 160] on div "· 264.000.000 · x = 165.000.000 · x = 165.000.000 · 264.000.000 · 264.000.000 ·…" at bounding box center [196, 134] width 205 height 57
drag, startPoint x: 169, startPoint y: 141, endPoint x: 173, endPoint y: 154, distance: 13.5
drag, startPoint x: 242, startPoint y: 138, endPoint x: 254, endPoint y: 136, distance: 12.6
click at [241, 137] on div at bounding box center [203, 145] width 201 height 31
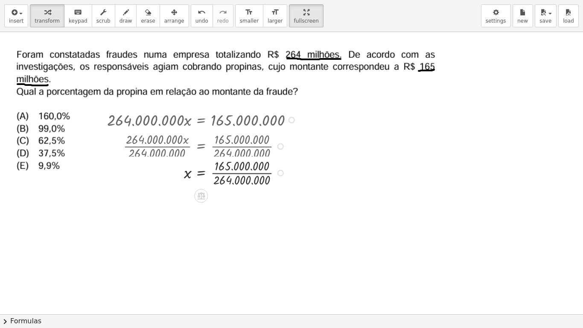
drag, startPoint x: 279, startPoint y: 146, endPoint x: 274, endPoint y: 174, distance: 29.0
click at [201, 173] on div "x = 165.000.000 · · 264.000.000" at bounding box center [201, 173] width 0 height 0
click at [283, 177] on div at bounding box center [280, 178] width 6 height 6
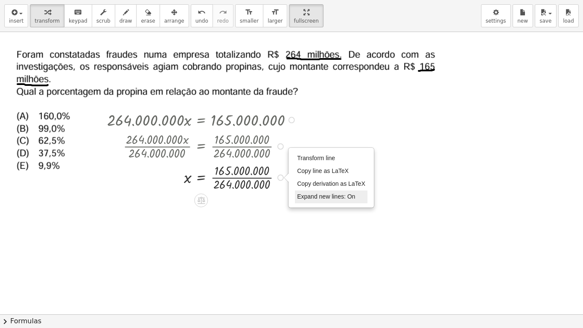
click at [342, 200] on span "Expand new lines: On" at bounding box center [326, 196] width 58 height 7
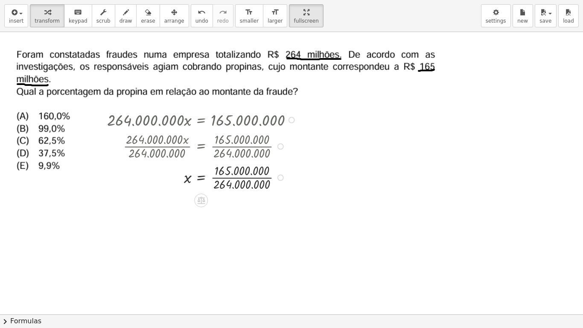
click at [201, 178] on div "x = 165.000.000 · · 264.000.000 Transform line Copy line as LaTeX Copy derivati…" at bounding box center [201, 178] width 0 height 0
drag, startPoint x: 227, startPoint y: 170, endPoint x: 227, endPoint y: 184, distance: 13.2
drag, startPoint x: 230, startPoint y: 178, endPoint x: 224, endPoint y: 209, distance: 31.3
click at [201, 204] on div "x = · 5 · 8 Transform line Copy line as LaTeX Copy derivation as LaTeX Expand n…" at bounding box center [201, 204] width 0 height 0
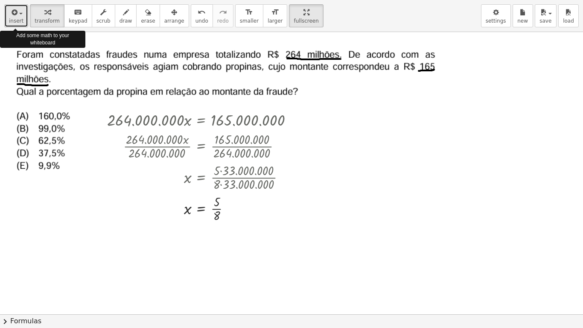
click at [22, 17] on button "insert" at bounding box center [16, 15] width 24 height 23
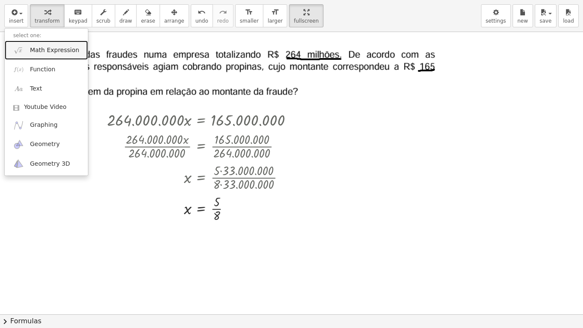
click at [61, 44] on link "Math Expression" at bounding box center [46, 50] width 83 height 19
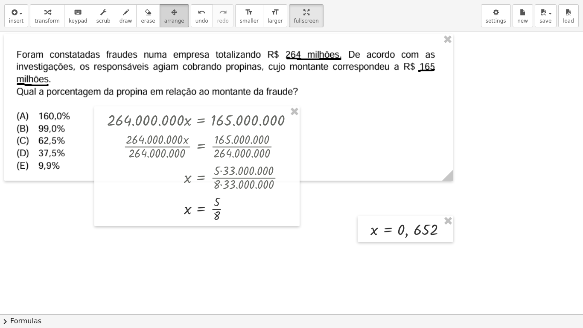
click at [166, 17] on div "button" at bounding box center [174, 12] width 20 height 10
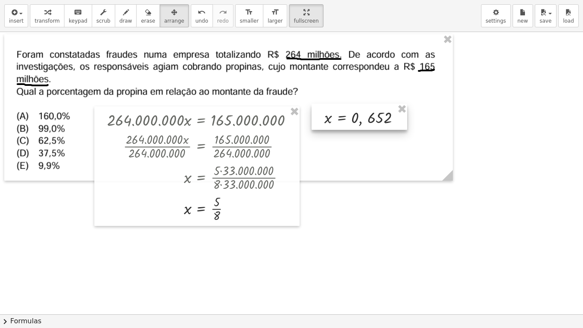
drag, startPoint x: 414, startPoint y: 233, endPoint x: 367, endPoint y: 122, distance: 120.9
click at [367, 122] on div at bounding box center [360, 117] width 96 height 26
click at [45, 10] on icon "button" at bounding box center [47, 12] width 6 height 10
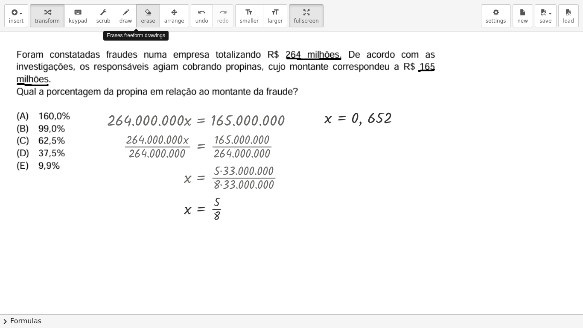
click at [141, 20] on span "erase" at bounding box center [148, 21] width 14 height 6
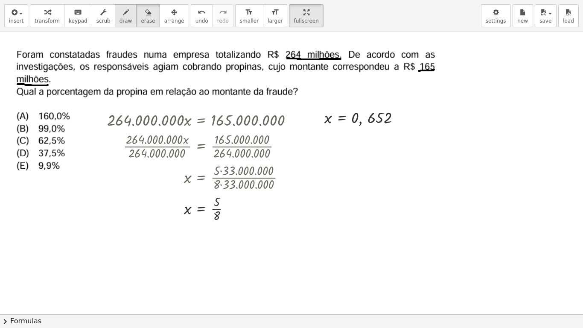
click at [119, 20] on span "draw" at bounding box center [125, 21] width 13 height 6
drag, startPoint x: 330, startPoint y: 146, endPoint x: 327, endPoint y: 152, distance: 7.5
click at [327, 152] on div at bounding box center [291, 314] width 583 height 564
drag, startPoint x: 338, startPoint y: 152, endPoint x: 345, endPoint y: 149, distance: 7.6
click at [339, 157] on div at bounding box center [291, 314] width 583 height 564
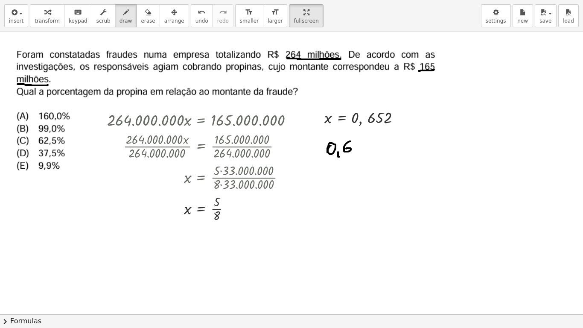
drag, startPoint x: 350, startPoint y: 141, endPoint x: 345, endPoint y: 150, distance: 10.0
click at [345, 150] on div at bounding box center [291, 314] width 583 height 564
drag, startPoint x: 362, startPoint y: 140, endPoint x: 357, endPoint y: 151, distance: 11.7
click at [357, 152] on div at bounding box center [291, 314] width 583 height 564
drag, startPoint x: 372, startPoint y: 140, endPoint x: 379, endPoint y: 146, distance: 9.5
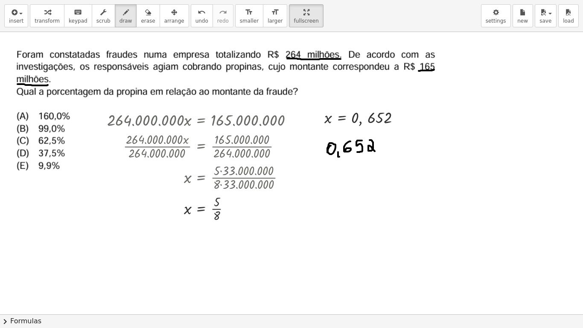
click at [377, 151] on div at bounding box center [291, 314] width 583 height 564
drag, startPoint x: 379, startPoint y: 146, endPoint x: 390, endPoint y: 141, distance: 11.3
click at [380, 146] on div at bounding box center [291, 314] width 583 height 564
drag, startPoint x: 391, startPoint y: 138, endPoint x: 392, endPoint y: 146, distance: 8.6
click at [392, 146] on div at bounding box center [291, 314] width 583 height 564
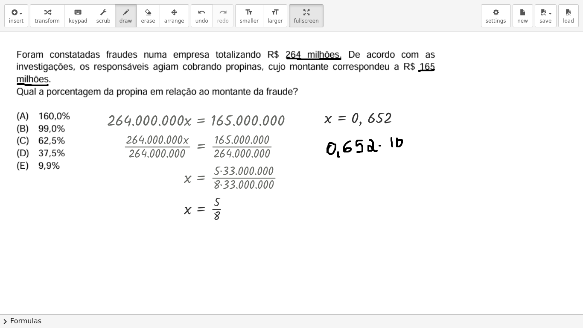
drag, startPoint x: 397, startPoint y: 138, endPoint x: 403, endPoint y: 138, distance: 6.0
click at [397, 142] on div at bounding box center [291, 314] width 583 height 564
drag, startPoint x: 408, startPoint y: 146, endPoint x: 406, endPoint y: 142, distance: 4.5
click at [406, 141] on div at bounding box center [291, 314] width 583 height 564
drag, startPoint x: 324, startPoint y: 161, endPoint x: 423, endPoint y: 153, distance: 99.3
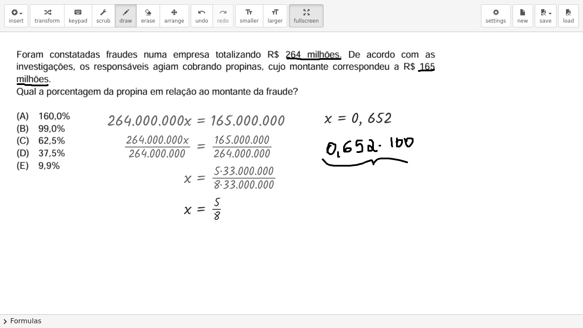
click at [424, 153] on div at bounding box center [291, 314] width 583 height 564
drag, startPoint x: 352, startPoint y: 177, endPoint x: 353, endPoint y: 185, distance: 8.2
click at [353, 185] on div at bounding box center [291, 314] width 583 height 564
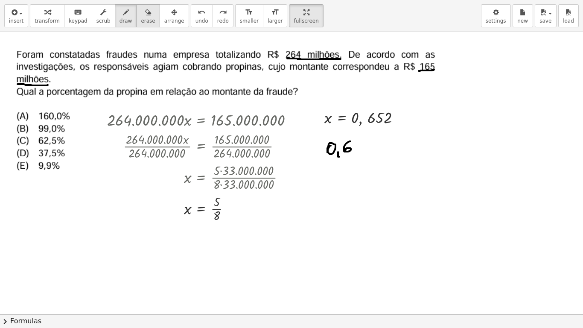
click at [145, 13] on icon "button" at bounding box center [148, 12] width 6 height 10
drag, startPoint x: 382, startPoint y: 124, endPoint x: 341, endPoint y: 148, distance: 47.1
click at [341, 146] on div at bounding box center [291, 314] width 583 height 564
click at [168, 8] on div "button" at bounding box center [174, 12] width 20 height 10
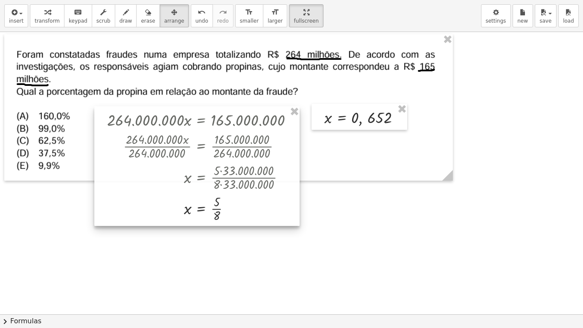
click at [269, 201] on div at bounding box center [196, 165] width 205 height 119
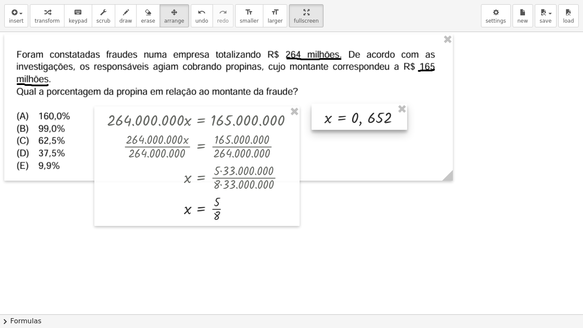
click at [373, 111] on div at bounding box center [360, 117] width 96 height 26
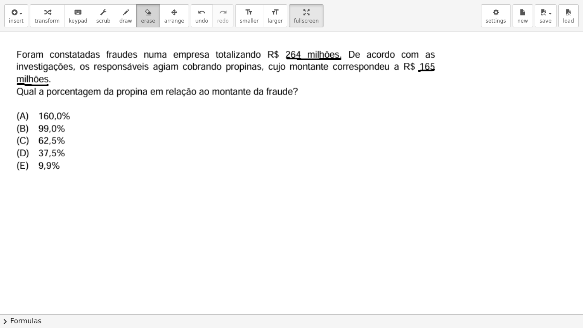
click at [141, 14] on div "button" at bounding box center [148, 12] width 14 height 10
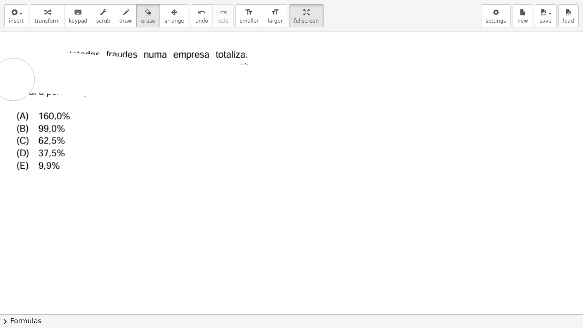
drag, startPoint x: 278, startPoint y: 53, endPoint x: 74, endPoint y: 94, distance: 208.1
click at [16, 81] on div at bounding box center [291, 314] width 583 height 564
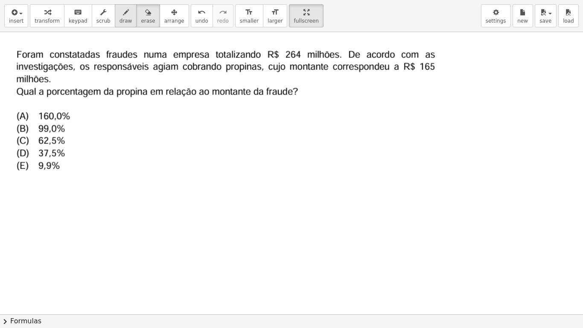
click at [119, 19] on span "draw" at bounding box center [125, 21] width 13 height 6
drag, startPoint x: 285, startPoint y: 60, endPoint x: 299, endPoint y: 59, distance: 14.5
click at [299, 59] on div at bounding box center [291, 314] width 583 height 564
drag, startPoint x: 420, startPoint y: 71, endPoint x: 437, endPoint y: 71, distance: 17.5
click at [437, 71] on div at bounding box center [291, 314] width 583 height 564
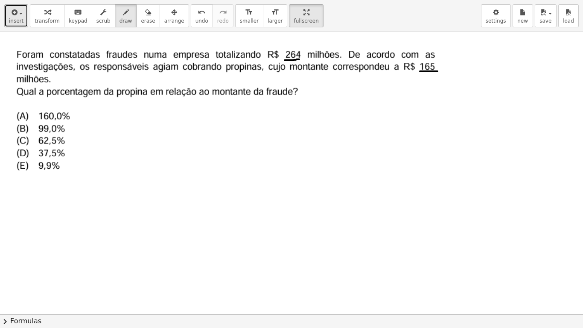
click at [18, 18] on span "insert" at bounding box center [16, 21] width 15 height 6
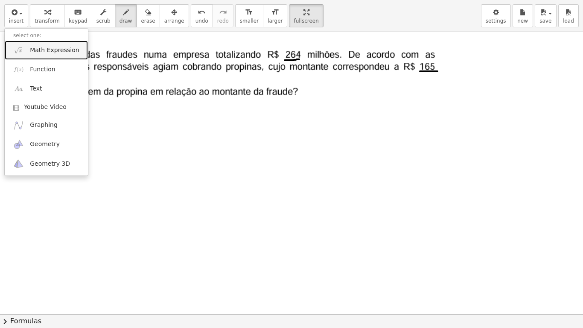
click at [41, 52] on span "Math Expression" at bounding box center [54, 50] width 49 height 9
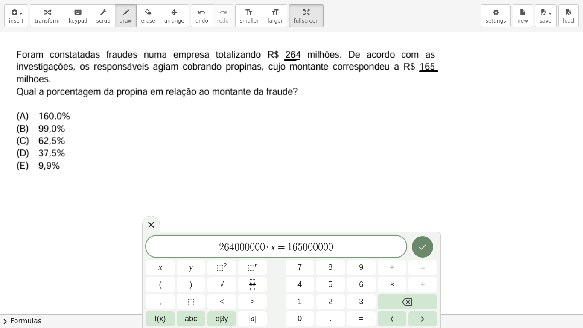
click at [421, 255] on button "Done" at bounding box center [422, 246] width 21 height 21
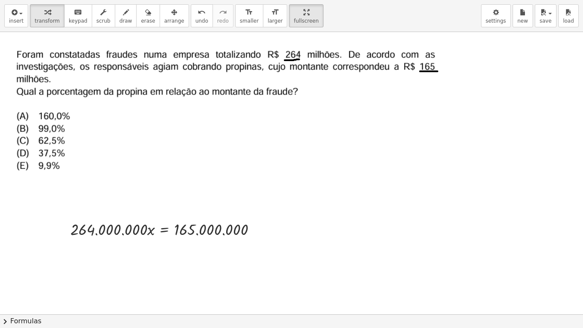
click at [154, 27] on div "insert select one: Math Expression Function Text Youtube Video Graphing Geometr…" at bounding box center [291, 16] width 583 height 32
click at [166, 19] on span "arrange" at bounding box center [174, 21] width 20 height 6
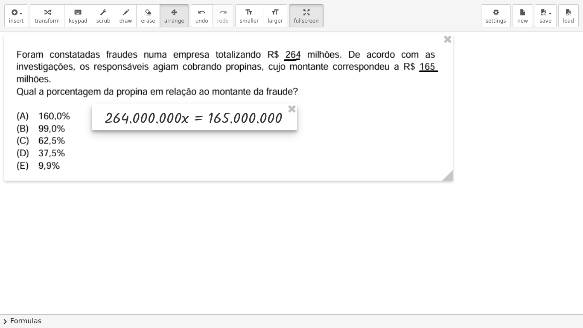
drag, startPoint x: 171, startPoint y: 209, endPoint x: 198, endPoint y: 111, distance: 101.1
click at [198, 111] on div at bounding box center [194, 117] width 205 height 26
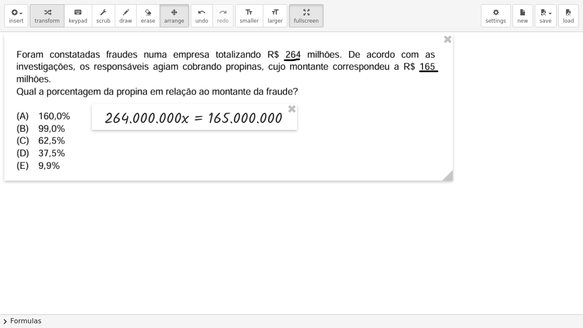
click at [44, 16] on icon "button" at bounding box center [47, 12] width 6 height 10
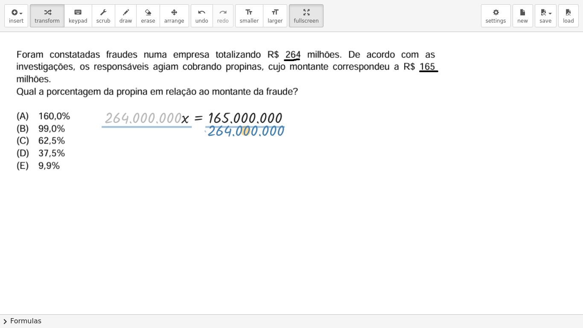
drag, startPoint x: 175, startPoint y: 120, endPoint x: 278, endPoint y: 133, distance: 104.1
click at [278, 133] on div "· 264.000.000 · 264.000.000 · x = 165.000.000" at bounding box center [291, 314] width 583 height 564
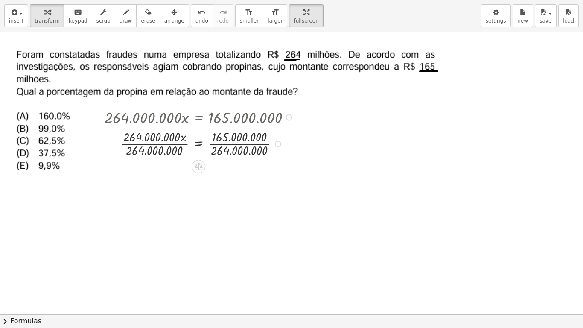
drag, startPoint x: 279, startPoint y: 118, endPoint x: 277, endPoint y: 165, distance: 46.5
click at [277, 165] on div "· 264.000.000 · x = 165.000.000 · x = 165.000.000 · 264.000.000 · 264.000.000 ·…" at bounding box center [291, 314] width 583 height 564
drag, startPoint x: 166, startPoint y: 137, endPoint x: 168, endPoint y: 149, distance: 11.3
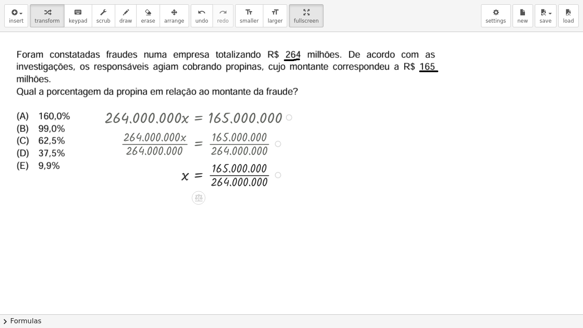
drag, startPoint x: 278, startPoint y: 143, endPoint x: 269, endPoint y: 181, distance: 39.3
click at [198, 175] on div "x = 165.000.000 · · 264.000.000" at bounding box center [198, 175] width 0 height 0
drag, startPoint x: 279, startPoint y: 175, endPoint x: 278, endPoint y: 192, distance: 16.7
click at [278, 192] on div "· 264.000.000 · x = 165.000.000 · 264.000.000 · x · 264.000.000 = · 165.000.000…" at bounding box center [291, 314] width 583 height 564
drag, startPoint x: 238, startPoint y: 169, endPoint x: 239, endPoint y: 175, distance: 6.0
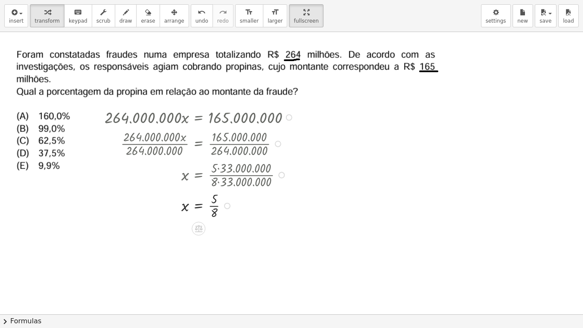
drag, startPoint x: 227, startPoint y: 178, endPoint x: 224, endPoint y: 214, distance: 36.3
click at [198, 206] on div "x = · 5 · 8" at bounding box center [198, 206] width 0 height 0
click at [123, 15] on icon "button" at bounding box center [126, 12] width 6 height 10
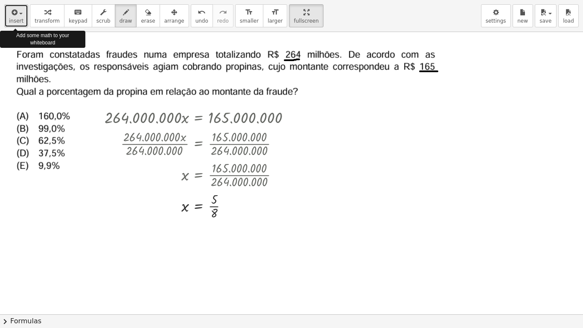
click at [17, 18] on span "insert" at bounding box center [16, 21] width 15 height 6
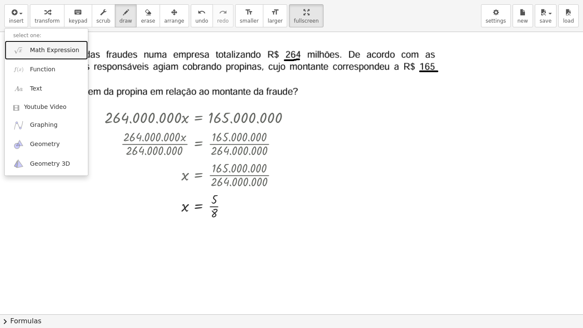
click at [47, 51] on span "Math Expression" at bounding box center [54, 50] width 49 height 9
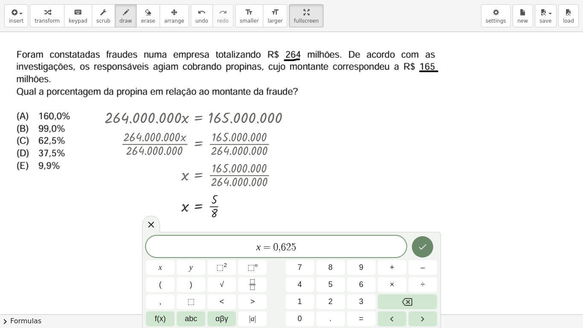
click at [417, 245] on button "Done" at bounding box center [422, 246] width 21 height 21
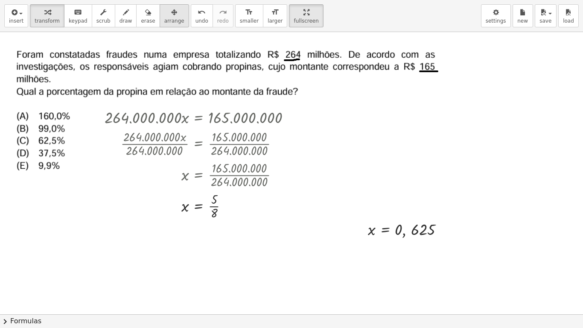
click at [164, 17] on div "button" at bounding box center [174, 12] width 20 height 10
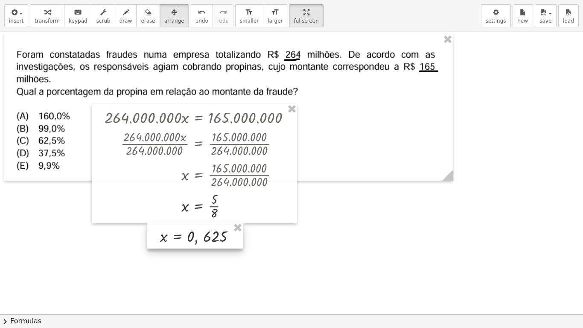
drag, startPoint x: 414, startPoint y: 233, endPoint x: 216, endPoint y: 240, distance: 198.6
click at [216, 240] on div at bounding box center [195, 235] width 96 height 26
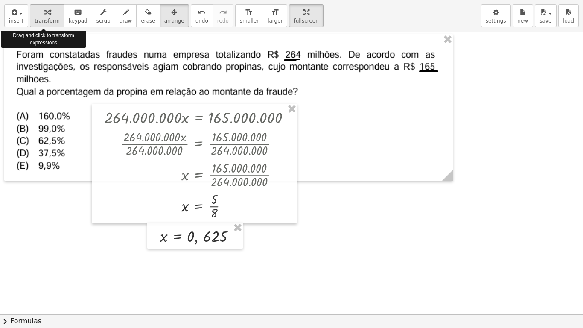
click at [44, 16] on icon "button" at bounding box center [47, 12] width 6 height 10
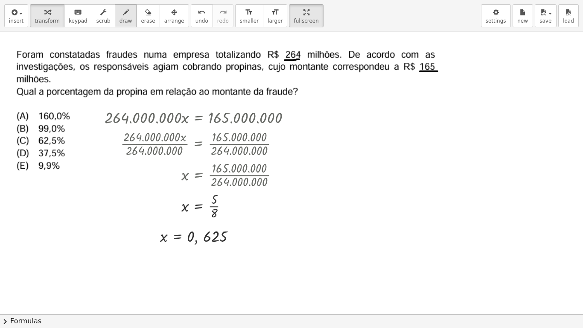
click at [119, 18] on span "draw" at bounding box center [125, 21] width 13 height 6
drag, startPoint x: 352, startPoint y: 104, endPoint x: 344, endPoint y: 116, distance: 14.7
click at [344, 116] on div at bounding box center [291, 314] width 583 height 564
drag, startPoint x: 376, startPoint y: 105, endPoint x: 389, endPoint y: 108, distance: 13.1
click at [405, 117] on div at bounding box center [291, 314] width 583 height 564
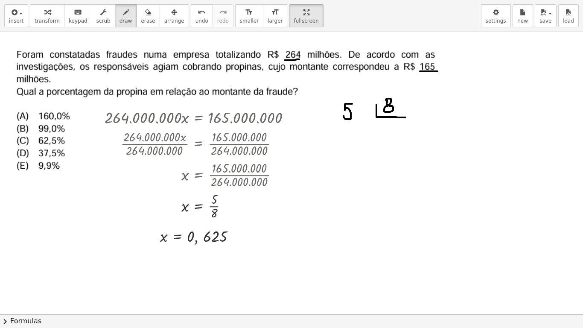
click at [386, 101] on div at bounding box center [291, 314] width 583 height 564
drag, startPoint x: 379, startPoint y: 124, endPoint x: 391, endPoint y: 134, distance: 15.5
click at [381, 123] on div at bounding box center [291, 314] width 583 height 564
drag, startPoint x: 388, startPoint y: 130, endPoint x: 388, endPoint y: 136, distance: 5.5
click at [388, 136] on div at bounding box center [291, 314] width 583 height 564
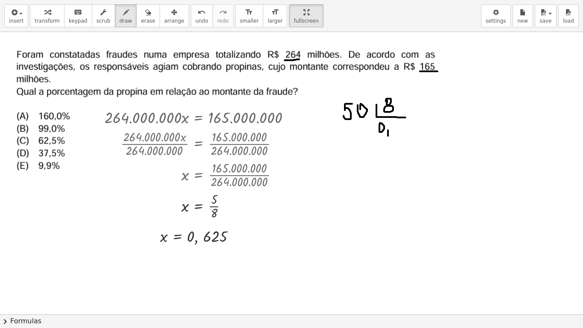
drag, startPoint x: 358, startPoint y: 105, endPoint x: 360, endPoint y: 109, distance: 5.0
click at [360, 109] on div at bounding box center [291, 314] width 583 height 564
drag, startPoint x: 402, startPoint y: 122, endPoint x: 396, endPoint y: 131, distance: 10.3
click at [396, 130] on div at bounding box center [291, 314] width 583 height 564
drag, startPoint x: 347, startPoint y: 125, endPoint x: 358, endPoint y: 137, distance: 15.4
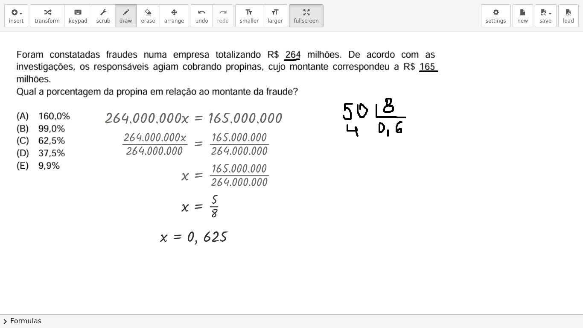
click at [358, 137] on div at bounding box center [291, 314] width 583 height 564
click at [364, 125] on div at bounding box center [291, 314] width 583 height 564
drag, startPoint x: 342, startPoint y: 132, endPoint x: 354, endPoint y: 139, distance: 13.8
click at [344, 131] on div at bounding box center [291, 314] width 583 height 564
drag, startPoint x: 361, startPoint y: 139, endPoint x: 366, endPoint y: 136, distance: 6.2
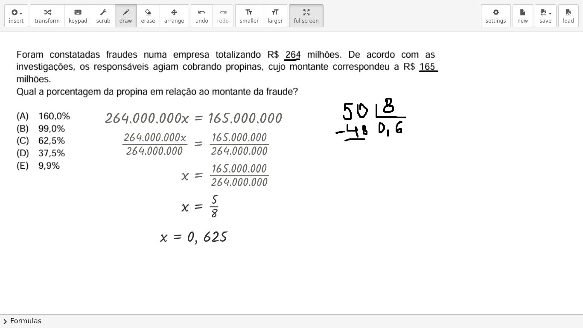
click at [366, 136] on div at bounding box center [291, 314] width 583 height 564
drag, startPoint x: 353, startPoint y: 151, endPoint x: 364, endPoint y: 154, distance: 11.4
click at [365, 157] on div at bounding box center [291, 314] width 583 height 564
click at [367, 144] on div at bounding box center [291, 314] width 583 height 564
drag, startPoint x: 407, startPoint y: 122, endPoint x: 413, endPoint y: 132, distance: 11.5
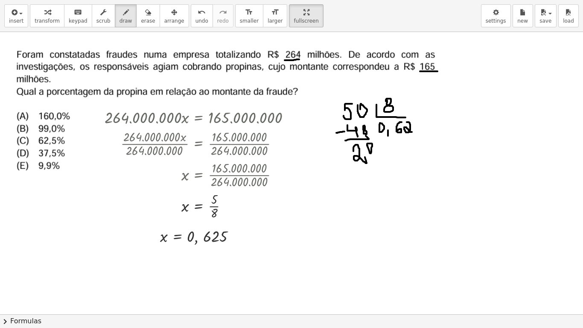
click at [413, 132] on div at bounding box center [291, 314] width 583 height 564
drag, startPoint x: 356, startPoint y: 164, endPoint x: 369, endPoint y: 169, distance: 14.4
click at [359, 175] on div at bounding box center [291, 314] width 583 height 564
drag, startPoint x: 372, startPoint y: 164, endPoint x: 367, endPoint y: 169, distance: 7.6
click at [367, 169] on div at bounding box center [291, 314] width 583 height 564
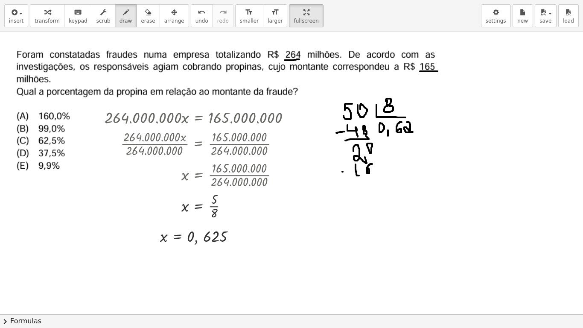
drag, startPoint x: 343, startPoint y: 172, endPoint x: 353, endPoint y: 174, distance: 10.5
click at [349, 172] on div at bounding box center [291, 314] width 583 height 564
drag, startPoint x: 354, startPoint y: 178, endPoint x: 360, endPoint y: 191, distance: 14.5
click at [392, 177] on div at bounding box center [291, 314] width 583 height 564
drag, startPoint x: 360, startPoint y: 184, endPoint x: 366, endPoint y: 194, distance: 12.0
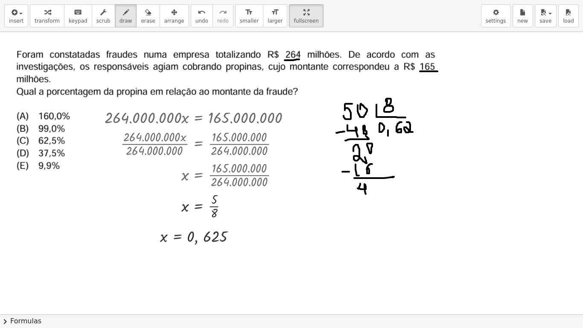
click at [366, 194] on div at bounding box center [291, 314] width 583 height 564
drag, startPoint x: 376, startPoint y: 185, endPoint x: 373, endPoint y: 189, distance: 4.5
click at [373, 189] on div at bounding box center [291, 314] width 583 height 564
drag, startPoint x: 417, startPoint y: 122, endPoint x: 415, endPoint y: 128, distance: 6.5
click at [415, 128] on div at bounding box center [291, 314] width 583 height 564
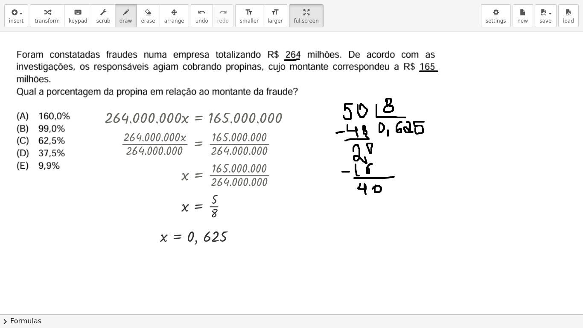
drag, startPoint x: 356, startPoint y: 206, endPoint x: 364, endPoint y: 203, distance: 8.1
click at [362, 204] on div at bounding box center [291, 314] width 583 height 564
drag, startPoint x: 366, startPoint y: 201, endPoint x: 373, endPoint y: 210, distance: 11.3
click at [373, 210] on div at bounding box center [291, 314] width 583 height 564
click at [379, 202] on div at bounding box center [291, 314] width 583 height 564
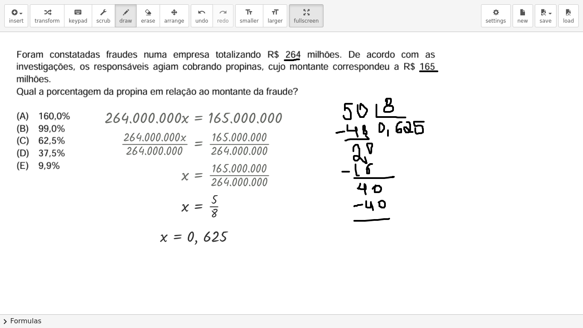
drag, startPoint x: 357, startPoint y: 221, endPoint x: 390, endPoint y: 219, distance: 32.9
click at [390, 219] on div at bounding box center [291, 314] width 583 height 564
drag, startPoint x: 370, startPoint y: 231, endPoint x: 366, endPoint y: 226, distance: 6.9
click at [366, 226] on div at bounding box center [291, 314] width 583 height 564
drag, startPoint x: 361, startPoint y: 230, endPoint x: 375, endPoint y: 231, distance: 13.7
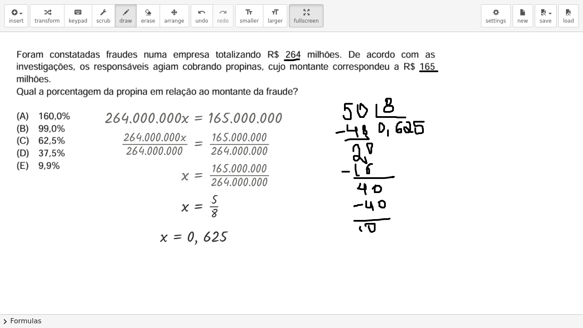
click at [369, 233] on div at bounding box center [291, 314] width 583 height 564
click at [383, 232] on div at bounding box center [291, 314] width 583 height 564
click at [148, 270] on div at bounding box center [291, 314] width 583 height 564
click at [231, 237] on div at bounding box center [291, 314] width 583 height 564
click at [239, 243] on div at bounding box center [291, 314] width 583 height 564
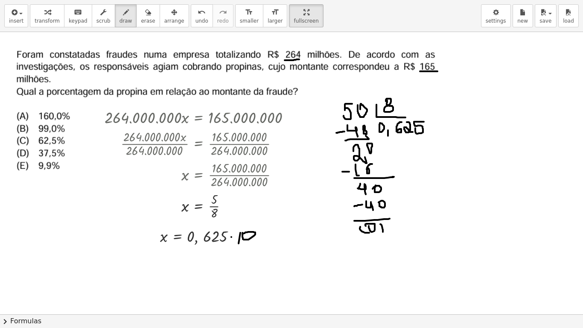
click at [243, 235] on div at bounding box center [291, 314] width 583 height 564
click at [250, 234] on div at bounding box center [291, 314] width 583 height 564
click at [261, 234] on div at bounding box center [291, 314] width 583 height 564
drag, startPoint x: 207, startPoint y: 259, endPoint x: 201, endPoint y: 264, distance: 8.8
click at [201, 264] on div at bounding box center [291, 314] width 583 height 564
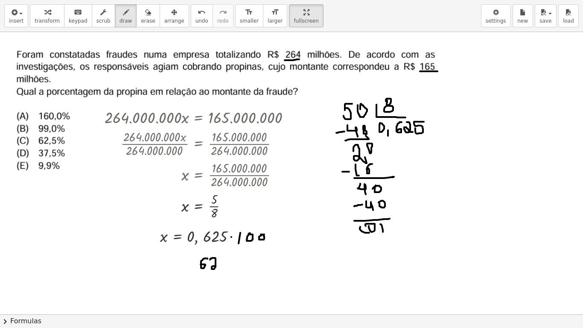
drag, startPoint x: 213, startPoint y: 258, endPoint x: 216, endPoint y: 268, distance: 11.3
click at [216, 268] on div at bounding box center [291, 314] width 583 height 564
drag, startPoint x: 222, startPoint y: 268, endPoint x: 227, endPoint y: 261, distance: 8.8
click at [223, 270] on div at bounding box center [291, 314] width 583 height 564
drag, startPoint x: 234, startPoint y: 257, endPoint x: 225, endPoint y: 268, distance: 13.9
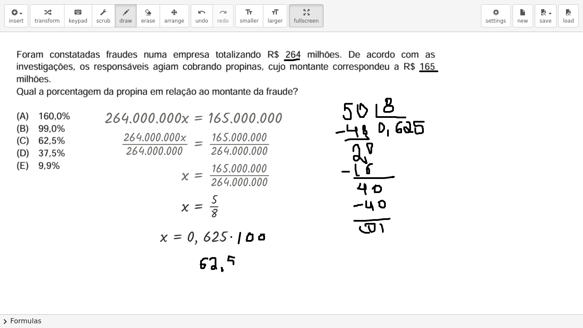
click at [225, 268] on div at bounding box center [291, 314] width 583 height 564
drag, startPoint x: 208, startPoint y: 253, endPoint x: 245, endPoint y: 252, distance: 37.1
click at [245, 252] on div at bounding box center [291, 314] width 583 height 564
drag, startPoint x: 198, startPoint y: 259, endPoint x: 229, endPoint y: 261, distance: 30.4
click at [244, 253] on div at bounding box center [291, 314] width 583 height 564
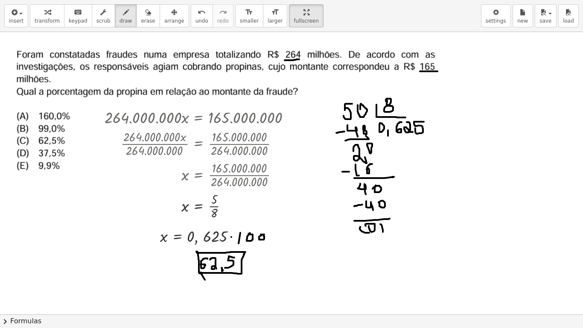
drag, startPoint x: 199, startPoint y: 273, endPoint x: 207, endPoint y: 282, distance: 11.8
click at [207, 270] on div at bounding box center [291, 314] width 583 height 564
drag, startPoint x: 222, startPoint y: 281, endPoint x: 240, endPoint y: 276, distance: 18.4
click at [244, 270] on div at bounding box center [291, 314] width 583 height 564
drag, startPoint x: 239, startPoint y: 274, endPoint x: 248, endPoint y: 271, distance: 9.3
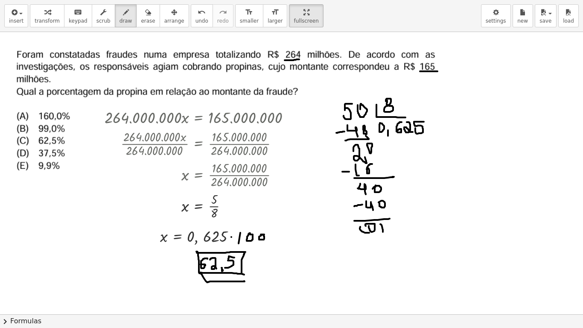
click at [248, 270] on div at bounding box center [291, 314] width 583 height 564
click at [249, 253] on div at bounding box center [291, 314] width 583 height 564
drag, startPoint x: 248, startPoint y: 254, endPoint x: 243, endPoint y: 279, distance: 25.8
click at [243, 270] on div at bounding box center [291, 314] width 583 height 564
drag, startPoint x: 248, startPoint y: 253, endPoint x: 248, endPoint y: 276, distance: 23.5
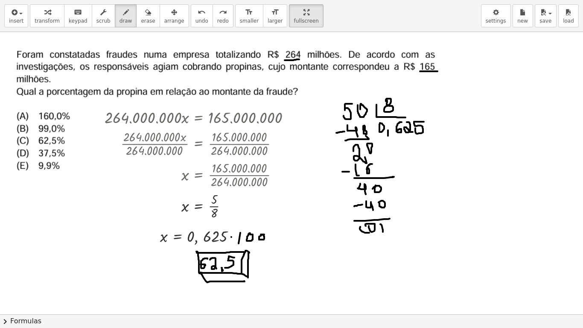
click at [248, 270] on div at bounding box center [291, 314] width 583 height 564
drag, startPoint x: 16, startPoint y: 146, endPoint x: 36, endPoint y: 136, distance: 22.9
click at [38, 136] on div at bounding box center [291, 314] width 583 height 564
drag, startPoint x: 23, startPoint y: 141, endPoint x: 33, endPoint y: 148, distance: 12.6
click at [33, 148] on div at bounding box center [291, 314] width 583 height 564
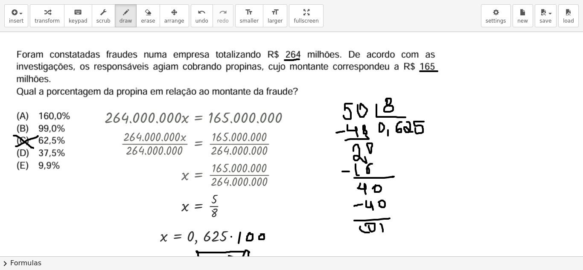
drag, startPoint x: 284, startPoint y: 9, endPoint x: 285, endPoint y: -28, distance: 37.1
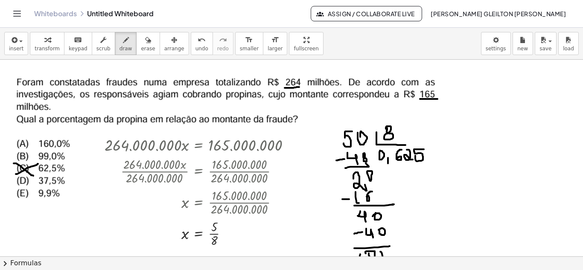
click at [285, 0] on html "Graspable Math Activities Get Started Activity Bank Assigned Work Classes White…" at bounding box center [291, 135] width 583 height 270
